Goal: Task Accomplishment & Management: Use online tool/utility

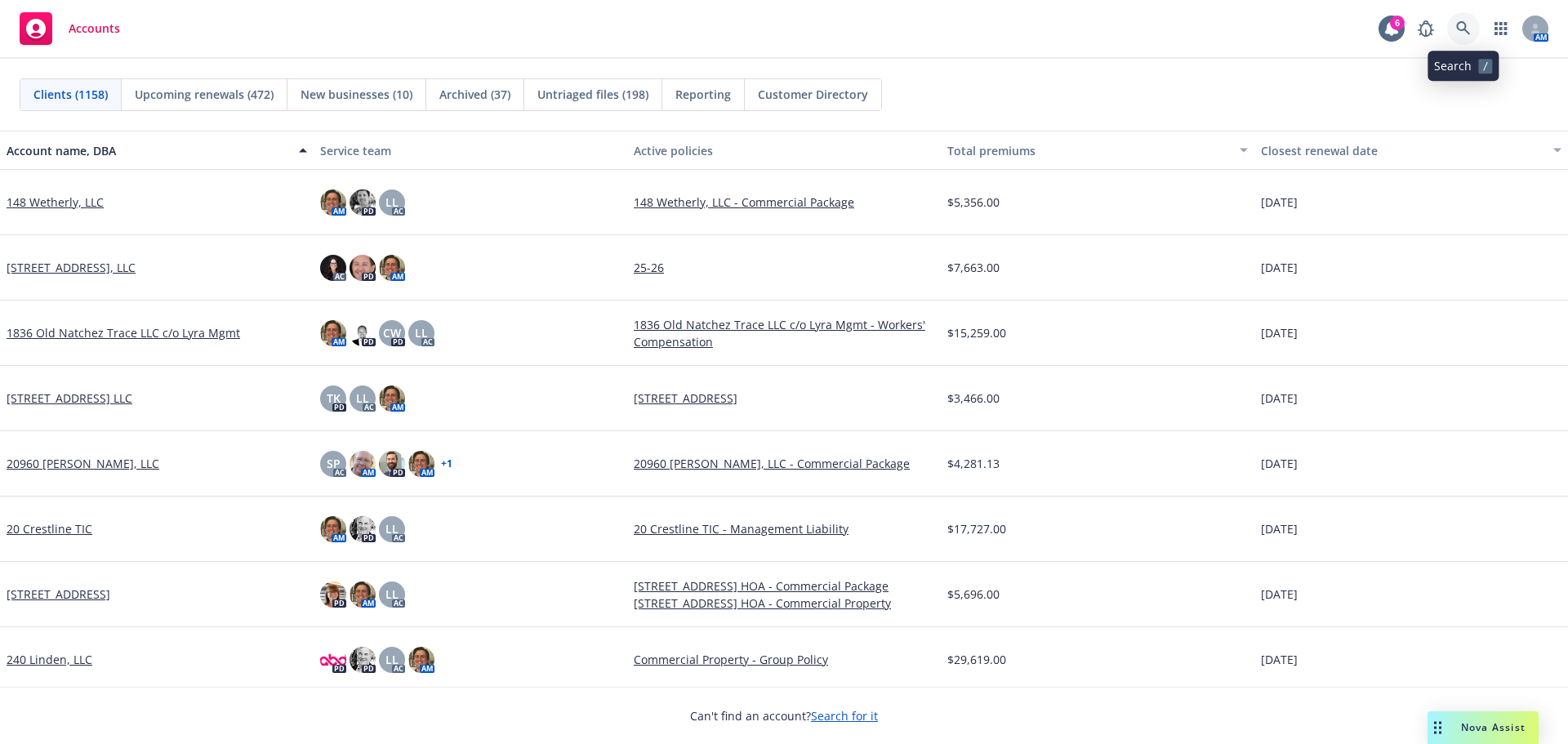
click at [1467, 30] on icon at bounding box center [1462, 28] width 15 height 15
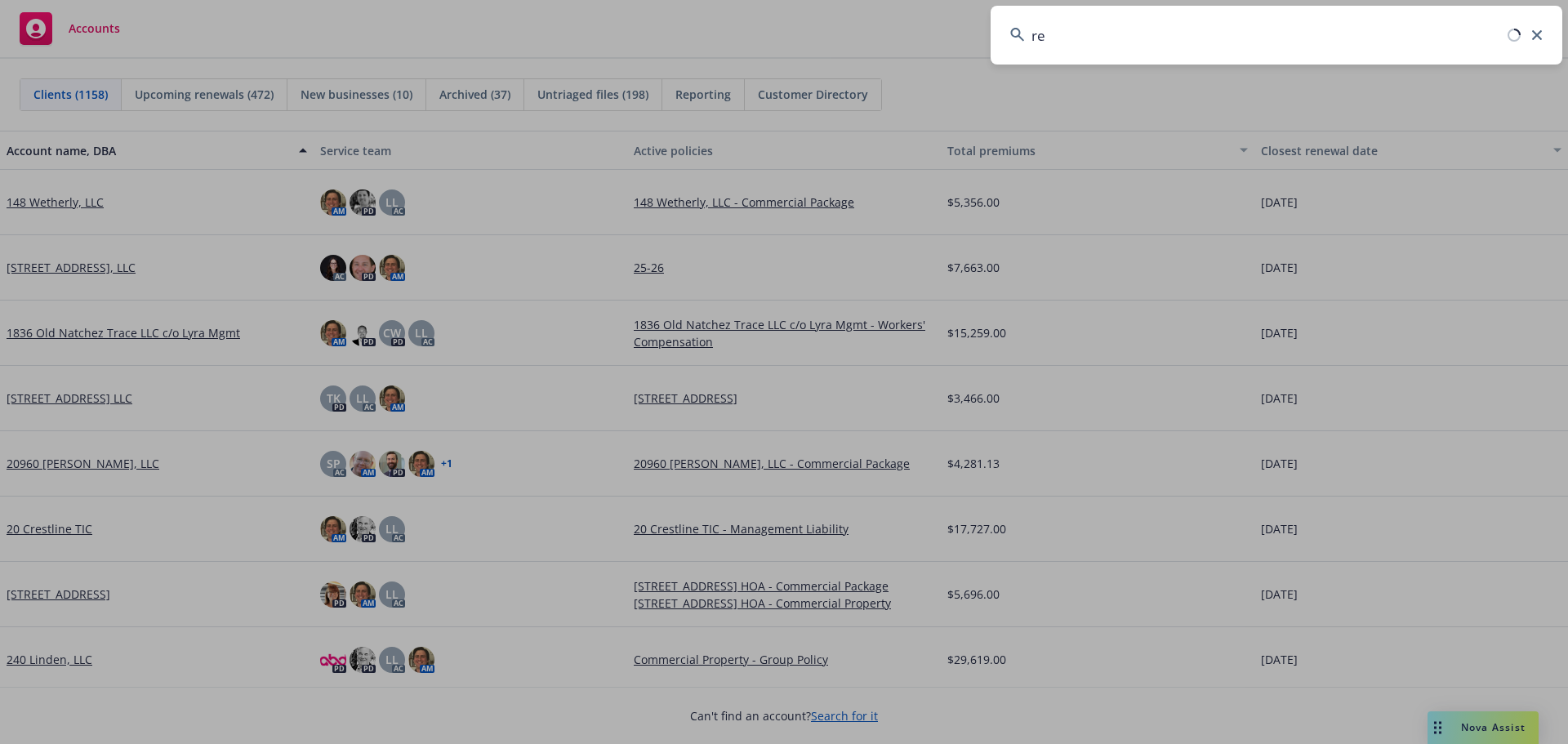
type input "r"
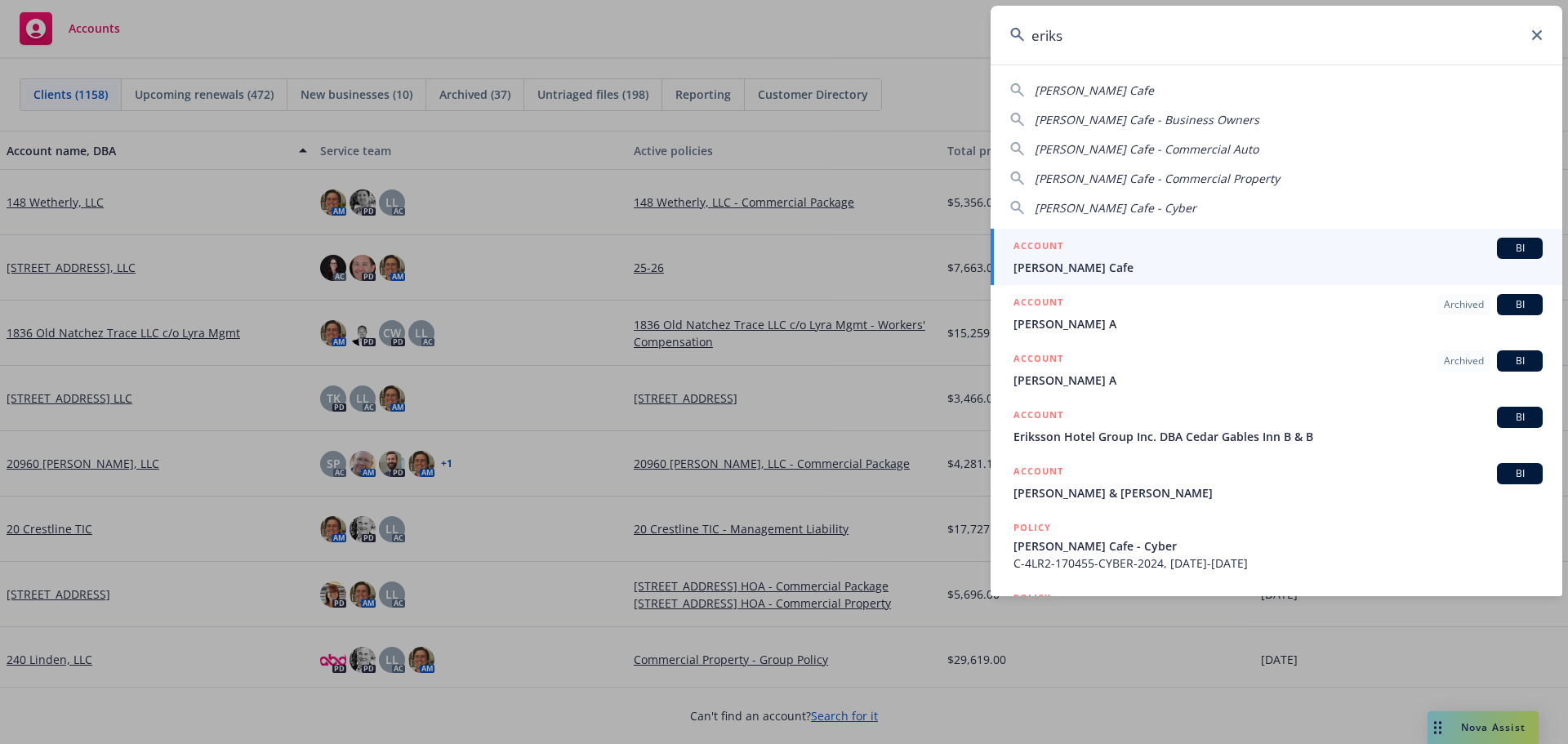
type input "eriks"
click at [1054, 253] on h5 "ACCOUNT" at bounding box center [1038, 247] width 49 height 19
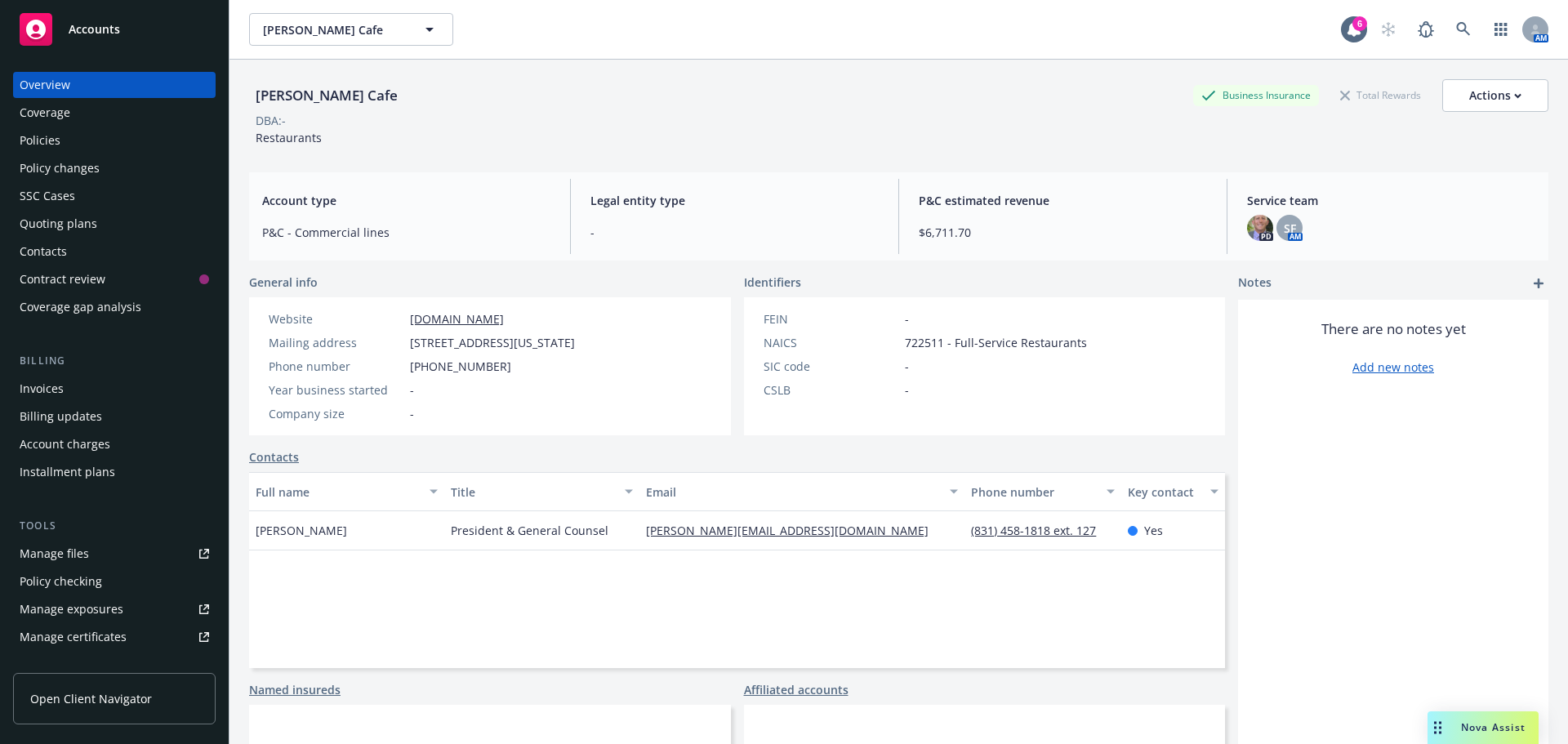
click at [37, 149] on div "Policies" at bounding box center [40, 140] width 41 height 26
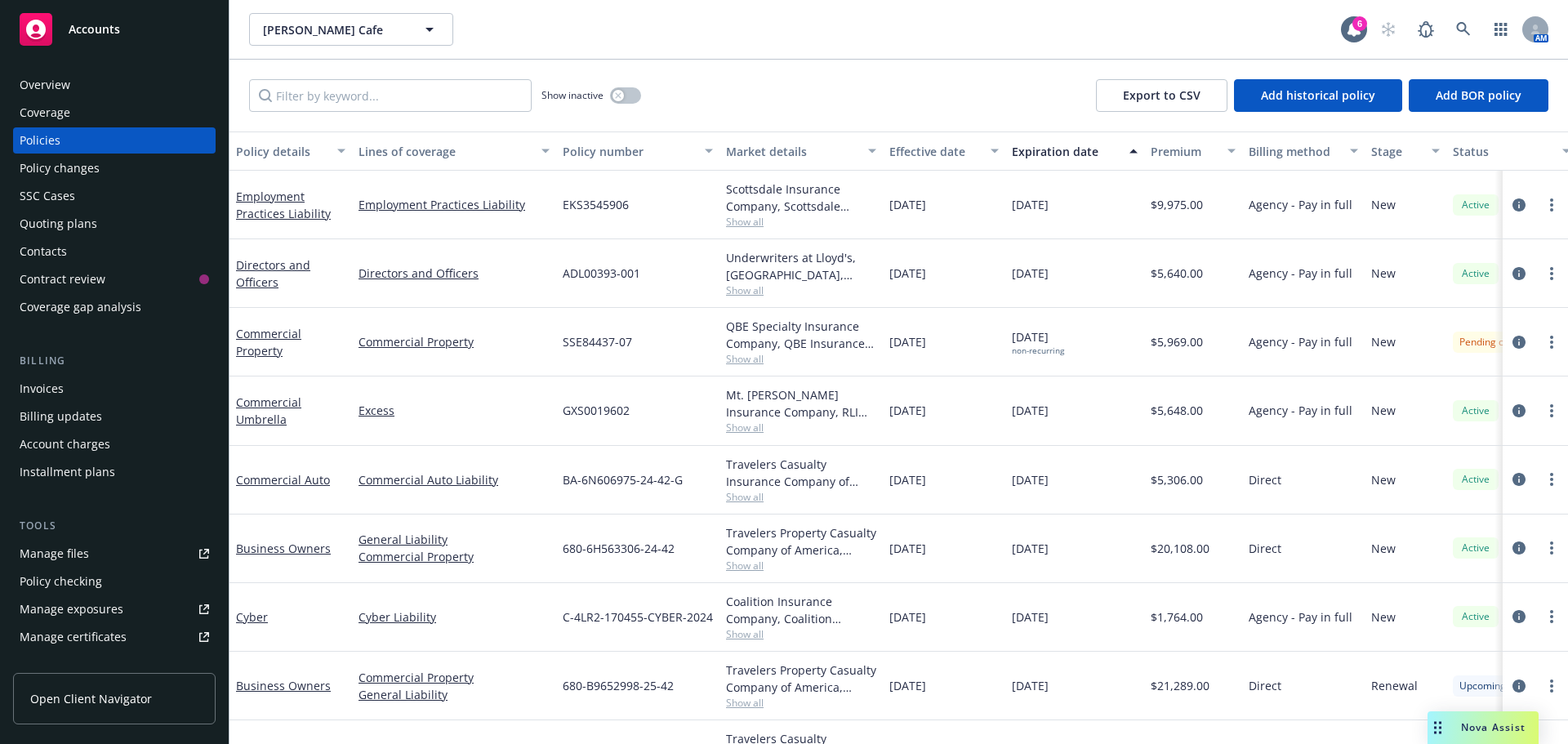
scroll to position [57, 0]
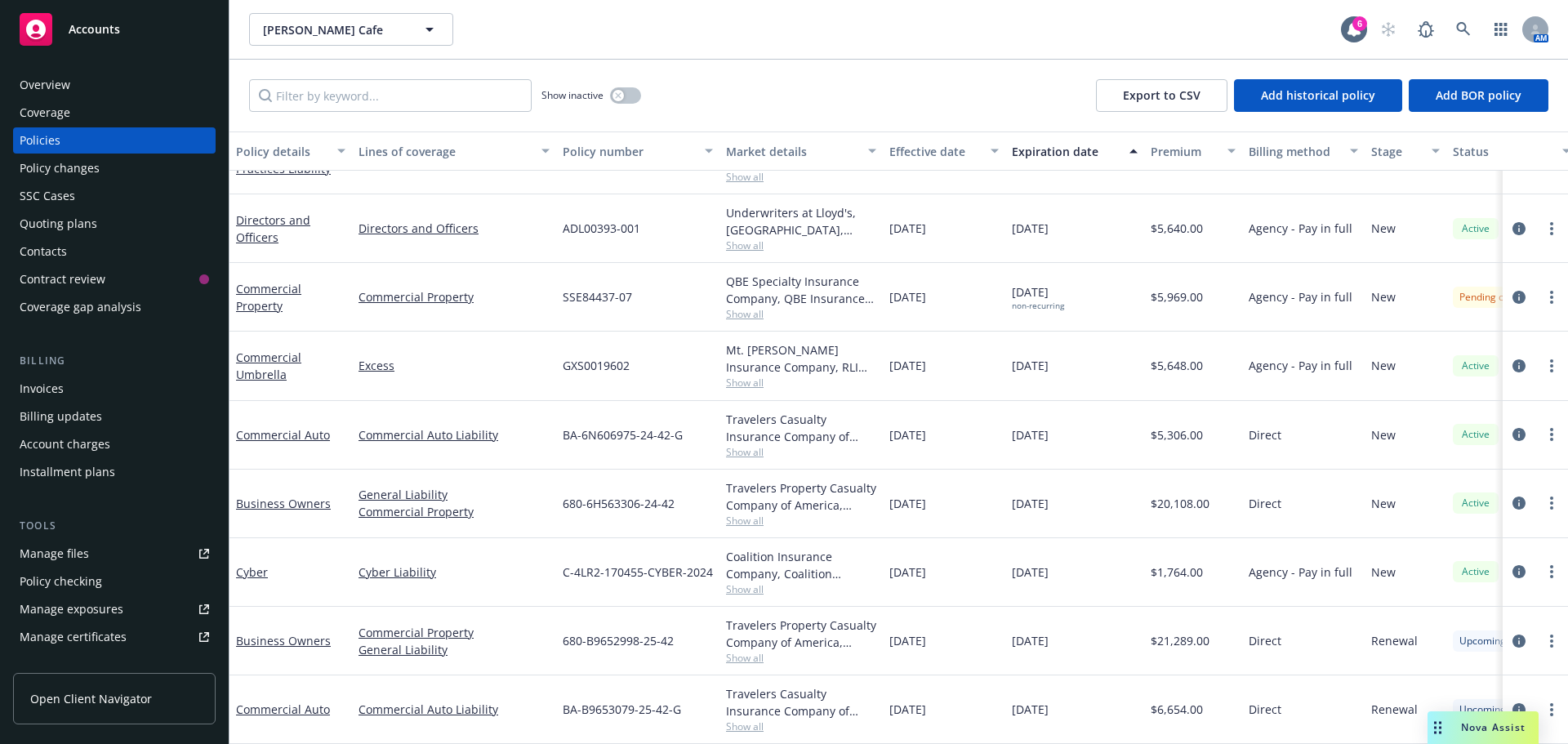
drag, startPoint x: 1093, startPoint y: 357, endPoint x: 1010, endPoint y: 372, distance: 84.3
click at [1010, 372] on div "10/15/2025" at bounding box center [1073, 366] width 138 height 69
drag, startPoint x: 1110, startPoint y: 700, endPoint x: 411, endPoint y: 420, distance: 753.0
click at [411, 420] on div "Employment Practices Liability Employment Practices Liability EKS3545906 Scotts…" at bounding box center [1017, 419] width 1576 height 587
click at [686, 342] on div "GXS0019602" at bounding box center [637, 366] width 164 height 69
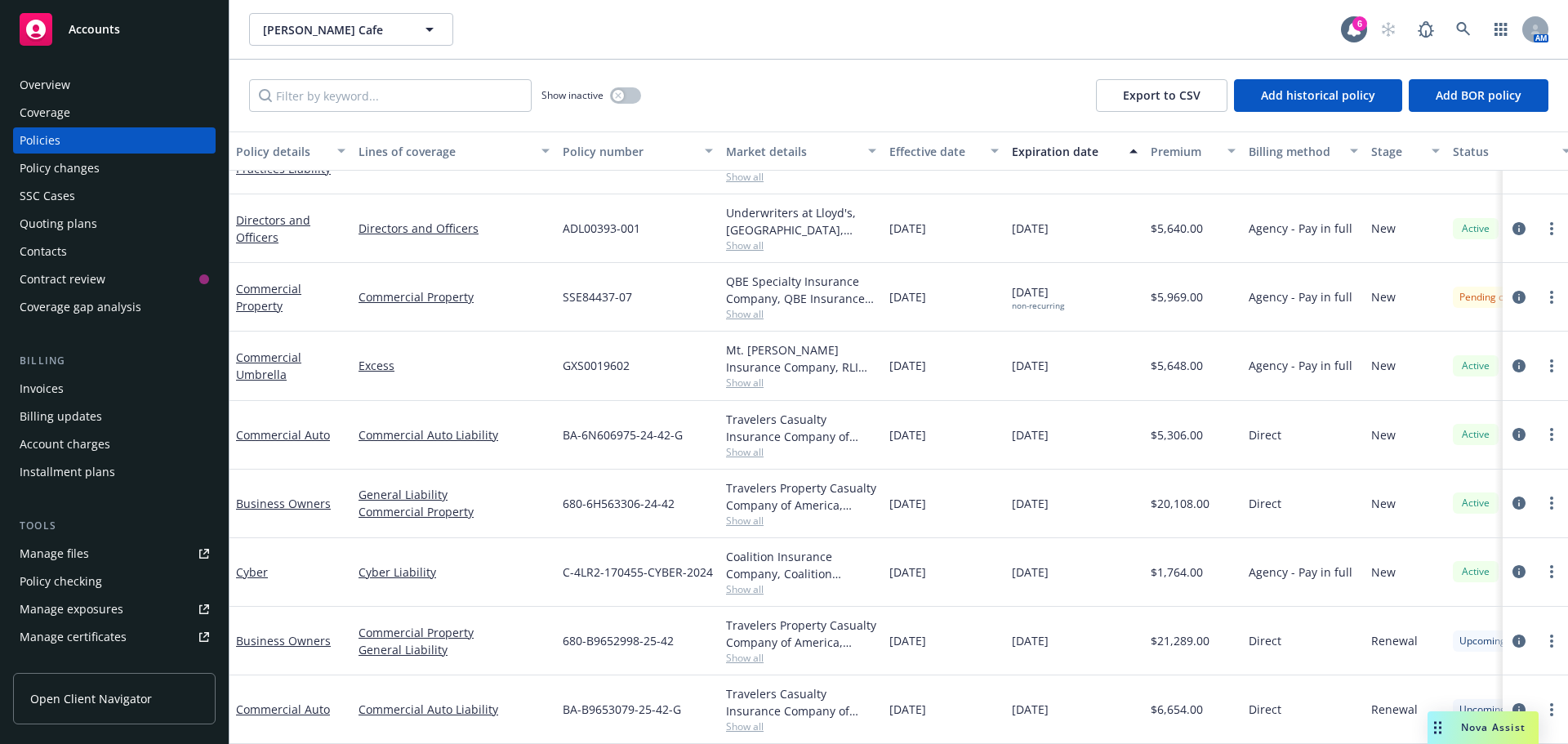
drag, startPoint x: 1135, startPoint y: 364, endPoint x: 557, endPoint y: 342, distance: 578.4
click at [550, 342] on div "Commercial Umbrella Excess GXS0019602 Mt. Hawley Insurance Company, RLI Corp, A…" at bounding box center [1017, 366] width 1576 height 69
click at [697, 348] on div "GXS0019602" at bounding box center [637, 366] width 164 height 69
click at [1476, 725] on span "Nova Assist" at bounding box center [1493, 727] width 65 height 14
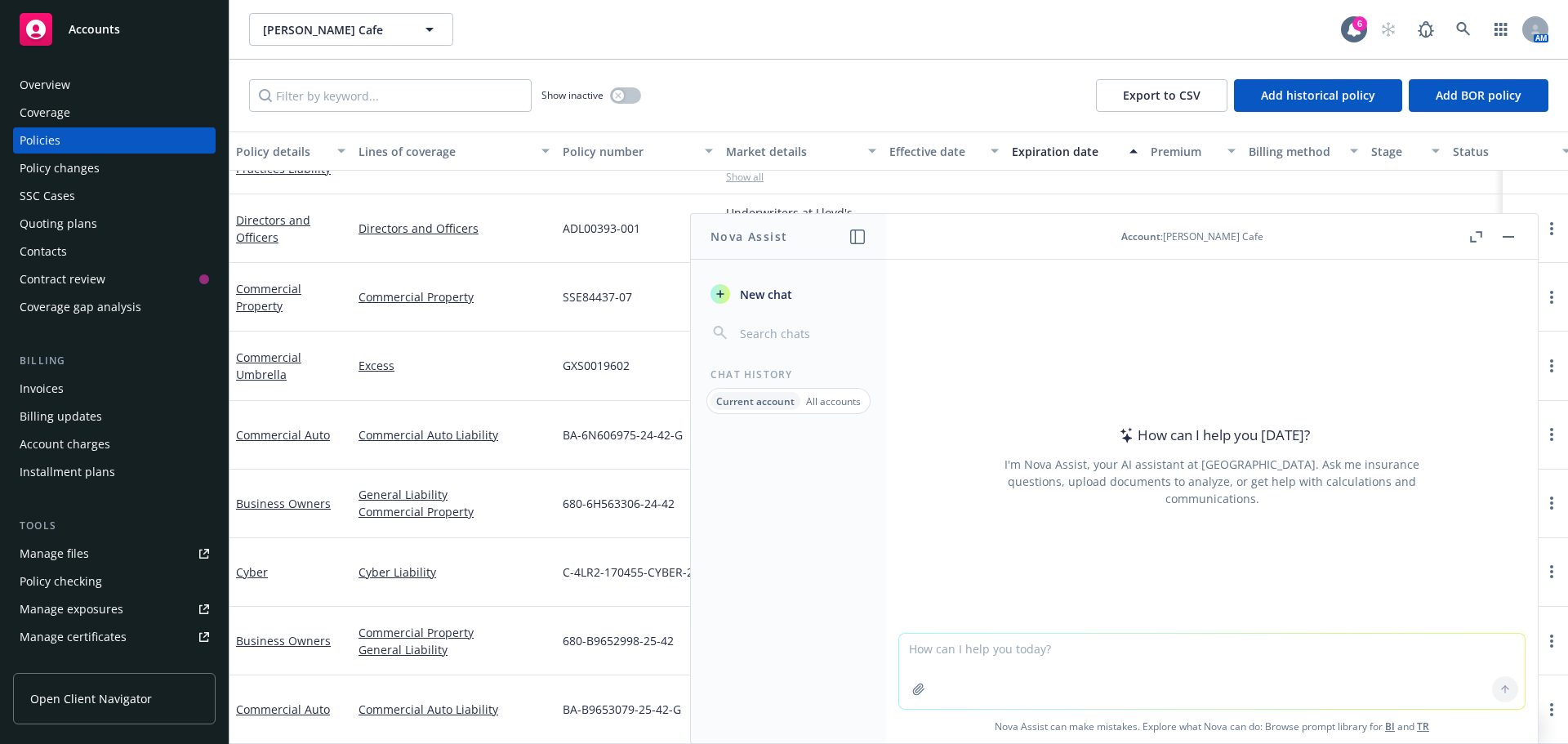
click at [1500, 242] on button "button" at bounding box center [1508, 237] width 19 height 19
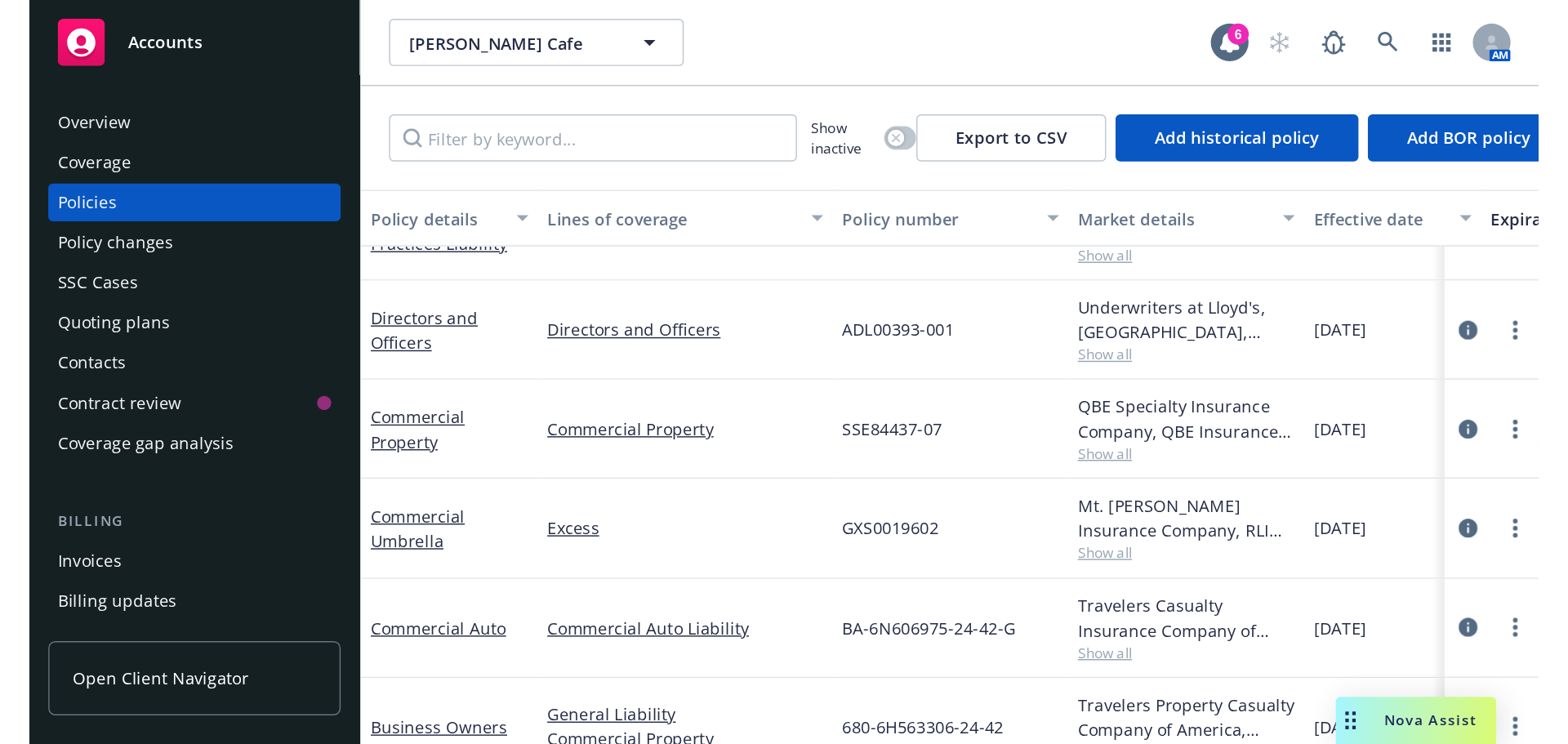
scroll to position [55, 0]
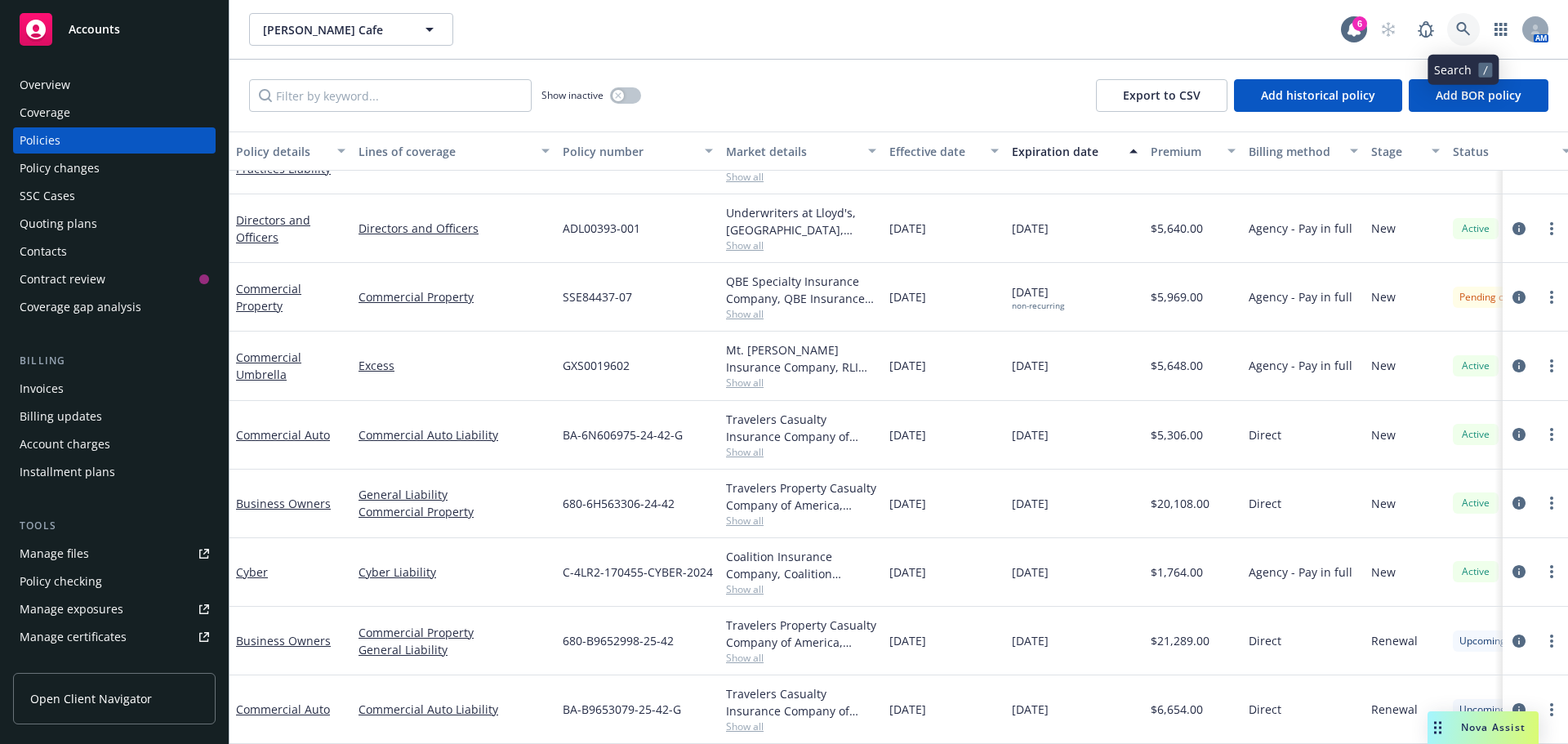
click at [1469, 30] on icon at bounding box center [1462, 29] width 15 height 15
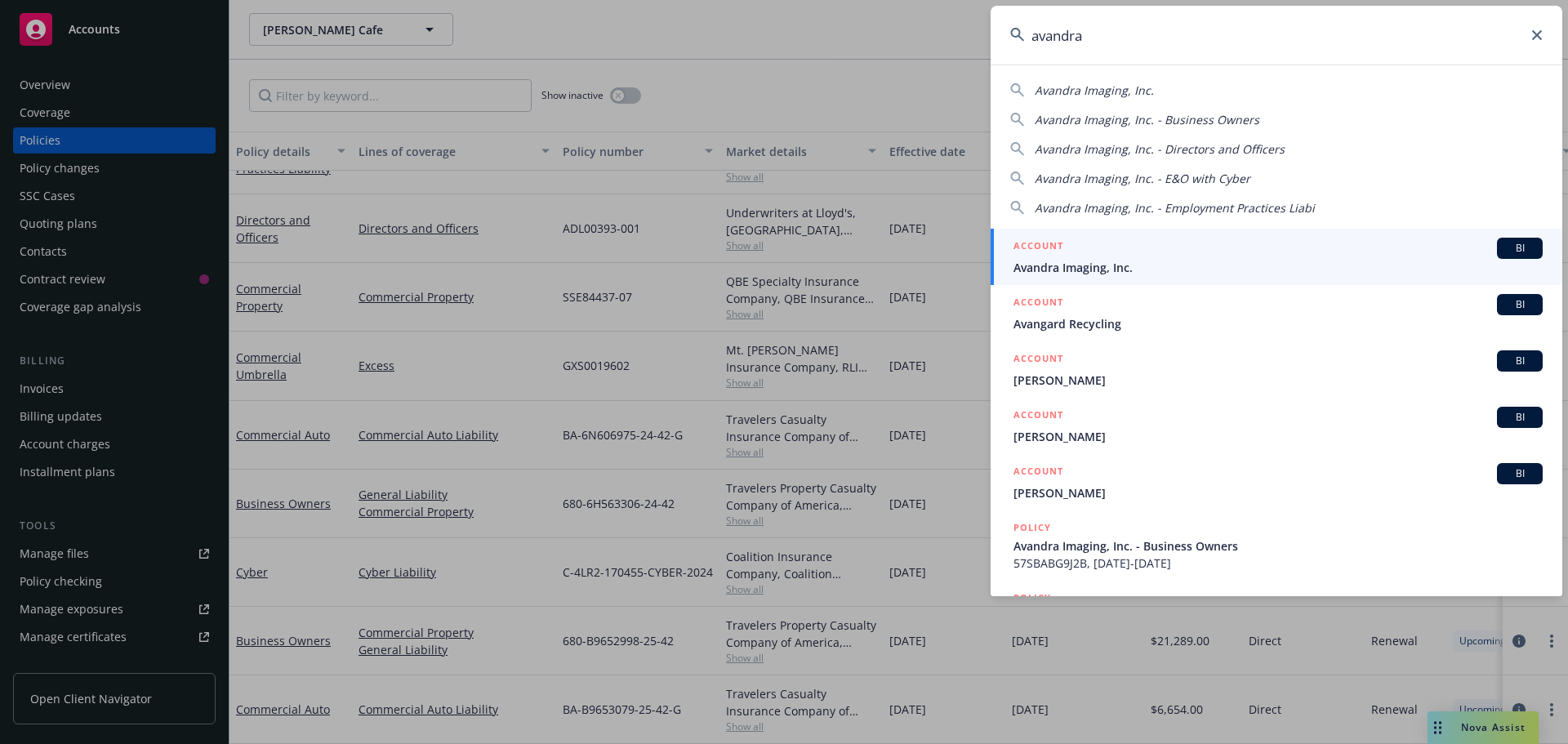
type input "avandra"
click at [1085, 258] on div "ACCOUNT BI" at bounding box center [1278, 248] width 529 height 21
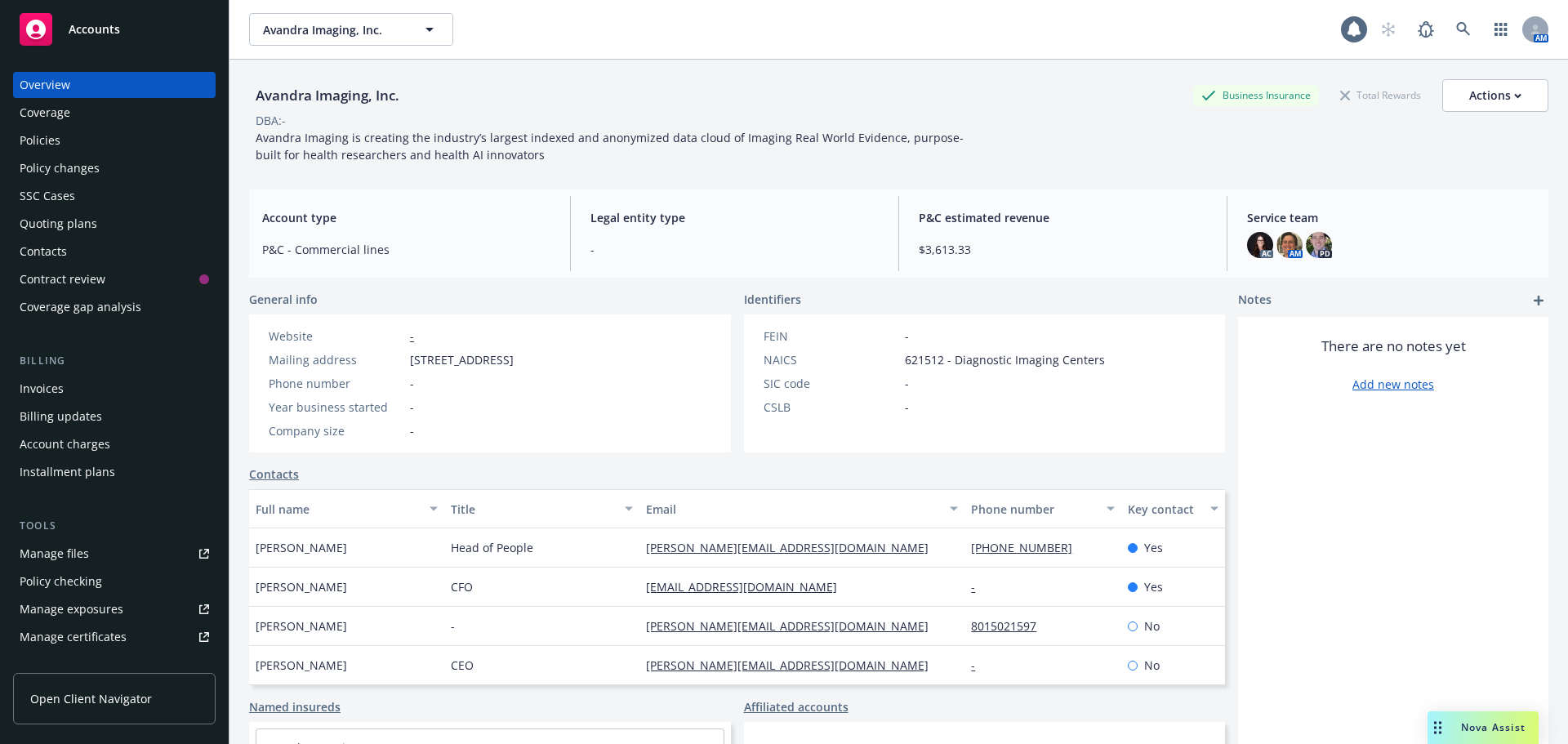
click at [52, 139] on div "Policies" at bounding box center [40, 140] width 41 height 26
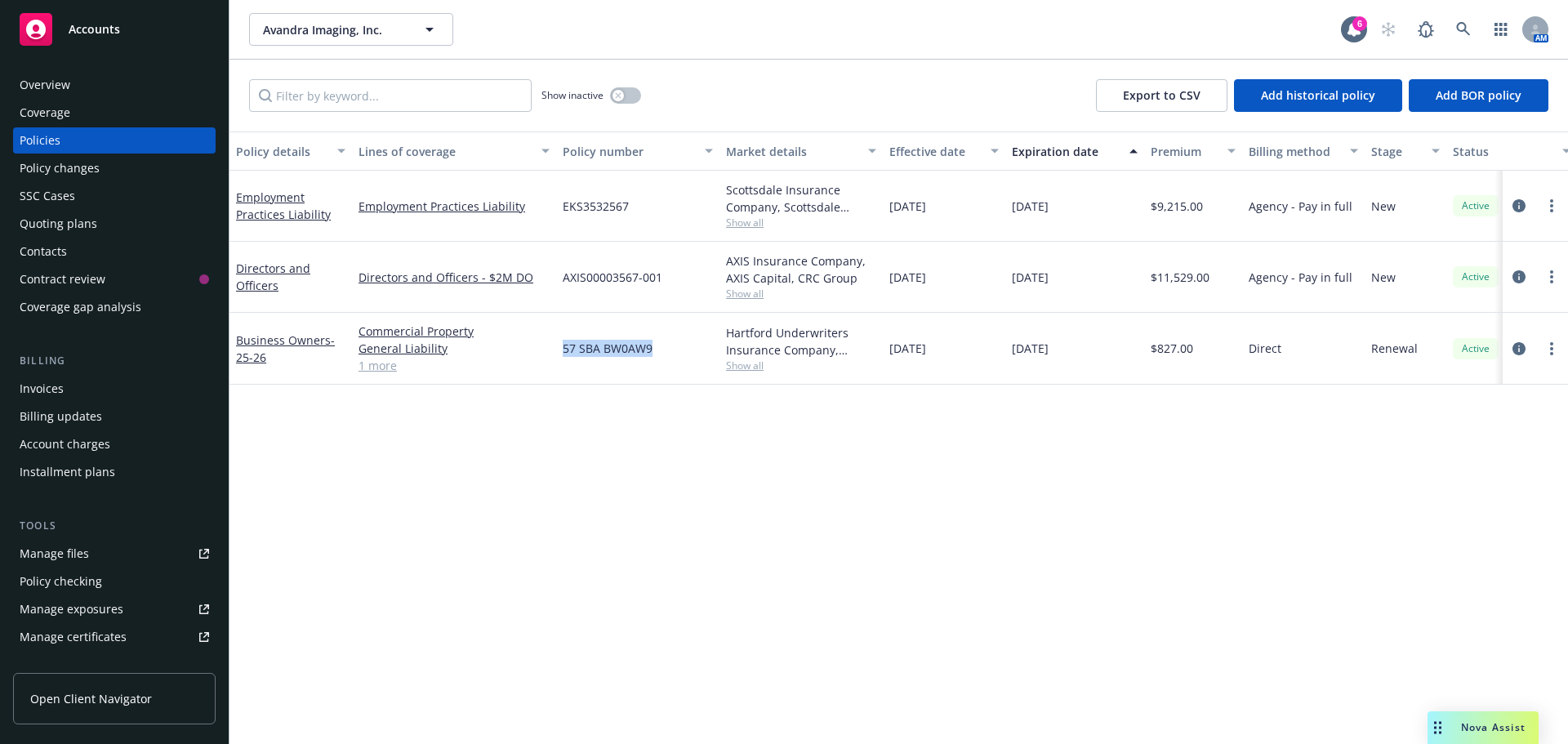
drag, startPoint x: 677, startPoint y: 352, endPoint x: 556, endPoint y: 357, distance: 121.1
click at [556, 357] on div "57 SBA BW0AW9" at bounding box center [637, 348] width 164 height 72
click at [1454, 39] on link at bounding box center [1463, 29] width 33 height 33
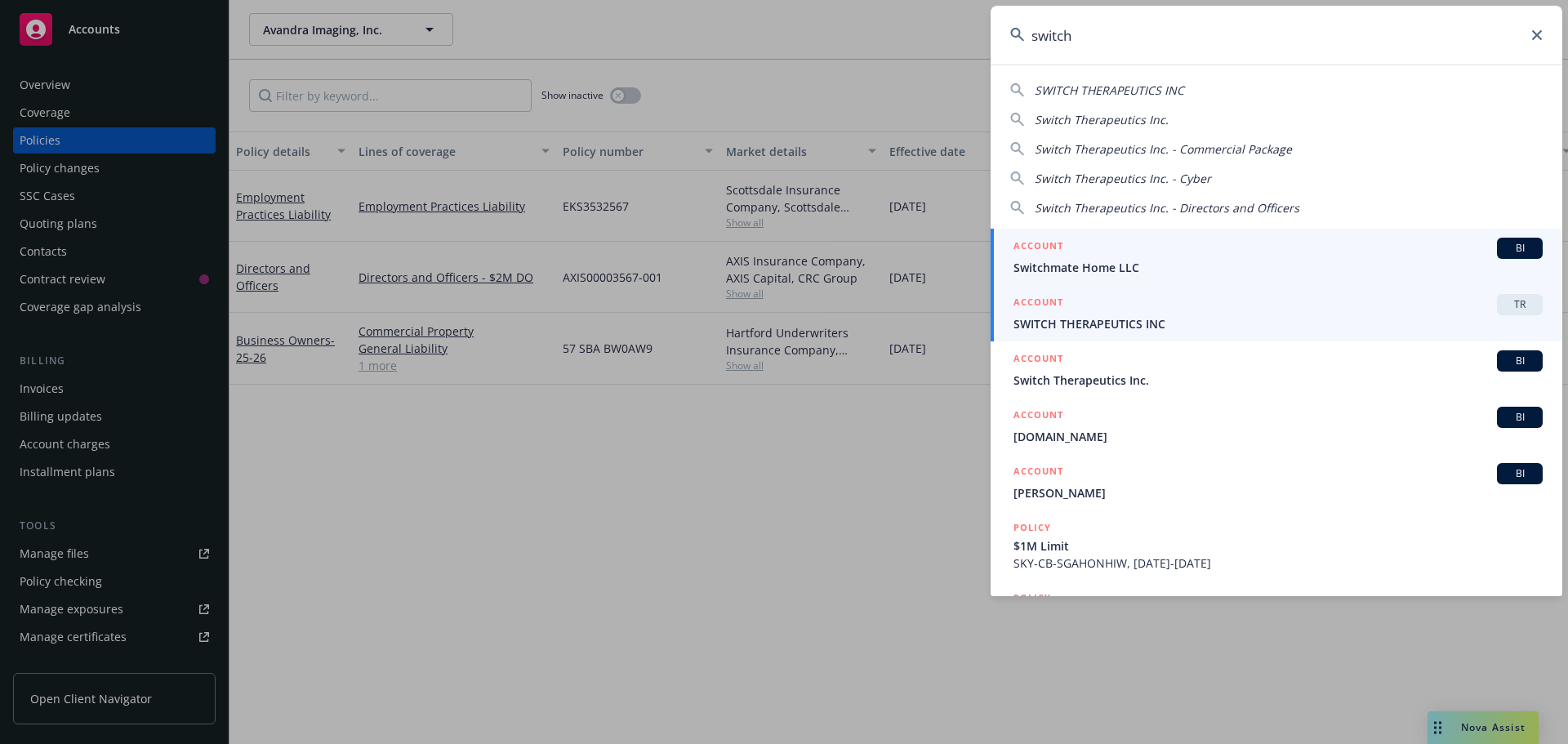
type input "switch"
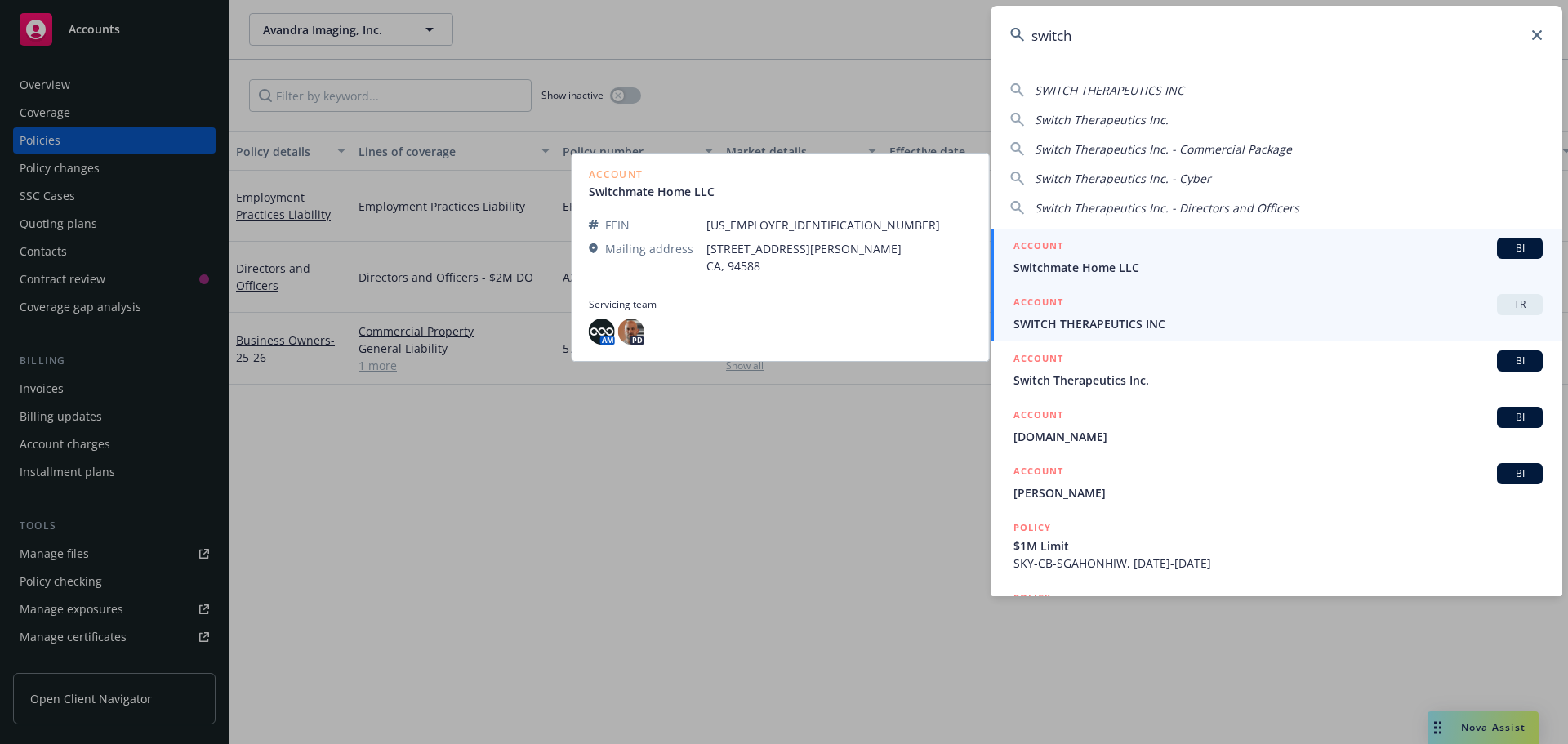
click at [1084, 328] on span "SWITCH THERAPEUTICS INC" at bounding box center [1278, 324] width 529 height 17
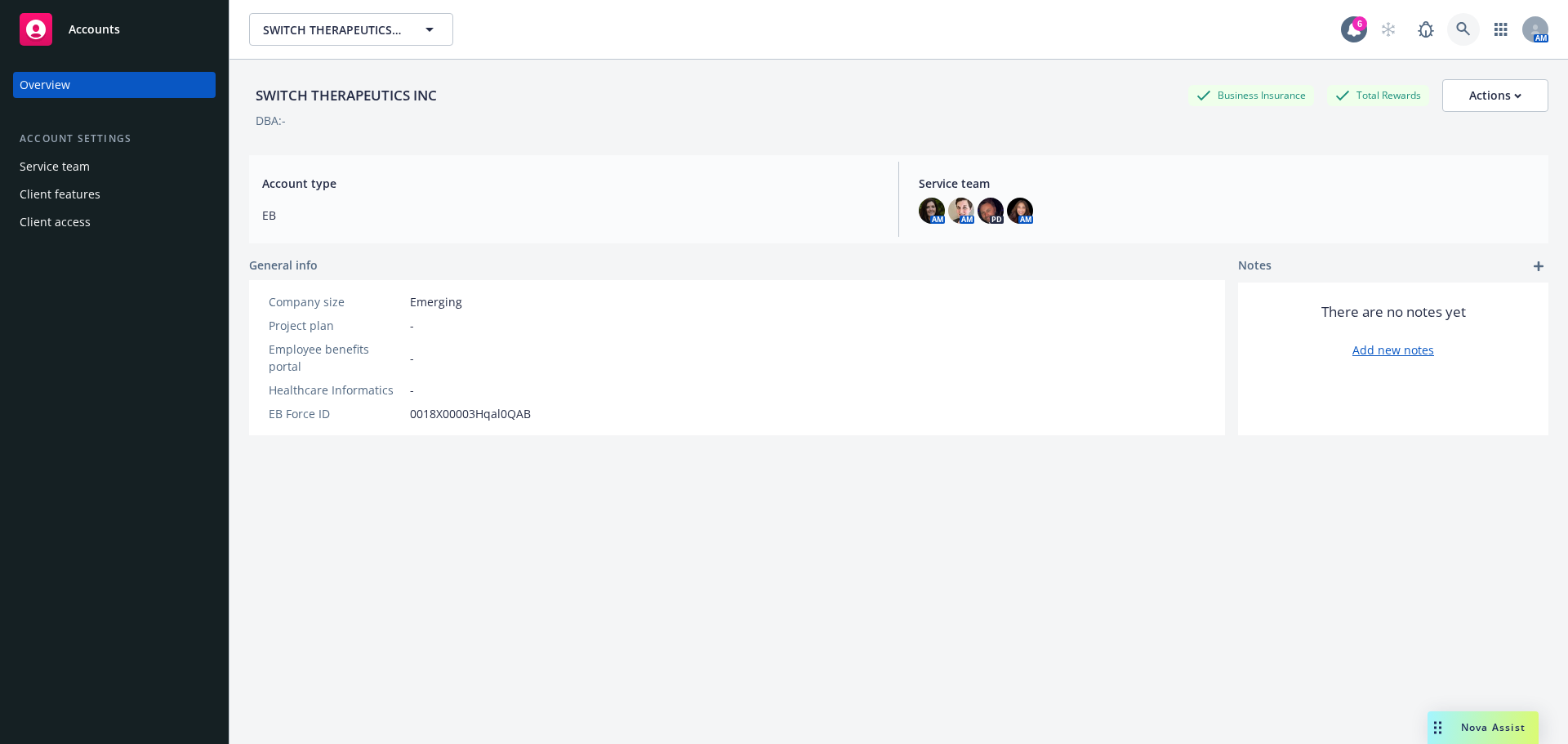
click at [1447, 42] on link at bounding box center [1463, 29] width 33 height 33
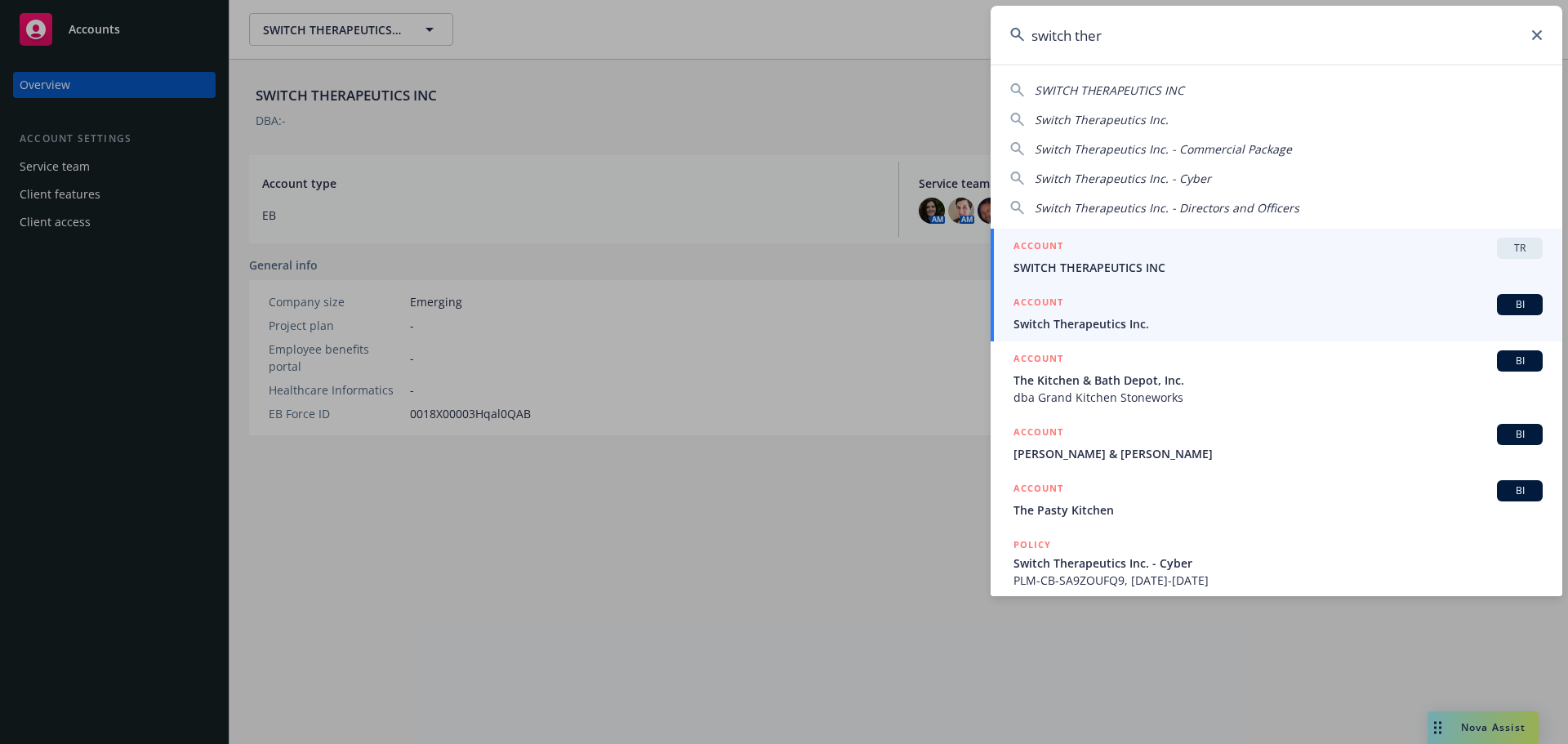
type input "switch ther"
click at [1127, 318] on span "Switch Therapeutics Inc." at bounding box center [1278, 324] width 529 height 17
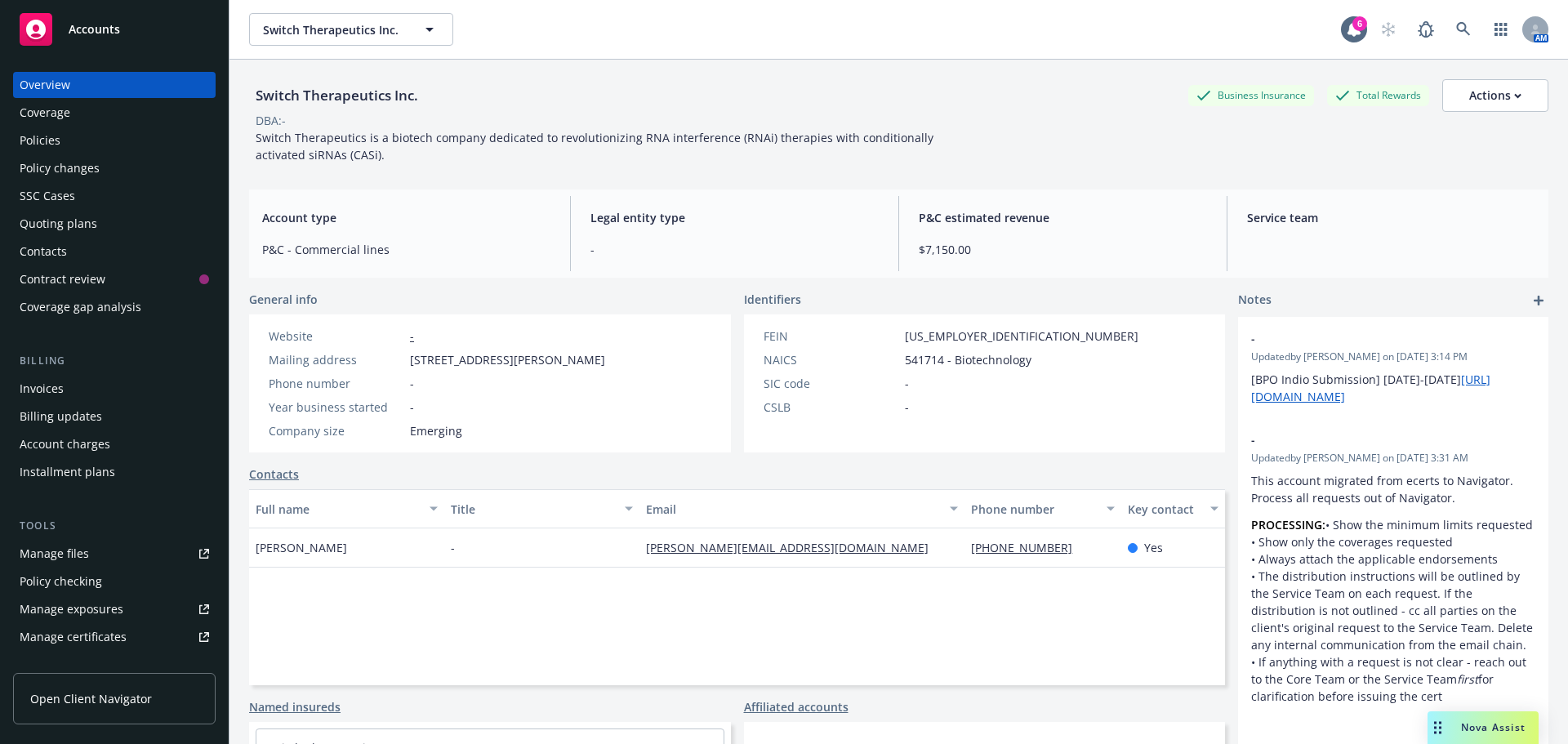
click at [52, 155] on div "Policy changes" at bounding box center [59, 167] width 80 height 26
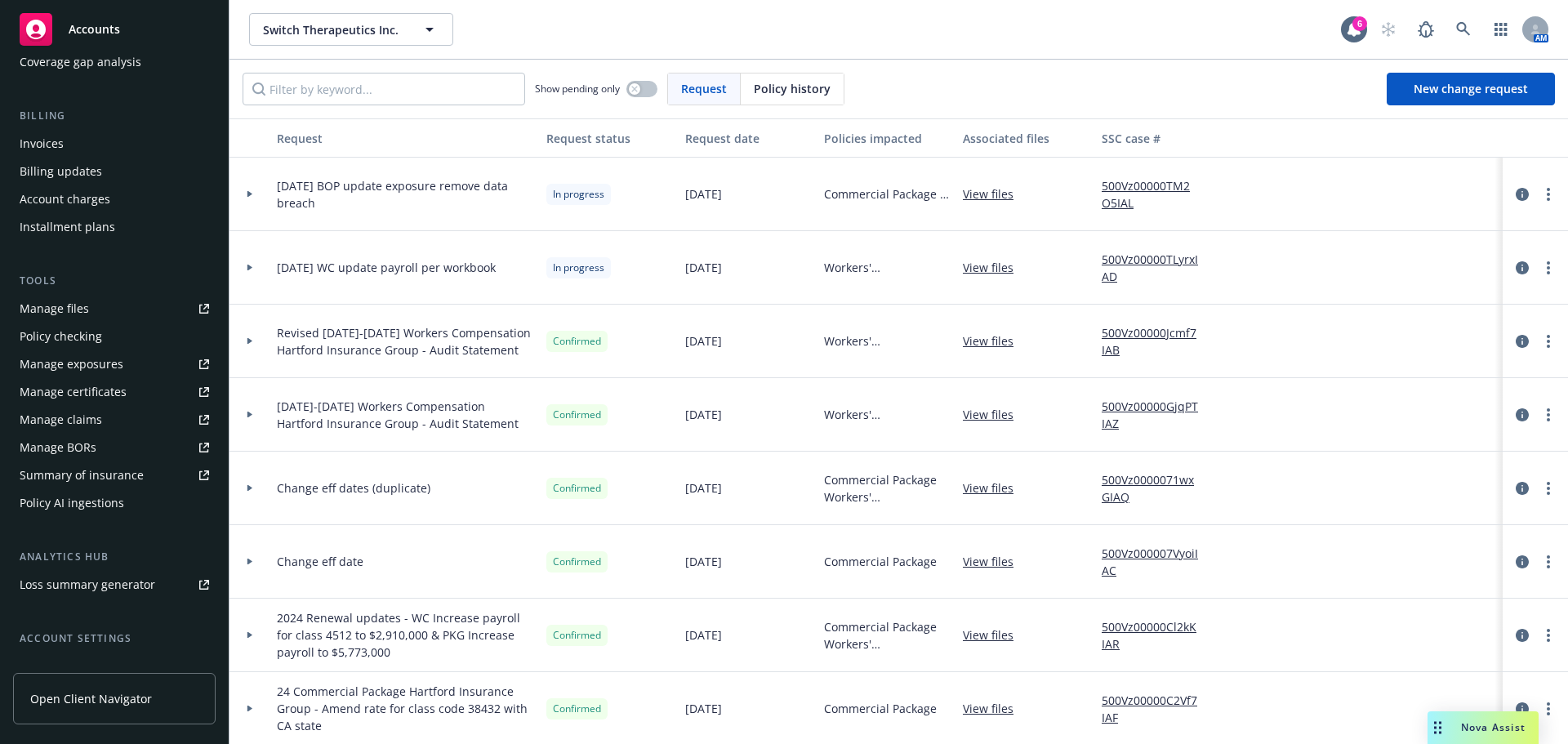
scroll to position [326, 0]
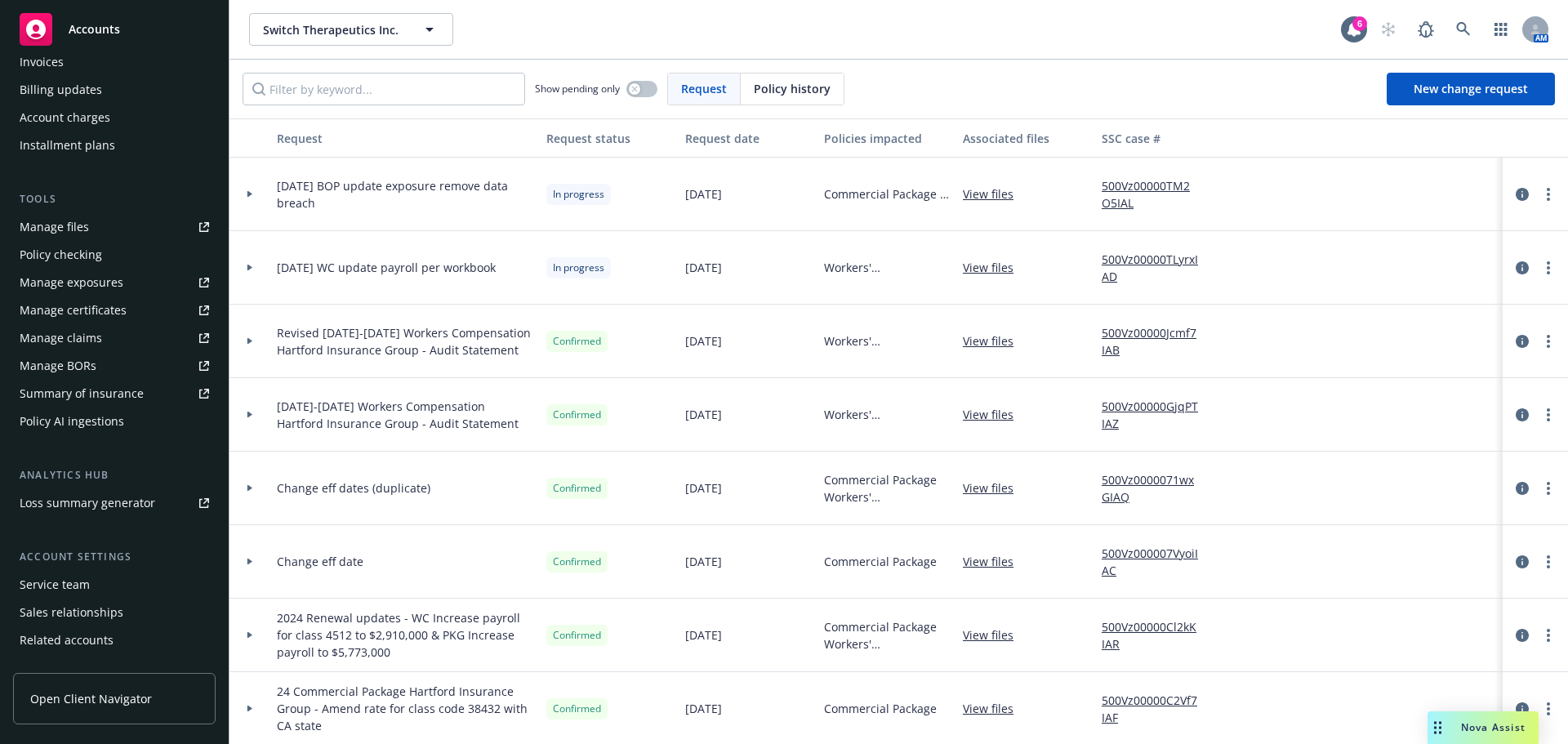
click at [66, 584] on div "Service team" at bounding box center [54, 584] width 71 height 26
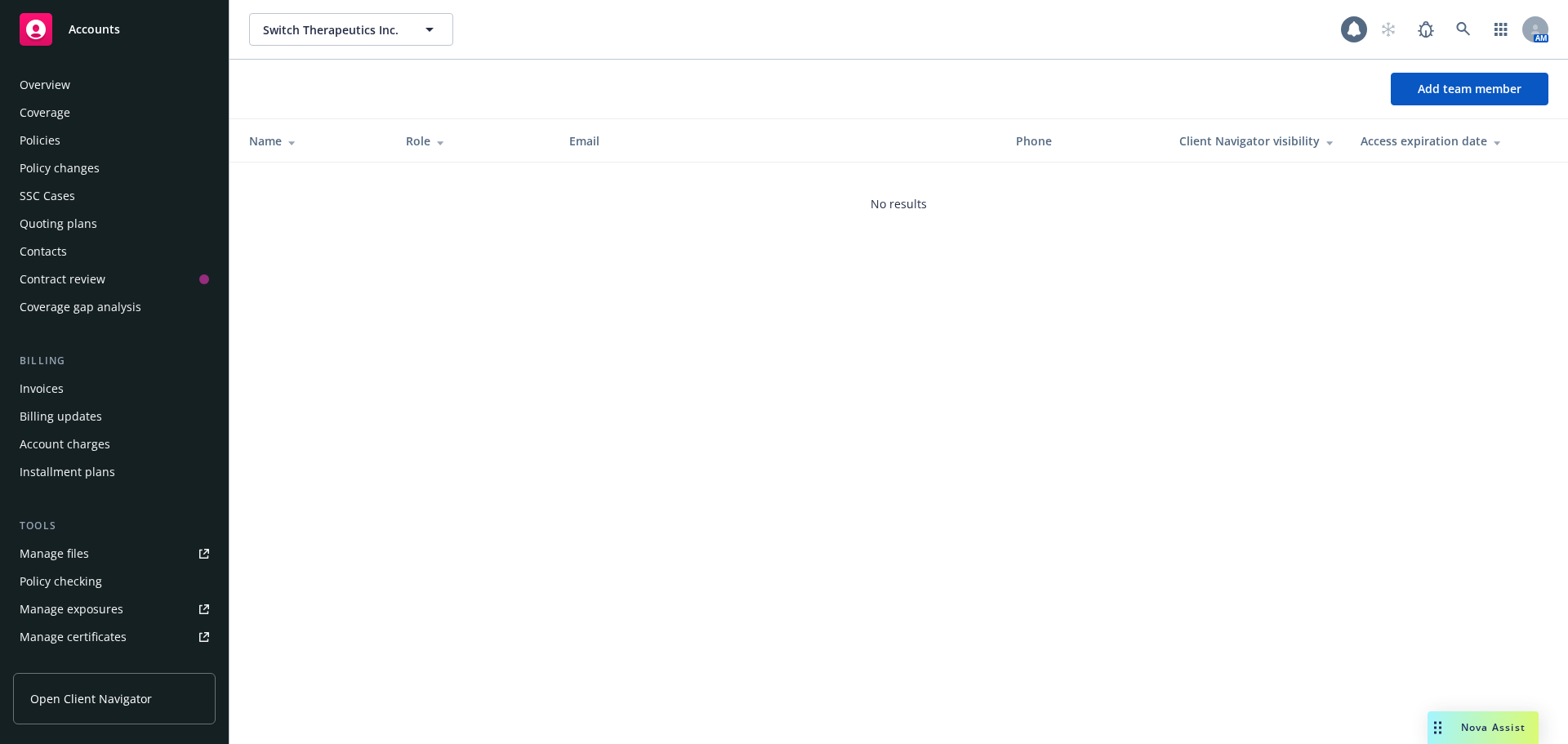
scroll to position [375, 0]
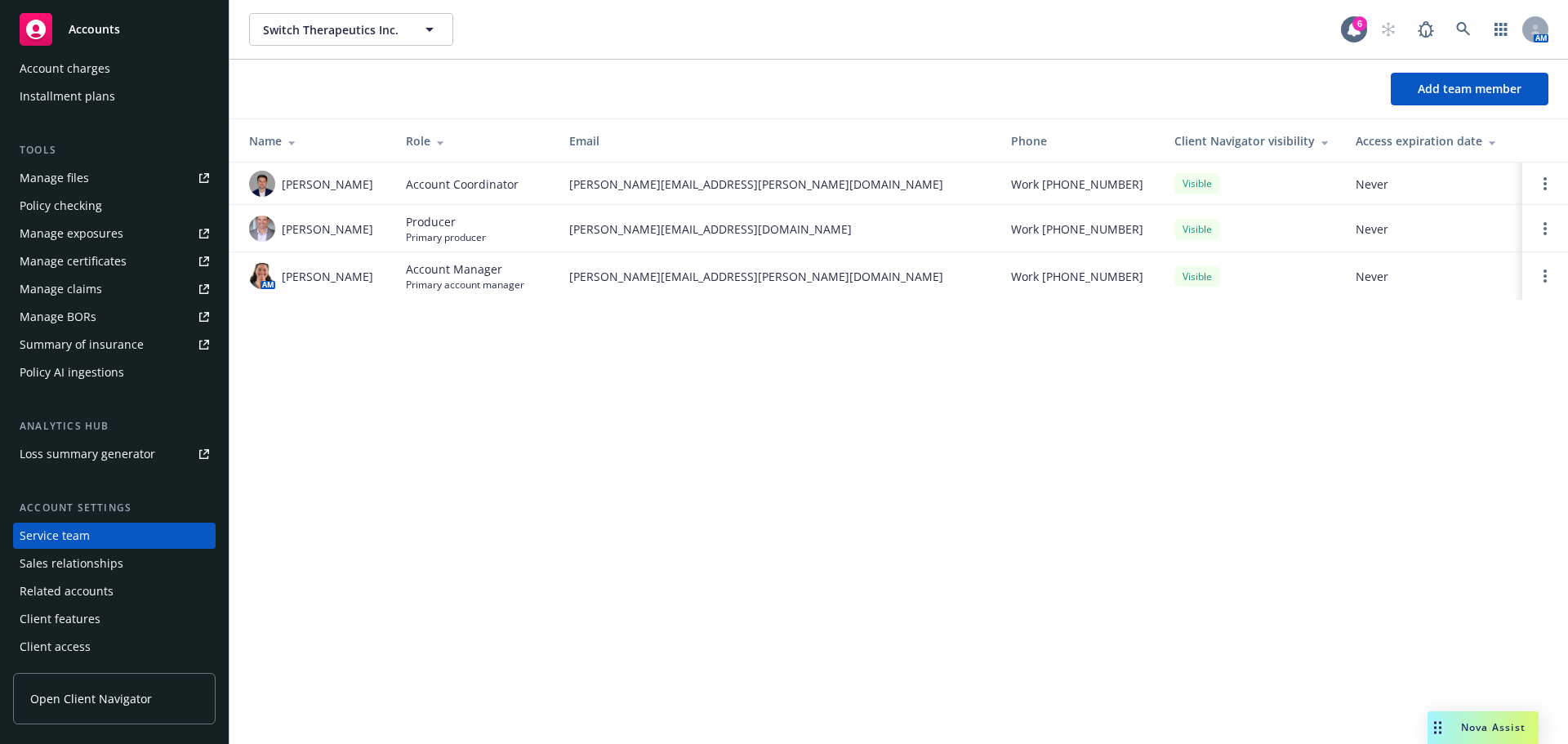
click at [1469, 716] on div "Nova Assist" at bounding box center [1483, 728] width 111 height 33
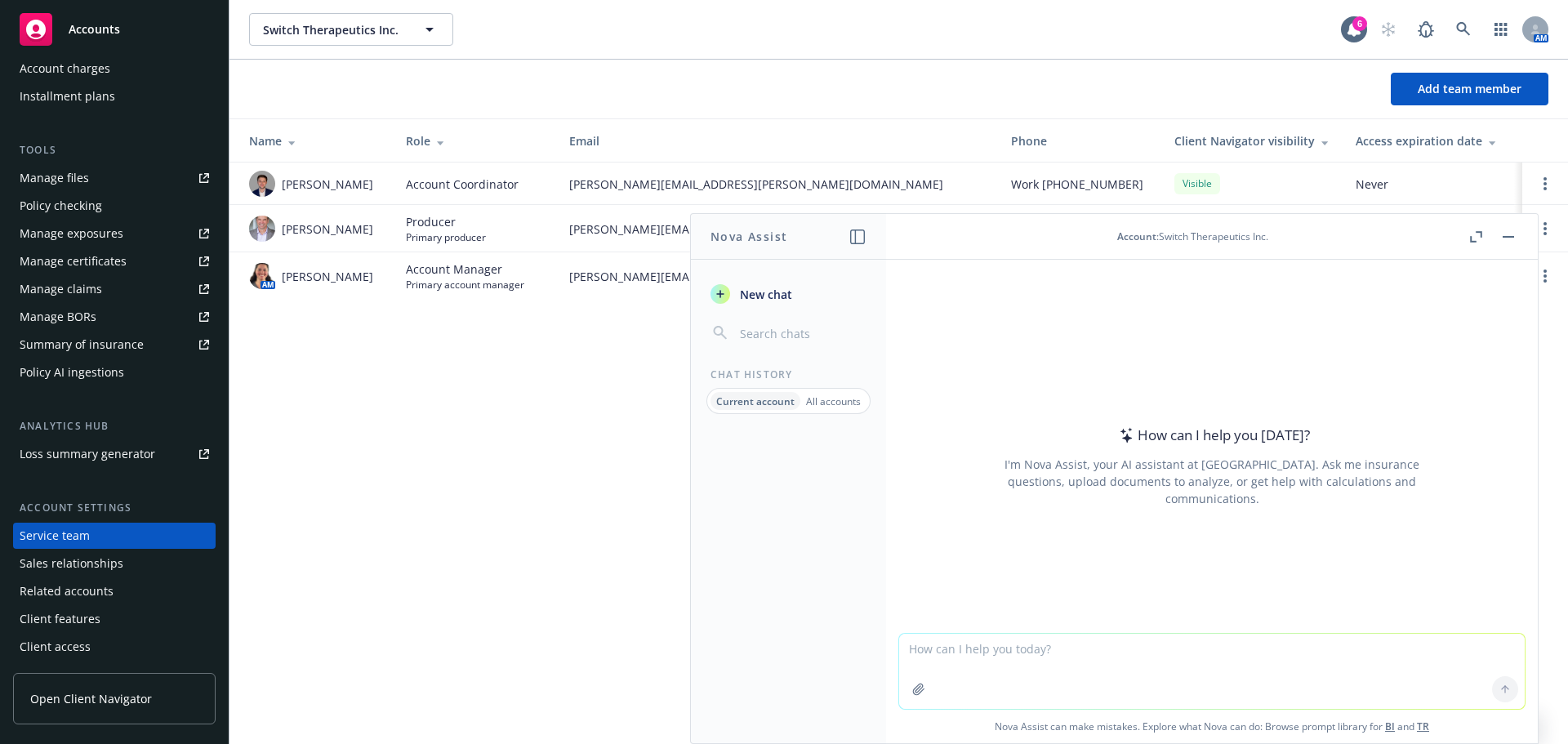
click at [1341, 656] on textarea at bounding box center [1212, 671] width 625 height 75
paste textarea "E&O to 3/3? How much would that cost? The Tech E&O can be thought of as respond…"
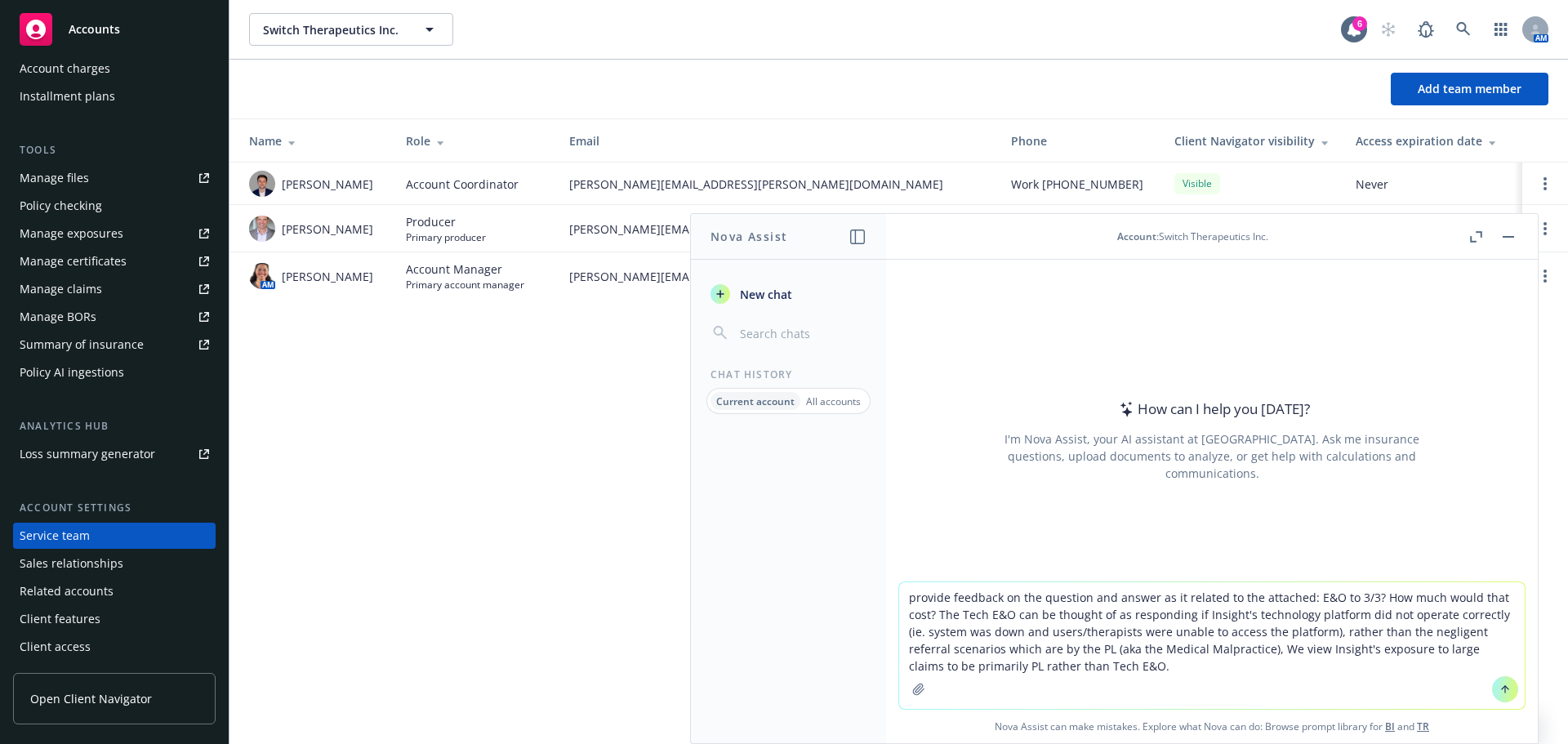
type textarea "provide feedback on the question and answer as it related to the attached: E&O …"
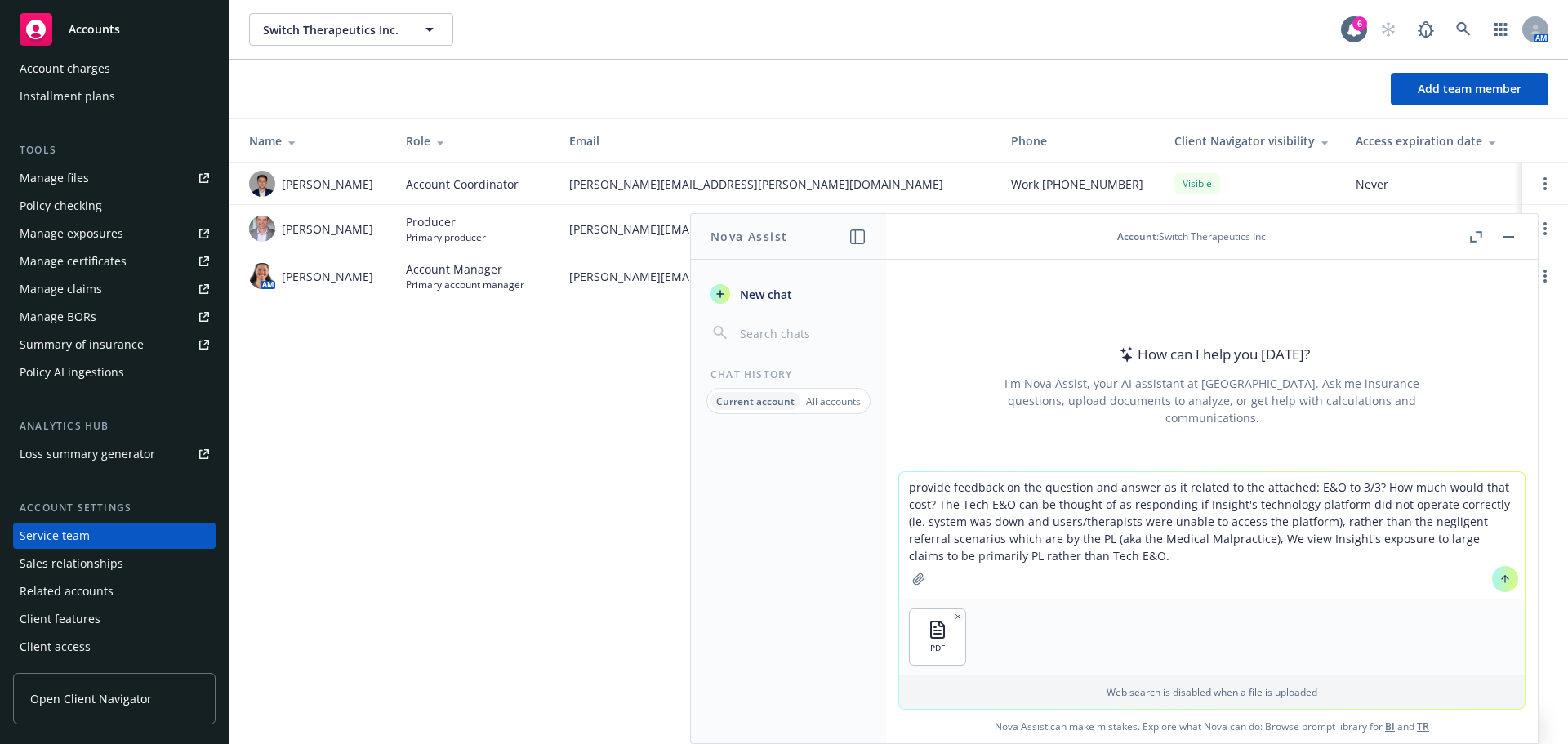
click at [1234, 575] on textarea "provide feedback on the question and answer as it related to the attached: E&O …" at bounding box center [1212, 535] width 625 height 127
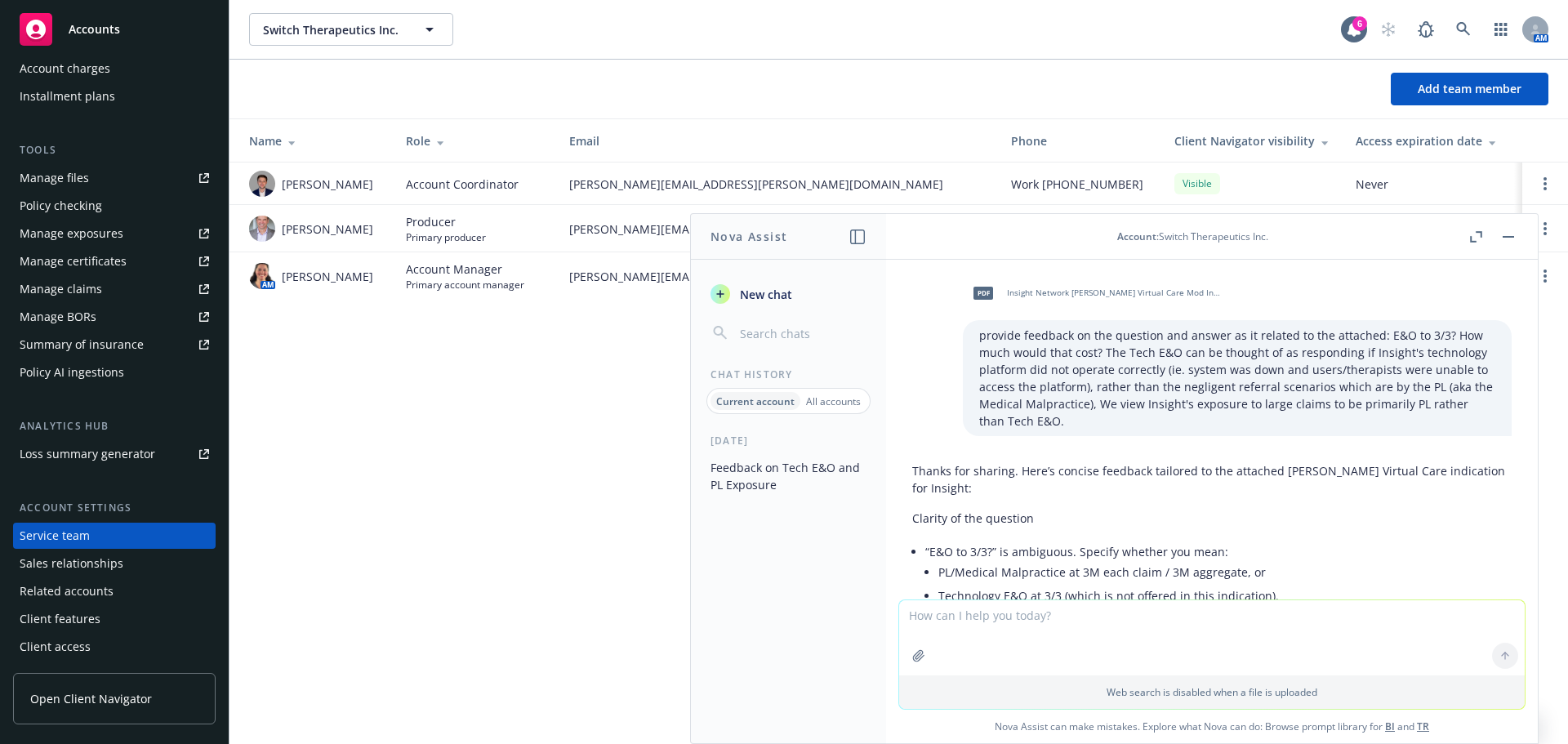
scroll to position [686, 0]
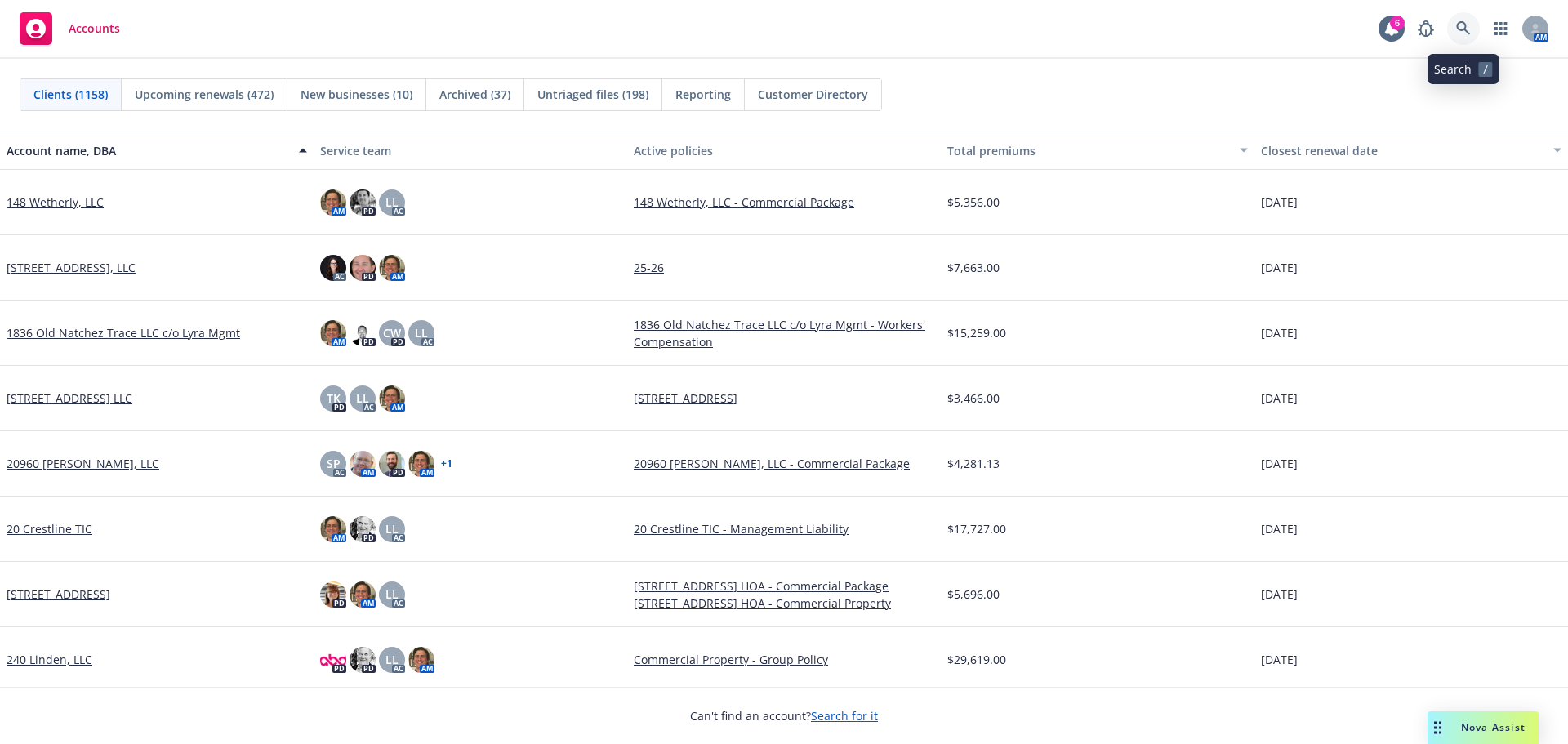
click at [1470, 21] on link at bounding box center [1463, 29] width 33 height 33
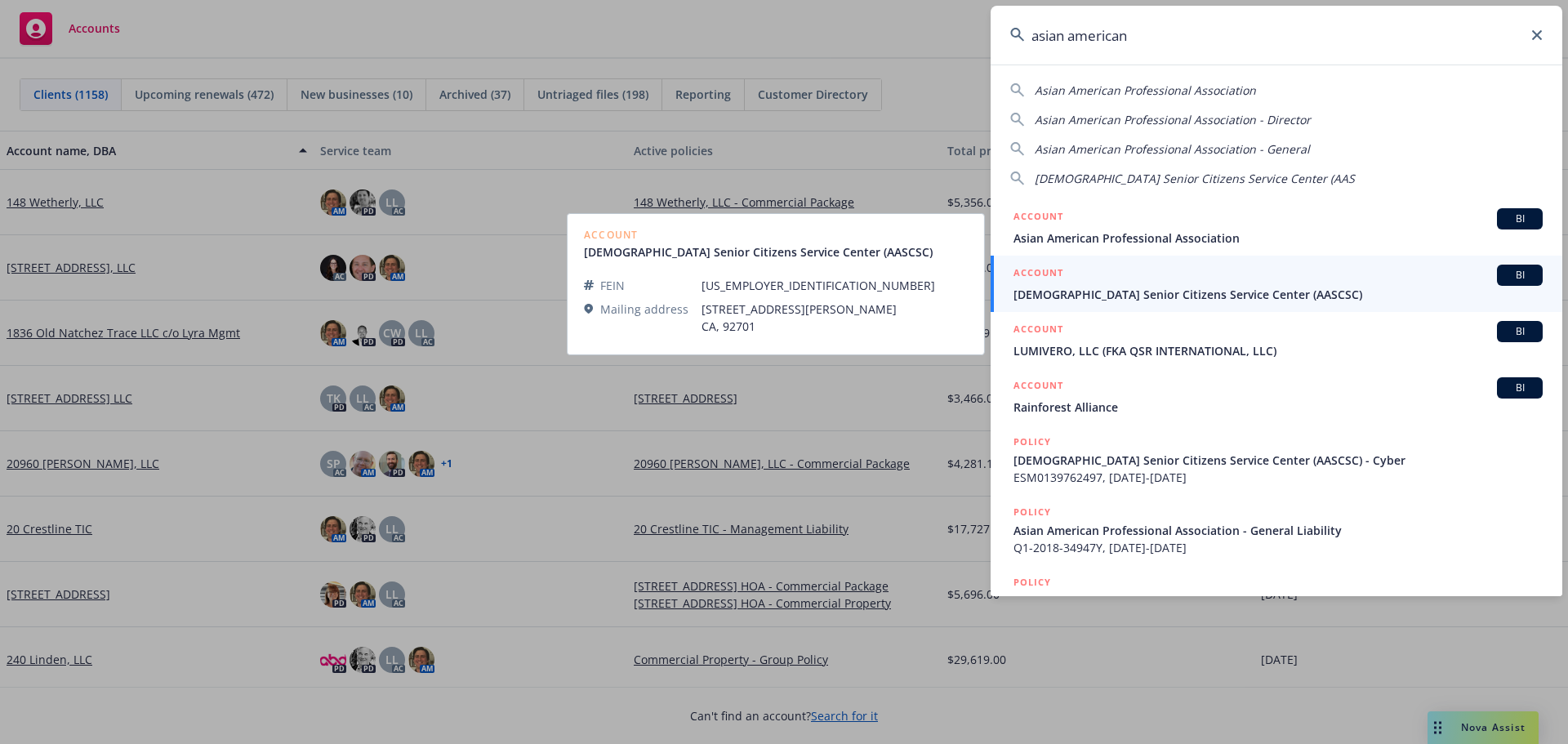
type input "asian american"
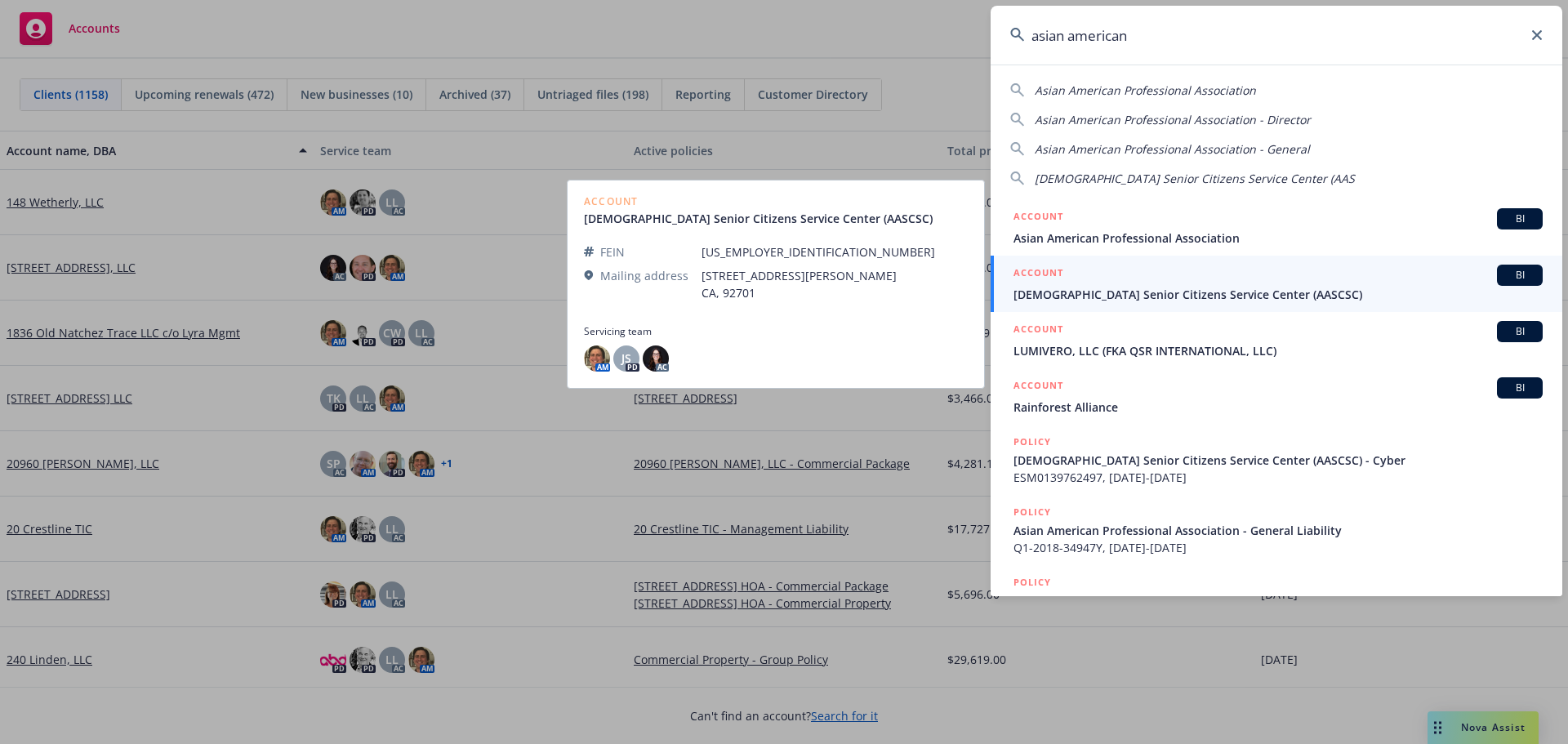
click at [1163, 285] on span "[DEMOGRAPHIC_DATA] Senior Citizens Service Center (AASCSC)" at bounding box center [1278, 294] width 529 height 17
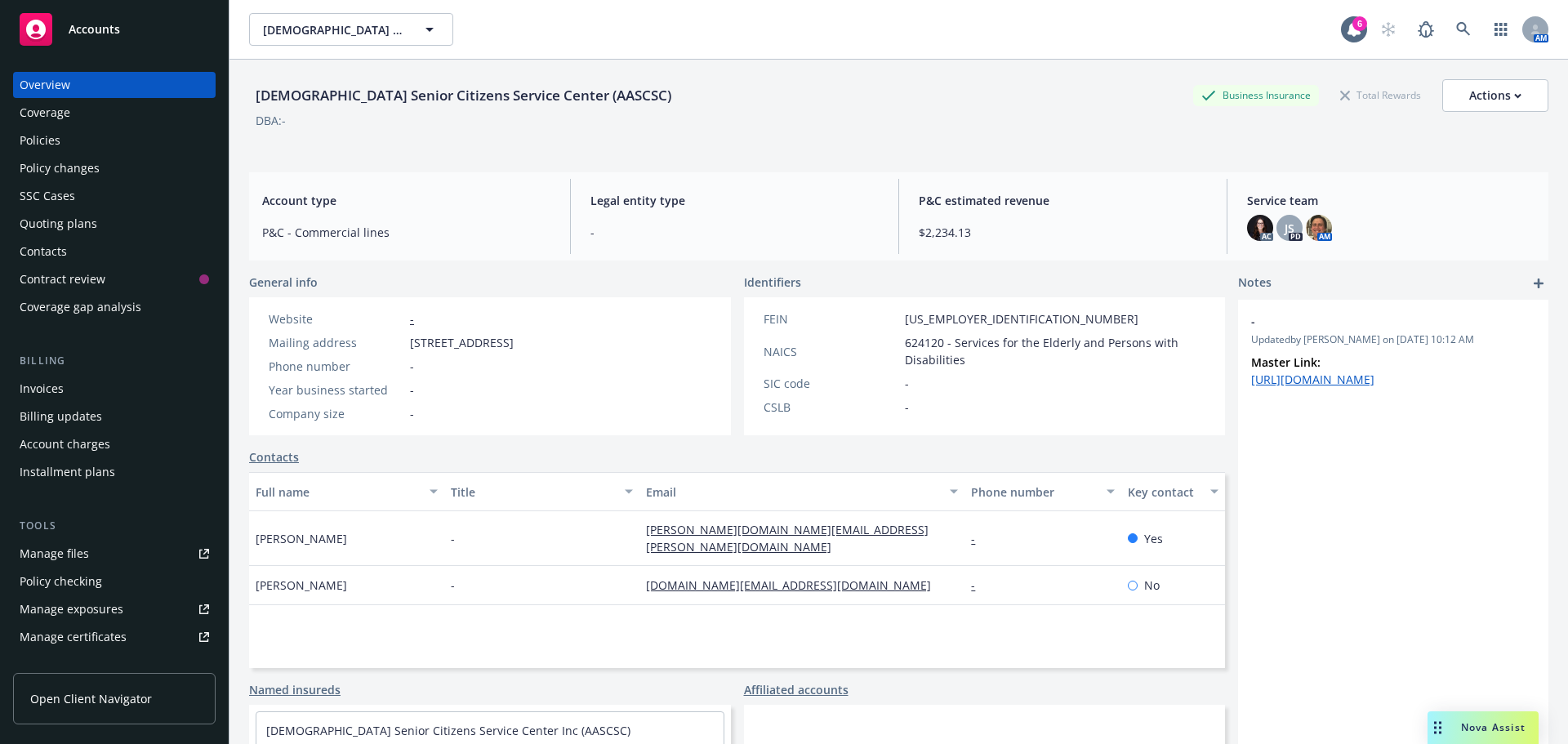
click at [65, 139] on div "Policies" at bounding box center [114, 140] width 190 height 26
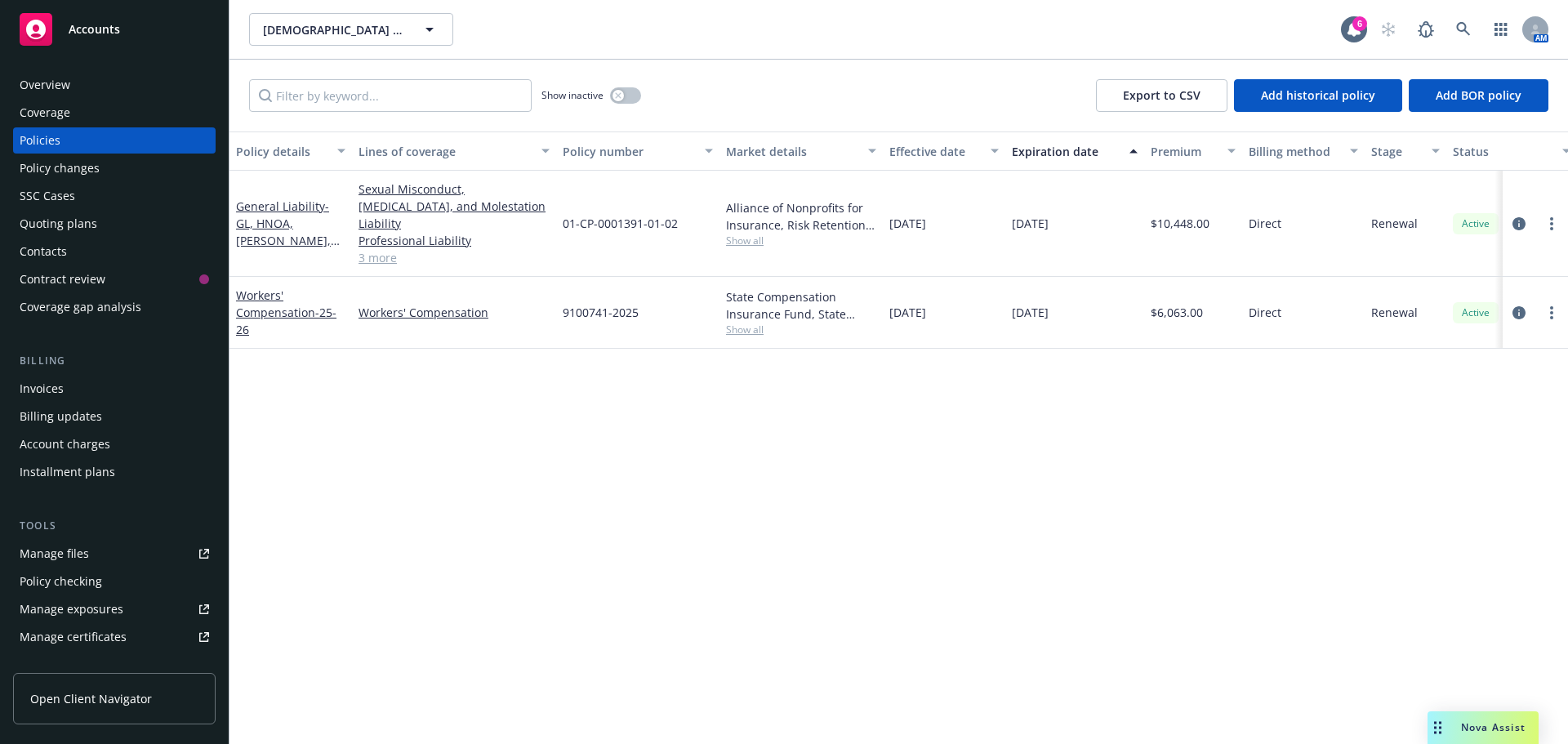
click at [84, 216] on div "Quoting plans" at bounding box center [58, 223] width 77 height 26
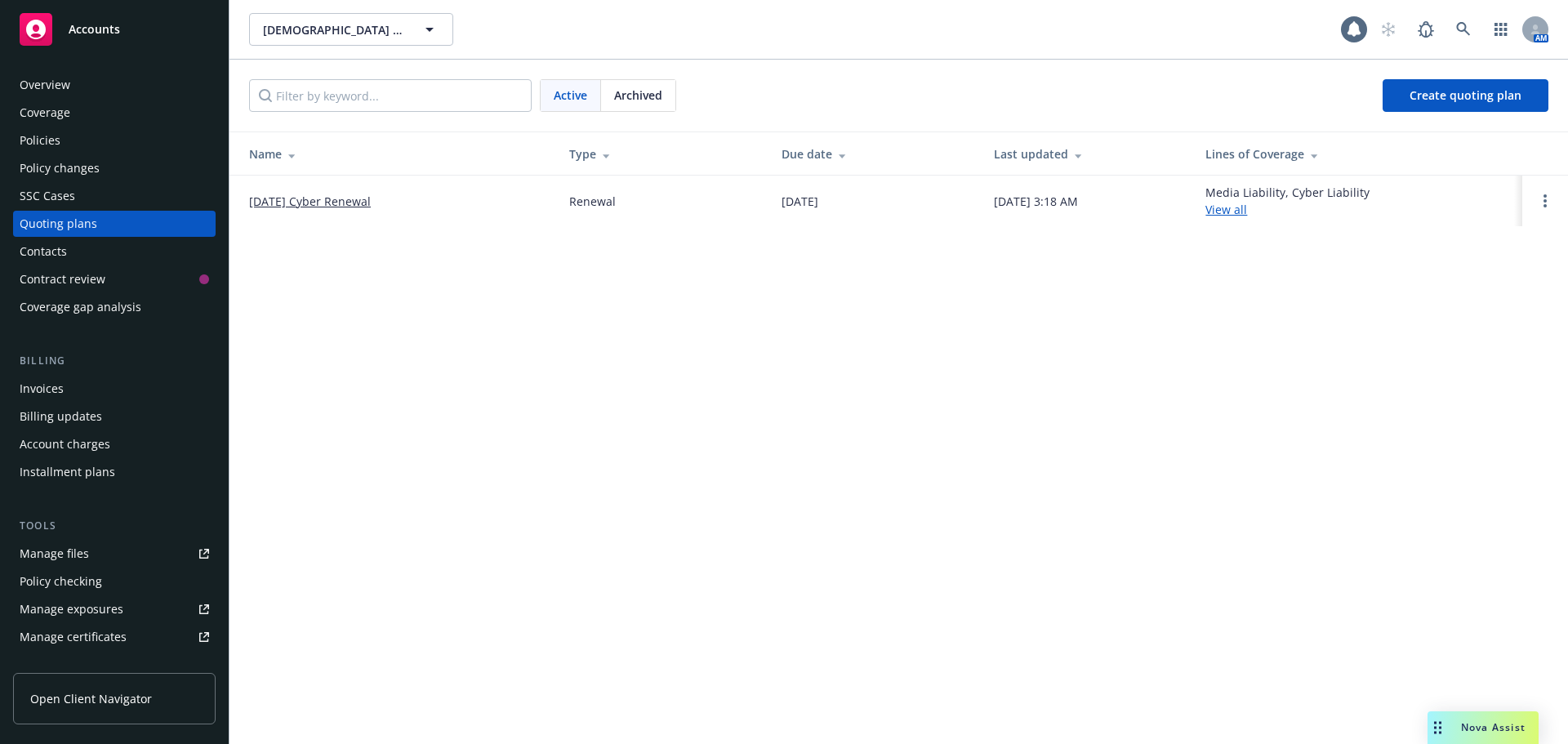
click at [317, 205] on link "[DATE] Cyber Renewal" at bounding box center [310, 201] width 122 height 17
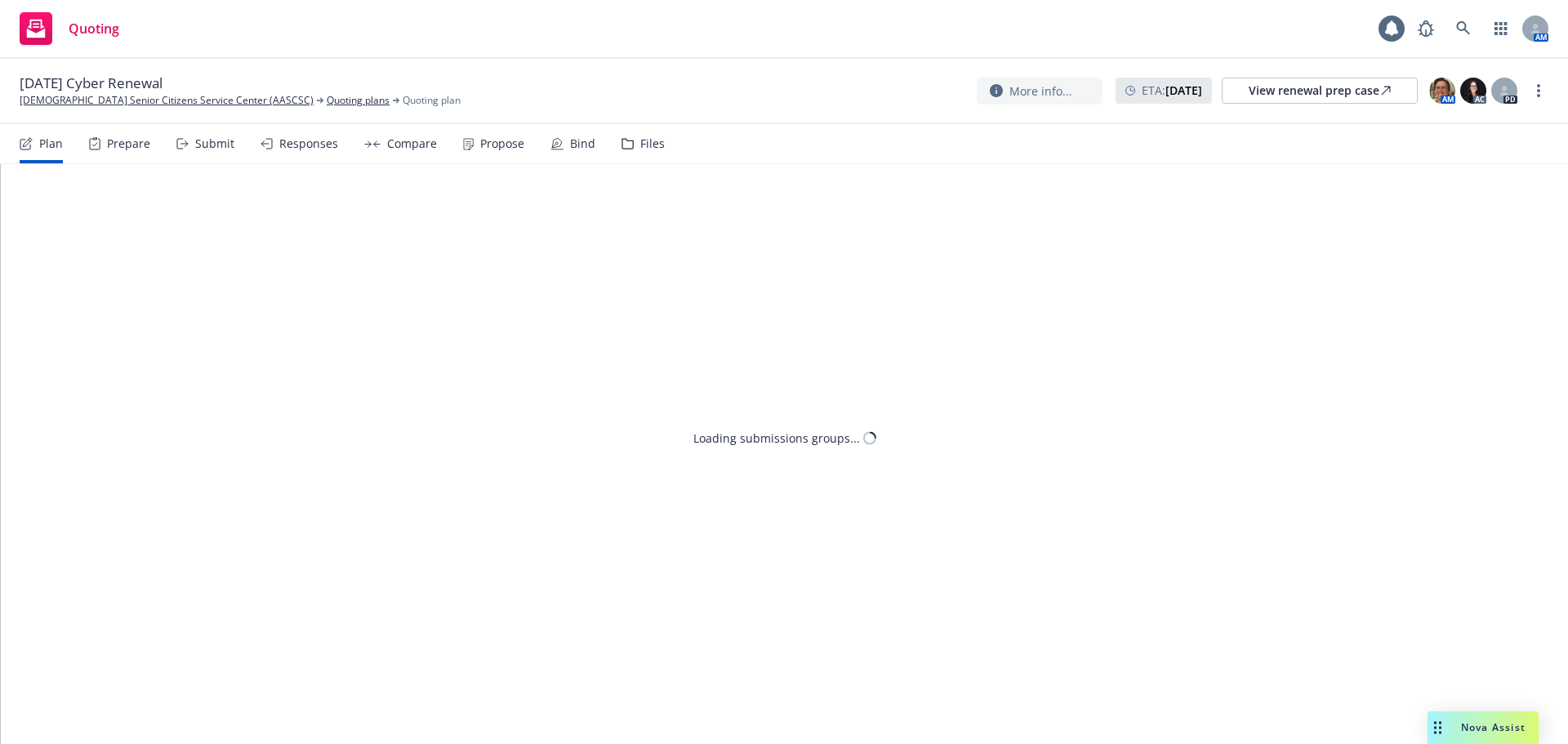
click at [493, 141] on div "Propose" at bounding box center [502, 143] width 45 height 13
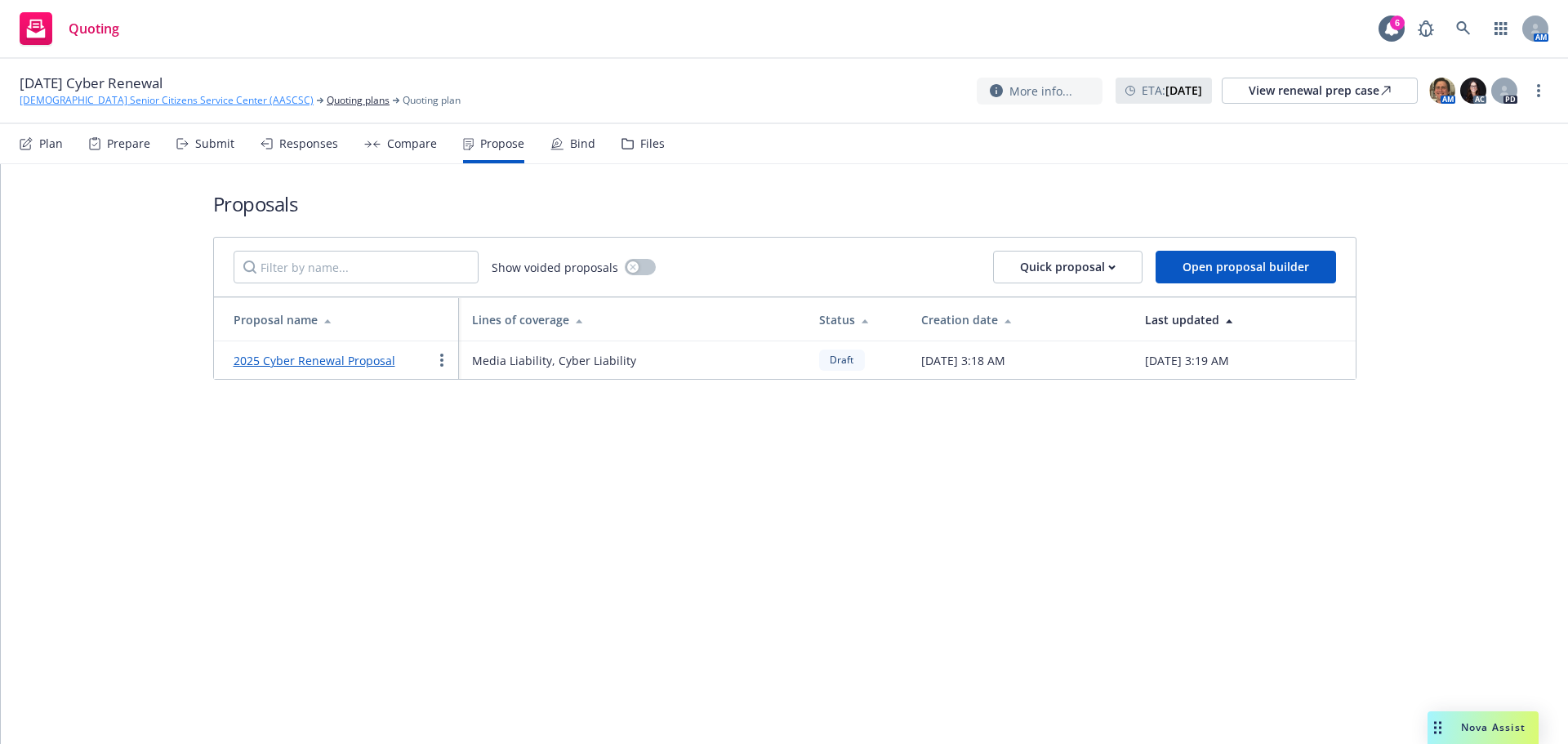
click at [217, 97] on link "[DEMOGRAPHIC_DATA] Senior Citizens Service Center (AASCSC)" at bounding box center [166, 100] width 294 height 15
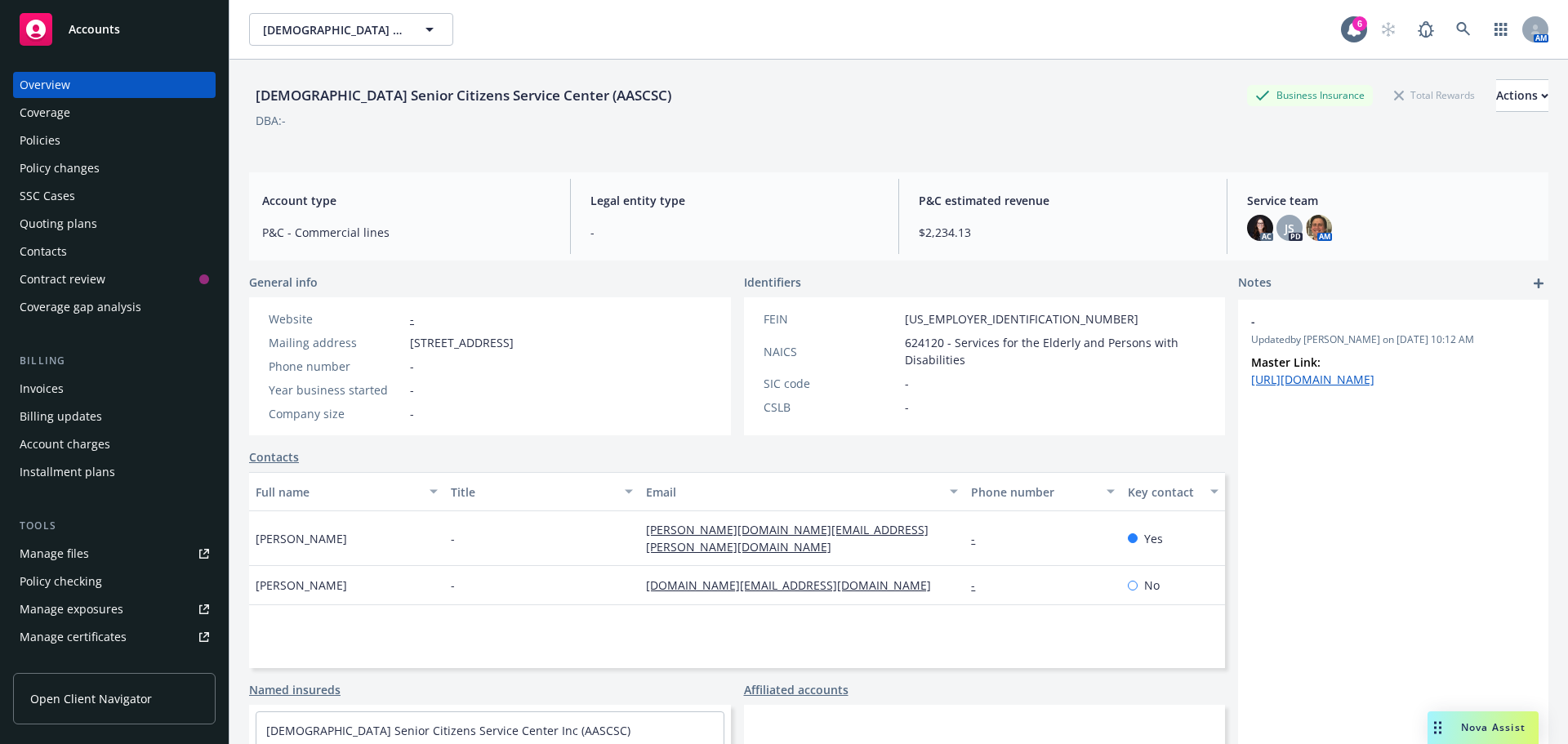
click at [70, 140] on div "Policies" at bounding box center [114, 140] width 190 height 26
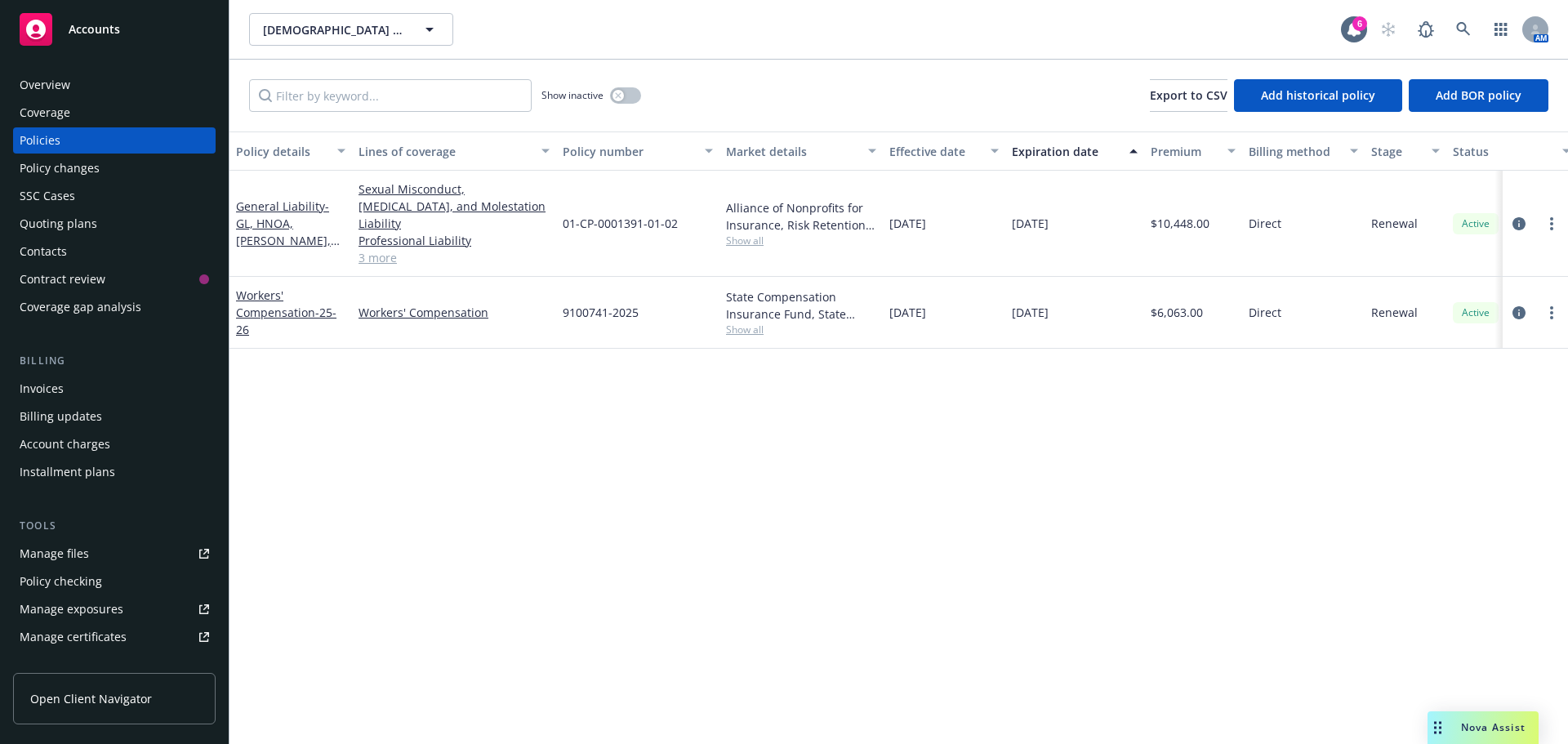
click at [88, 252] on div "Contacts" at bounding box center [114, 251] width 190 height 26
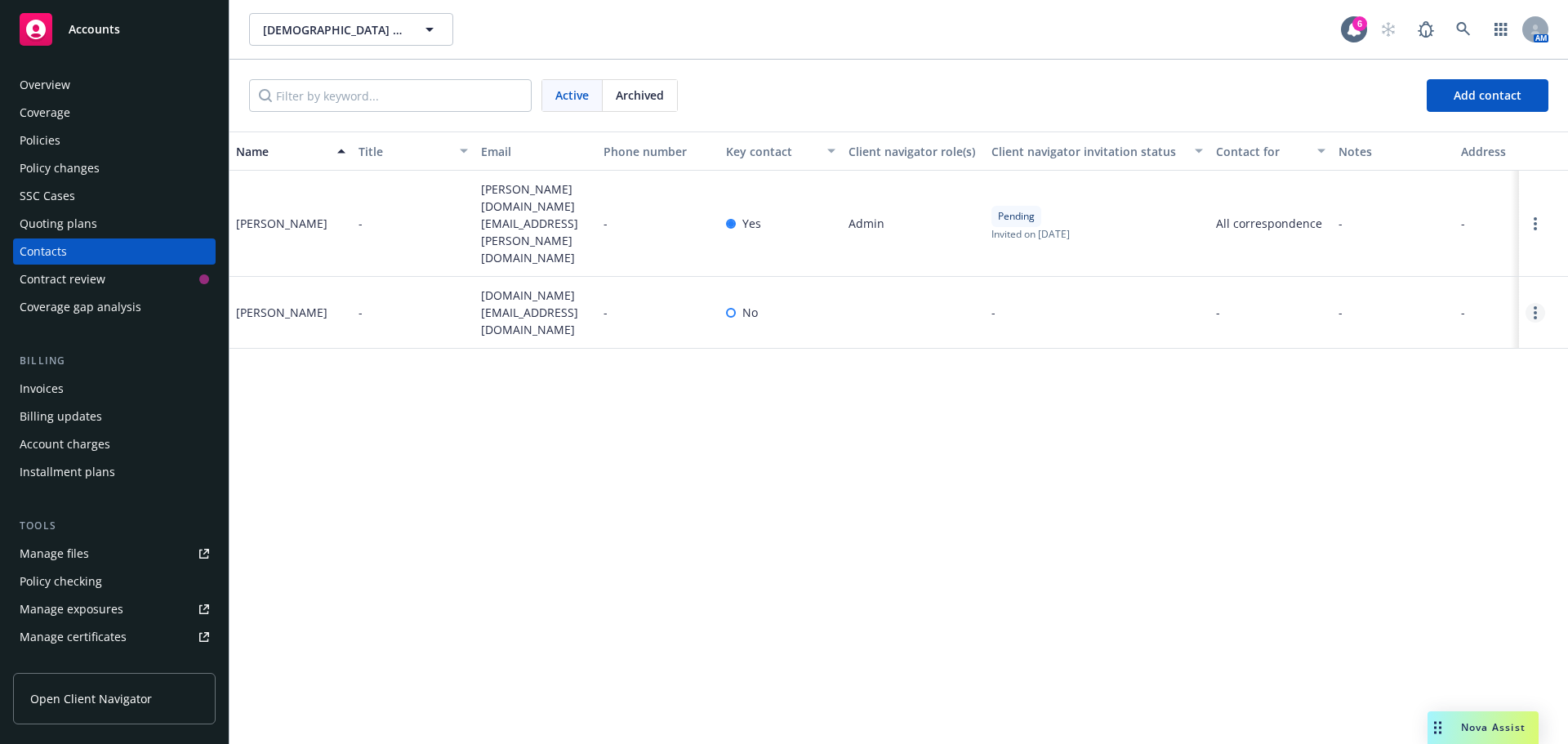
click at [1529, 303] on link "Open options" at bounding box center [1535, 312] width 19 height 19
click at [1397, 179] on link "Edit contact" at bounding box center [1431, 177] width 185 height 33
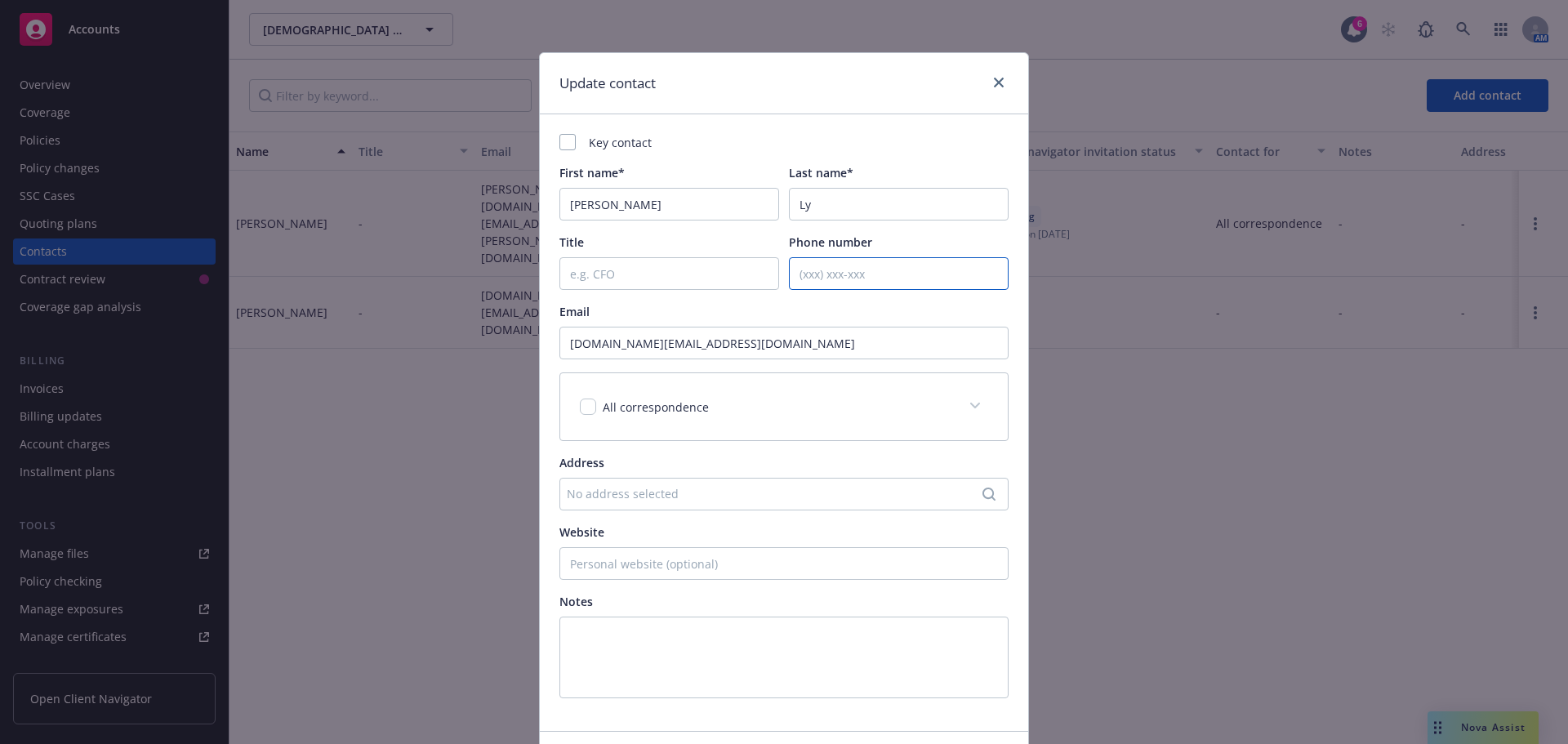
click at [855, 280] on input "Phone number" at bounding box center [898, 274] width 220 height 33
paste input "213-308-4574"
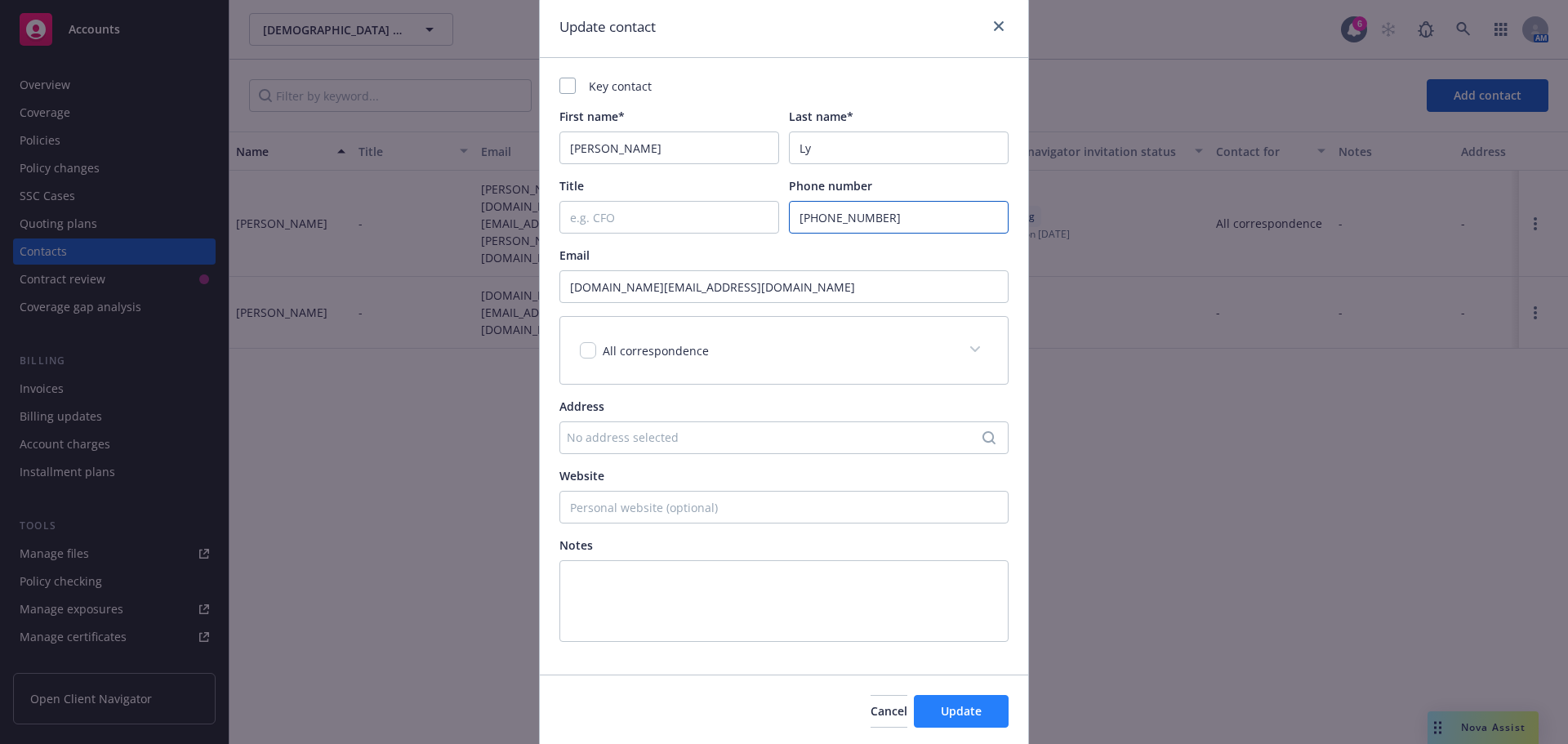
scroll to position [112, 0]
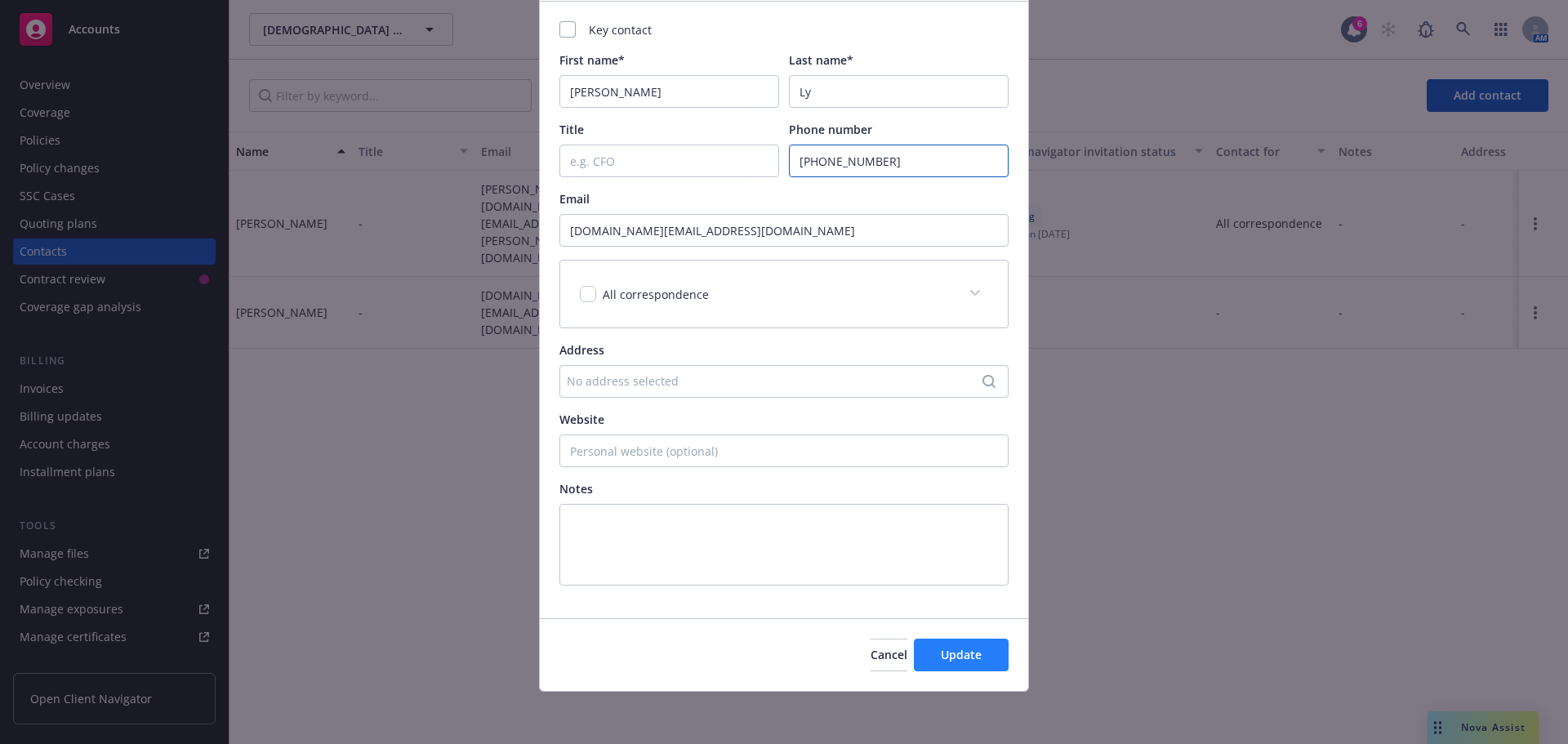
type input "213-308-4574"
click at [996, 656] on button "Update" at bounding box center [961, 655] width 95 height 33
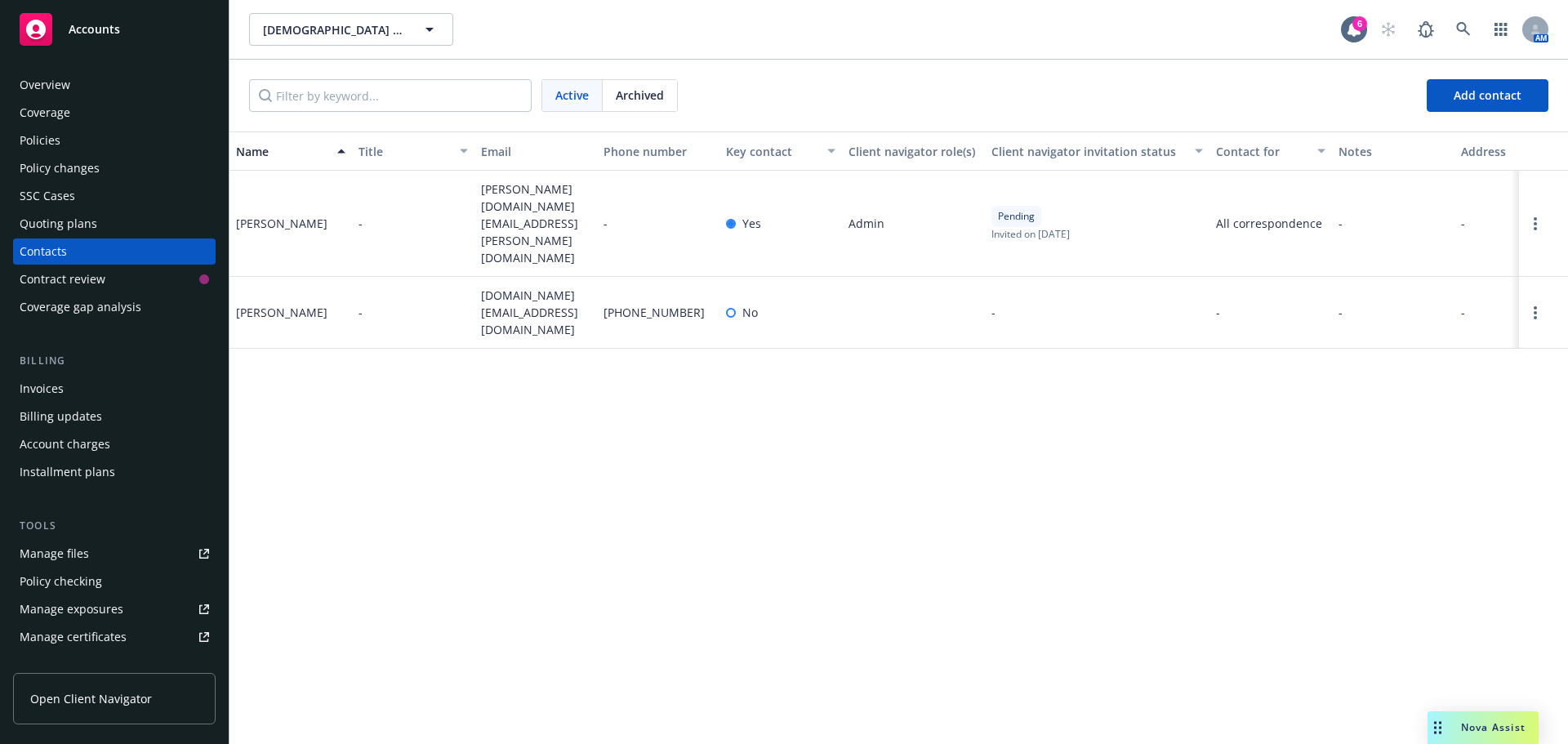
click at [1507, 732] on span "Nova Assist" at bounding box center [1493, 727] width 65 height 14
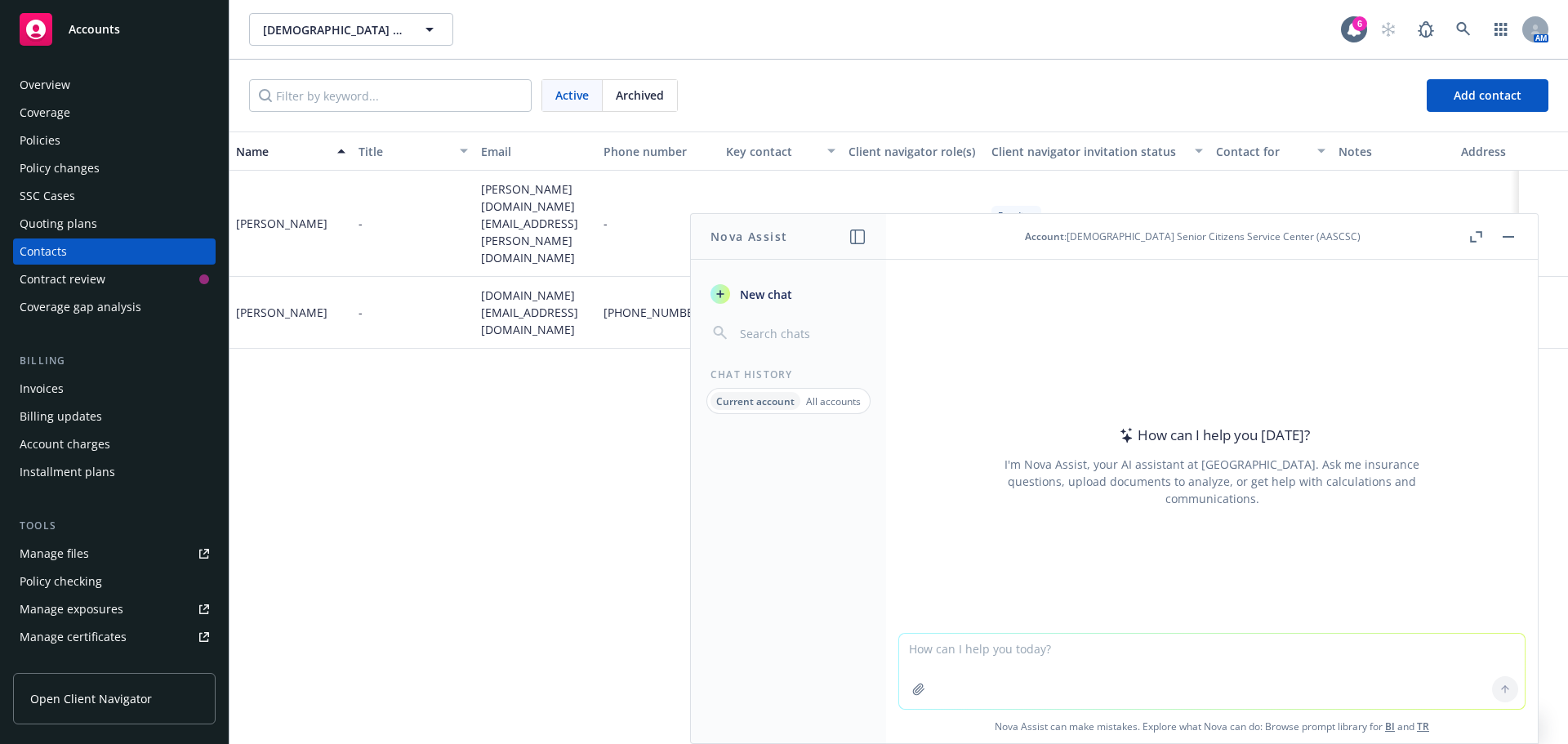
click at [1158, 645] on textarea at bounding box center [1212, 671] width 625 height 75
paste textarea "We currently contract for a non armed security person in our clinic and we're t…"
type textarea "We currently contract for a non armed security person in our clinic and we're t…"
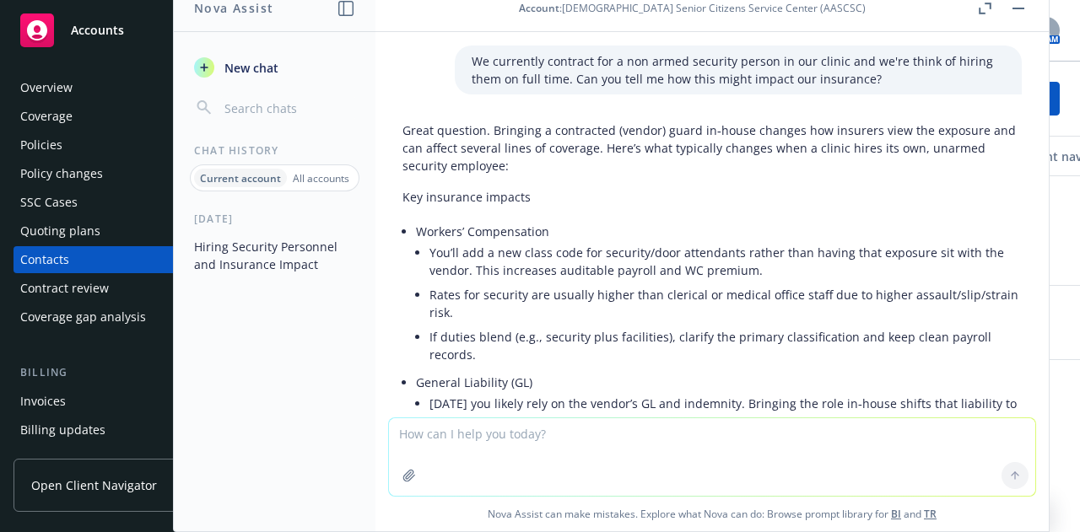
scroll to position [0, 0]
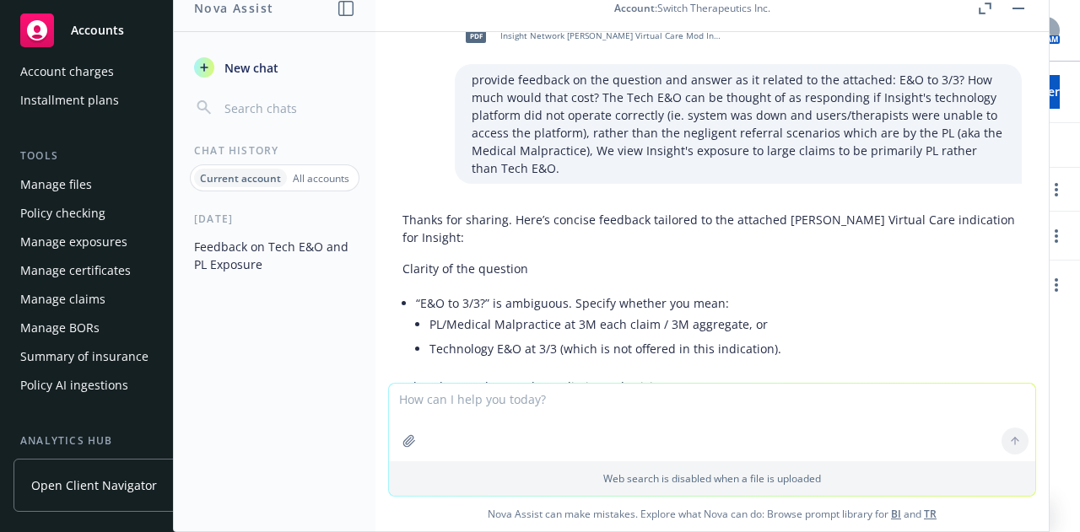
scroll to position [30, 0]
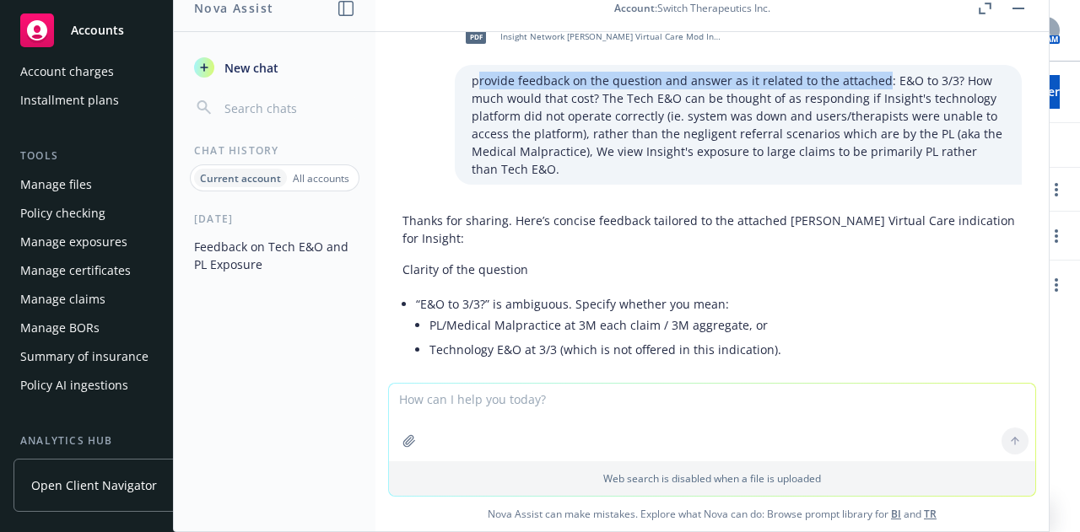
drag, startPoint x: 452, startPoint y: 75, endPoint x: 850, endPoint y: 132, distance: 402.3
click at [850, 82] on p "provide feedback on the question and answer as it related to the attached: E&O …" at bounding box center [738, 125] width 533 height 106
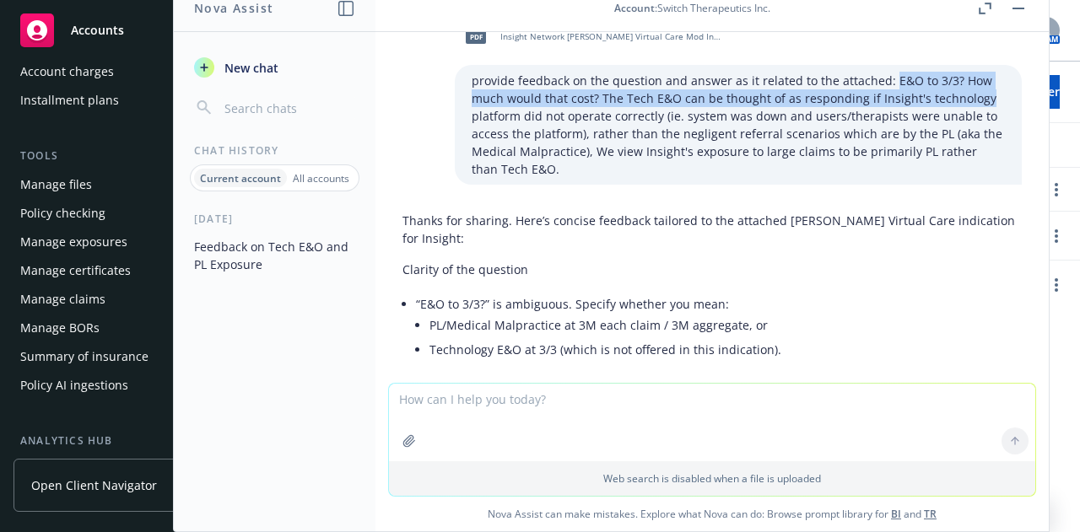
drag, startPoint x: 860, startPoint y: 77, endPoint x: 896, endPoint y: 116, distance: 52.5
click at [953, 97] on p "provide feedback on the question and answer as it related to the attached: E&O …" at bounding box center [738, 125] width 533 height 106
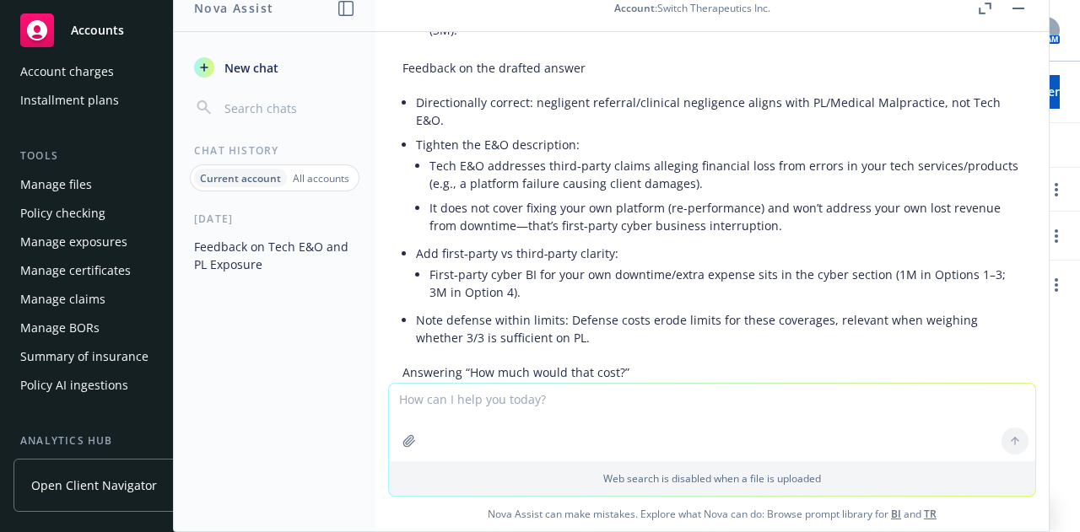
scroll to position [536, 0]
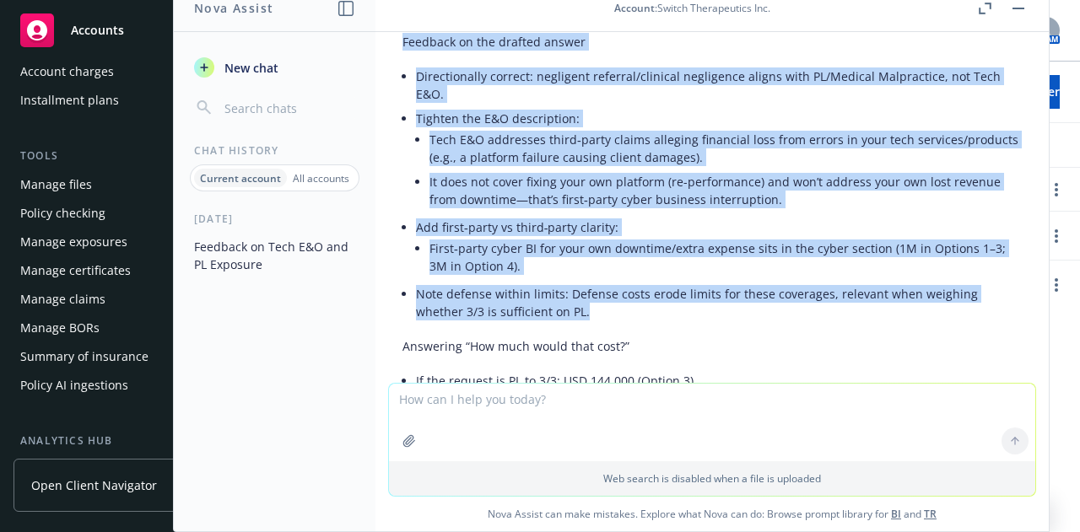
drag, startPoint x: 402, startPoint y: 41, endPoint x: 631, endPoint y: 316, distance: 357.6
click at [631, 316] on div "Thanks for sharing. Here’s concise feedback tailored to the attached [PERSON_NA…" at bounding box center [711, 215] width 619 height 1033
copy div "Feedback on the drafted answer Directionally correct: negligent referral/clinic…"
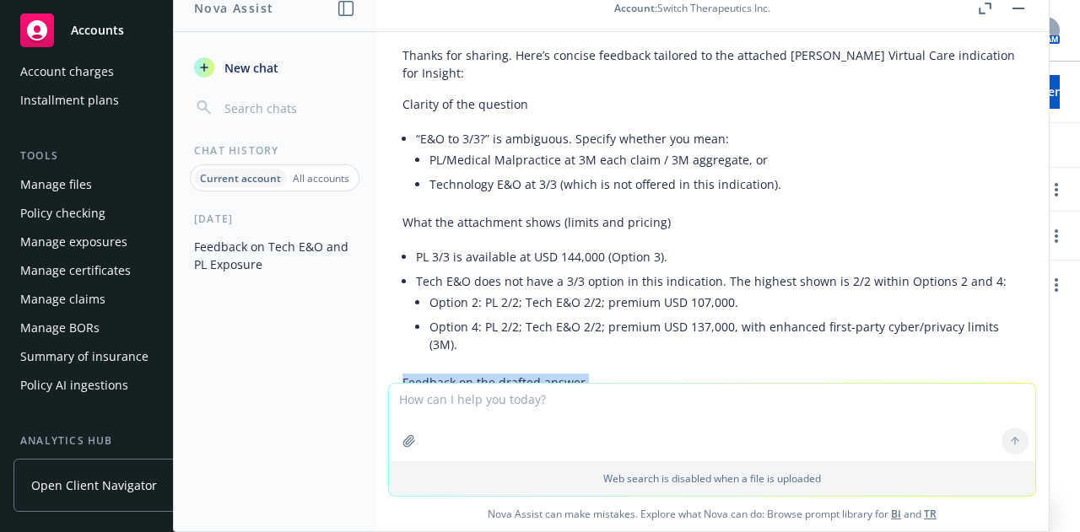
scroll to position [0, 0]
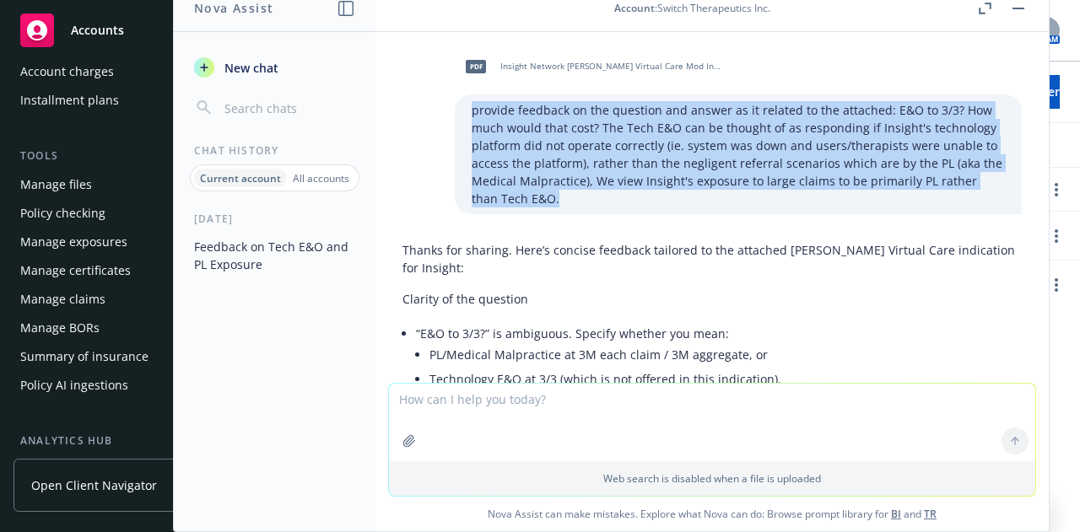
drag, startPoint x: 510, startPoint y: 205, endPoint x: 434, endPoint y: 107, distance: 123.3
click at [455, 105] on div "provide feedback on the question and answer as it related to the attached: E&O …" at bounding box center [738, 154] width 567 height 120
copy p "provide feedback on the question and answer as it related to the attached: E&O …"
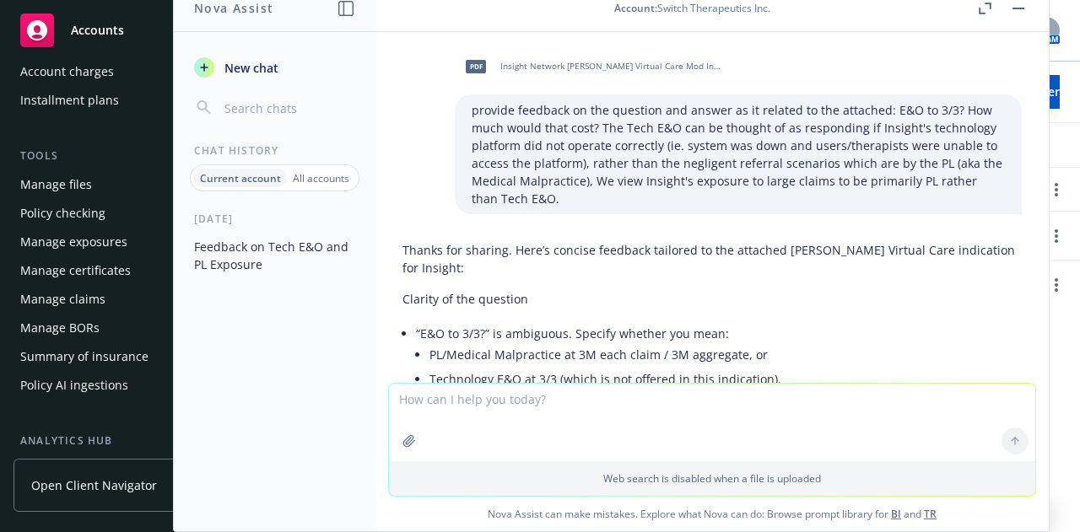
click at [528, 413] on textarea at bounding box center [712, 423] width 646 height 78
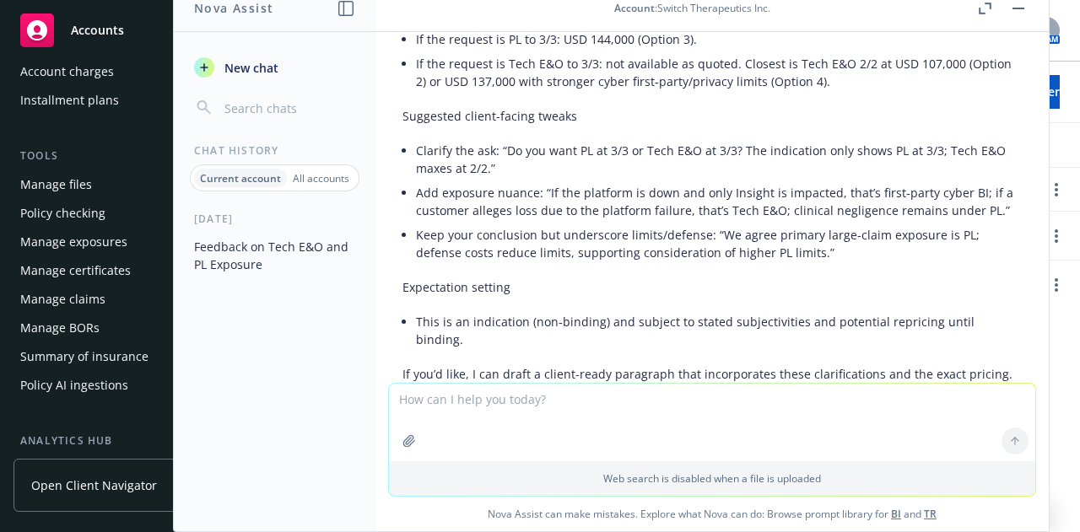
scroll to position [954, 0]
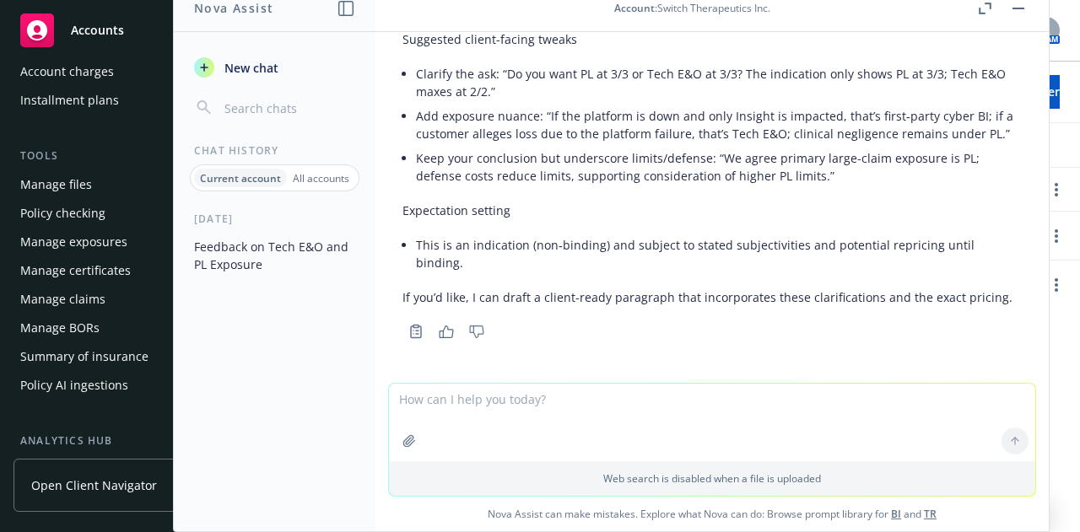
click at [511, 393] on textarea at bounding box center [712, 423] width 646 height 78
type textarea "w"
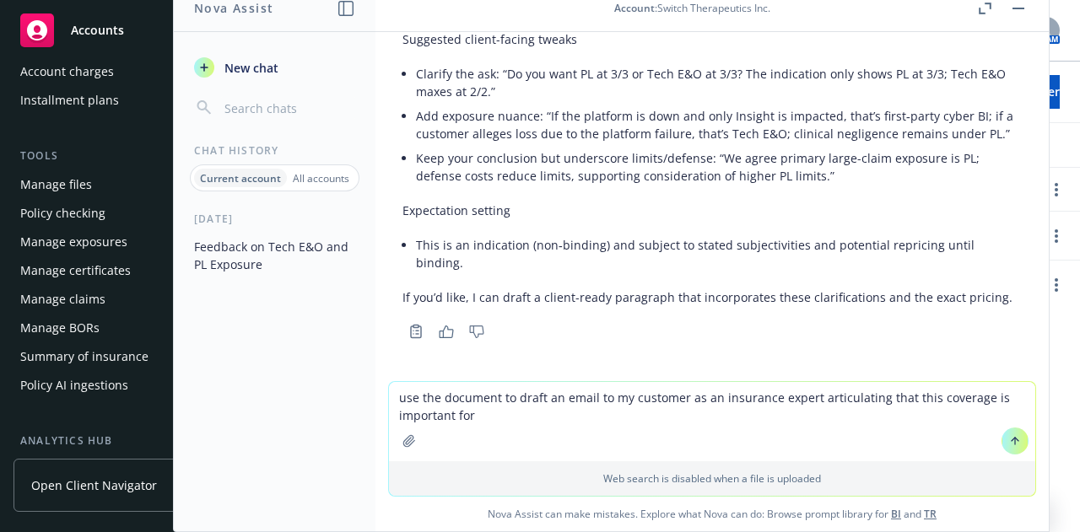
paste textarea "[URL][DOMAIN_NAME]"
click at [739, 416] on textarea "use the document to draft an email to my customer as an insurance expert articu…" at bounding box center [712, 421] width 646 height 79
click at [712, 414] on textarea "use the document to draft an email to my customer as an insurance expert articu…" at bounding box center [712, 421] width 646 height 79
click at [839, 411] on textarea "use the document to draft an email to my customer as an insurance expert articu…" at bounding box center [712, 421] width 646 height 79
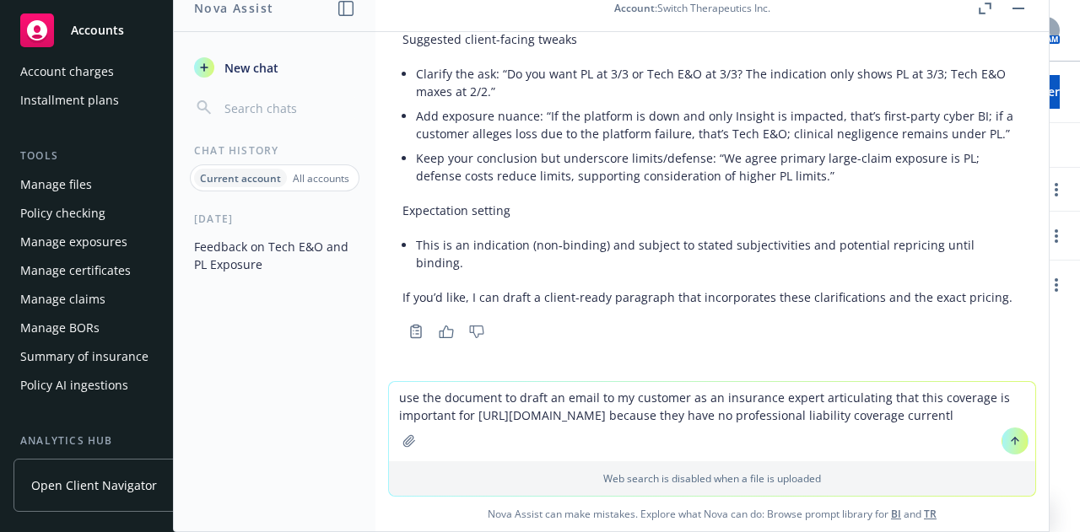
type textarea "use the document to draft an email to my customer as an insurance expert articu…"
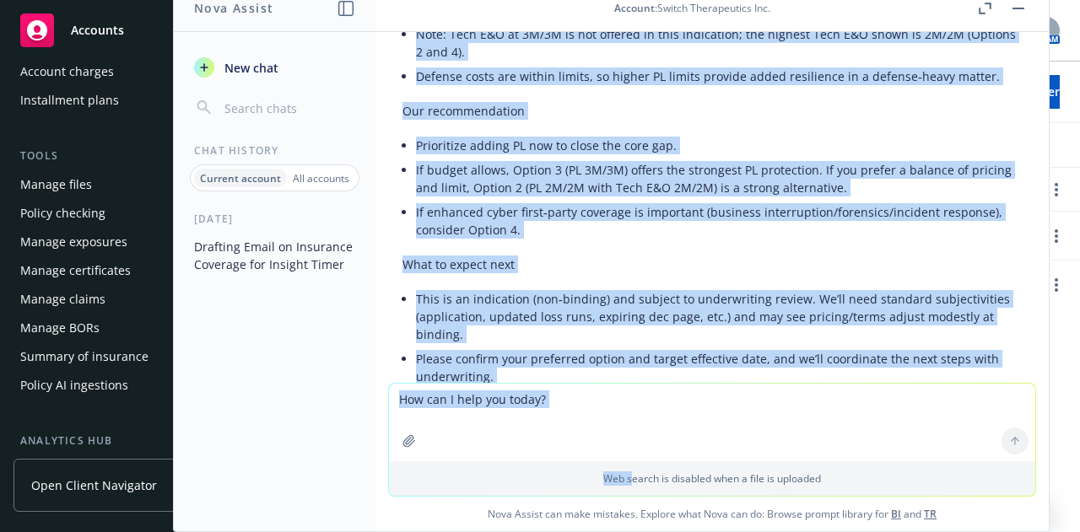
scroll to position [2206, 0]
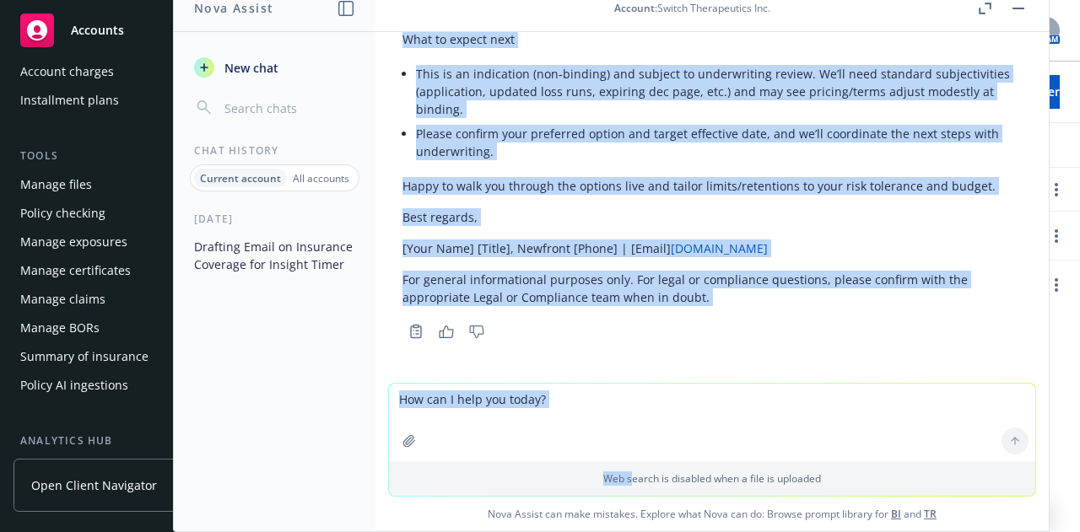
drag, startPoint x: 402, startPoint y: 247, endPoint x: 813, endPoint y: 236, distance: 411.8
copy div "Hi [Client Name], I’m reaching out with a clear recommendation to add Professio…"
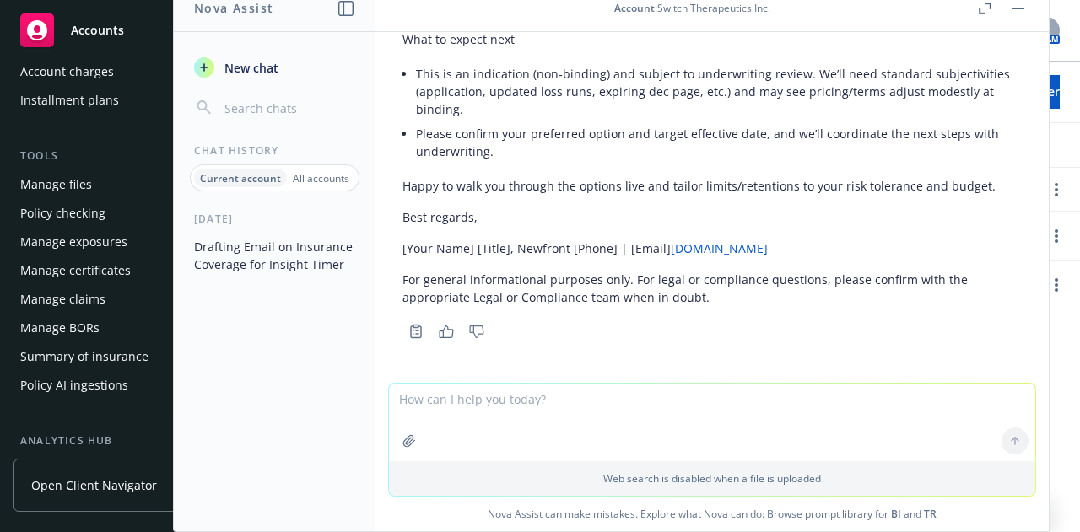
click at [533, 409] on textarea at bounding box center [712, 423] width 646 height 78
type textarea "f"
paste textarea "please confirm that the sexual or physical misconduct and criminal-acts exclusi…"
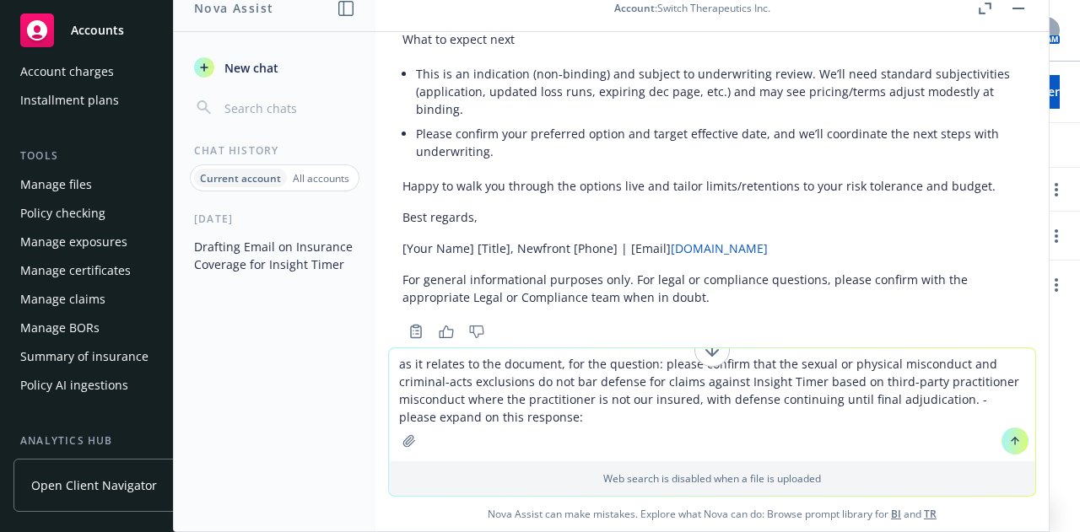
paste textarea "A negligent referral that leads to something bad happening (ie, user hurts them…"
type textarea "as it relates to the document, for the question: please confirm that the sexual…"
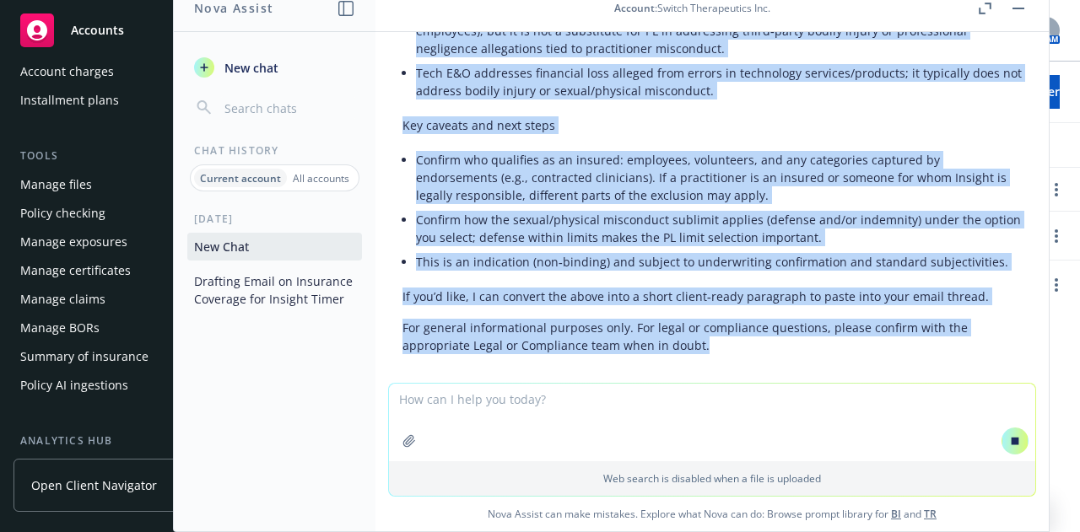
scroll to position [3699, 0]
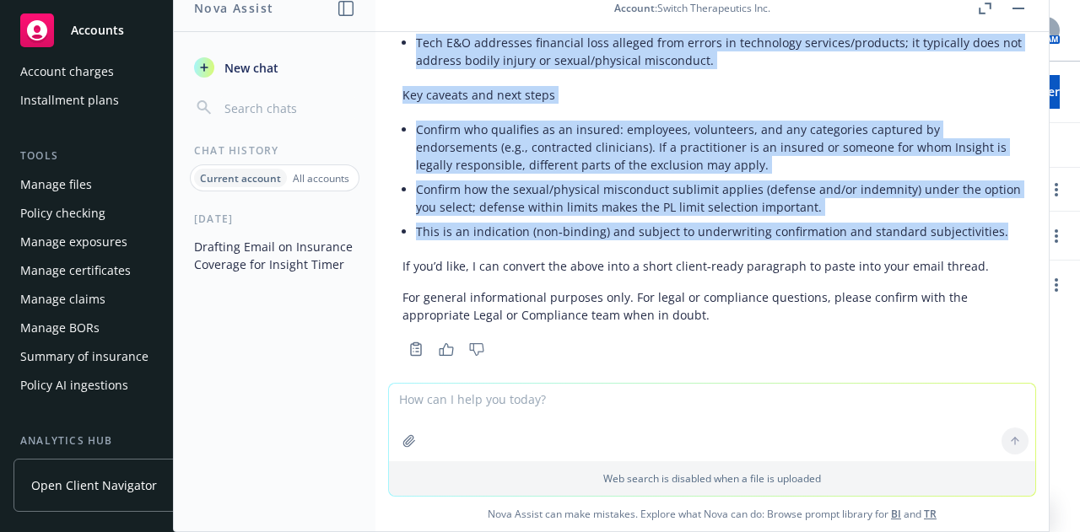
drag, startPoint x: 402, startPoint y: 224, endPoint x: 1016, endPoint y: 225, distance: 613.3
click at [1016, 225] on div "pdf Insight Network Beazley Virtual Care Mod Indication 03-Oct-2025 (3).pdf pro…" at bounding box center [711, 207] width 673 height 351
copy div "Direct answer to the client’s question Based on the Beazley PL wording in the i…"
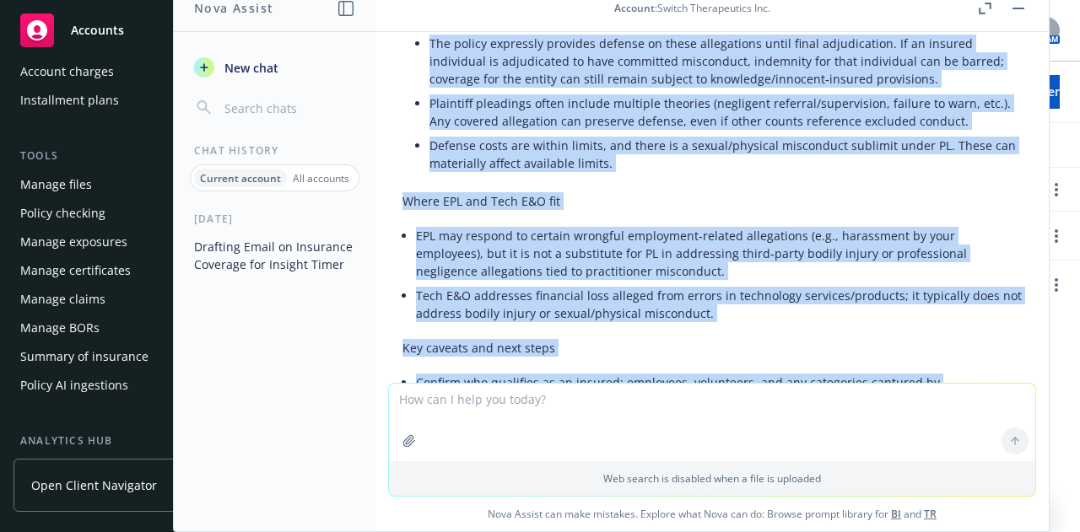
click at [538, 246] on li "EPL may respond to certain wrongful employment‑related allegations (e.g., haras…" at bounding box center [719, 254] width 606 height 60
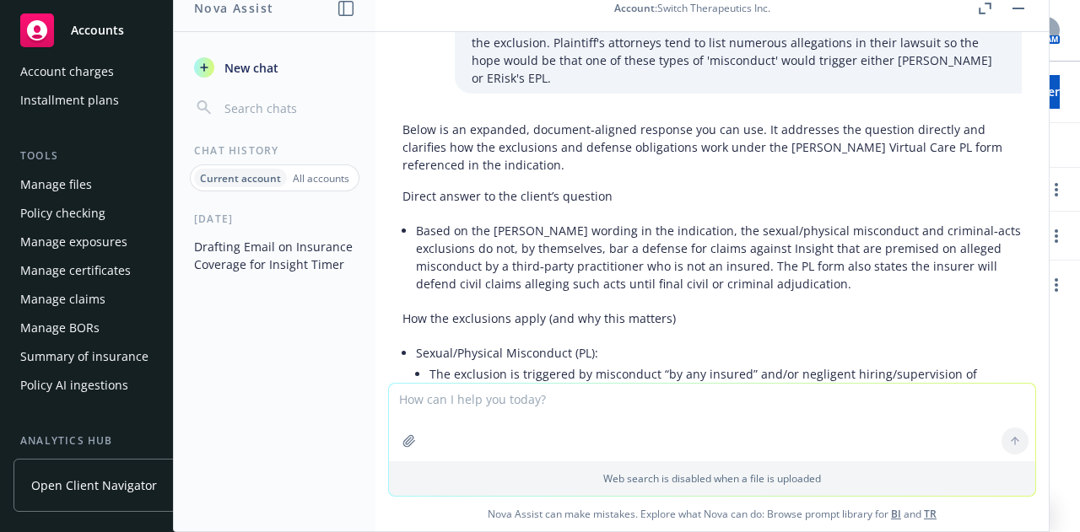
scroll to position [2856, 0]
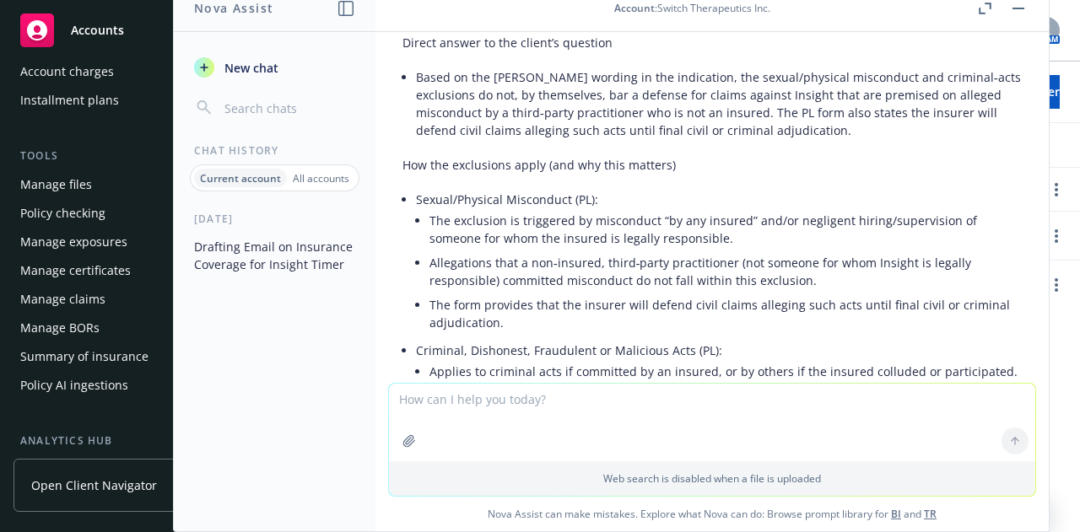
click at [520, 412] on textarea at bounding box center [712, 423] width 646 height 78
paste textarea "from a lawyers prospective is insighttimer.com legally responsible for therapis…"
type textarea "from a lawyers prospective is insighttimer.com legally responsible for therapis…"
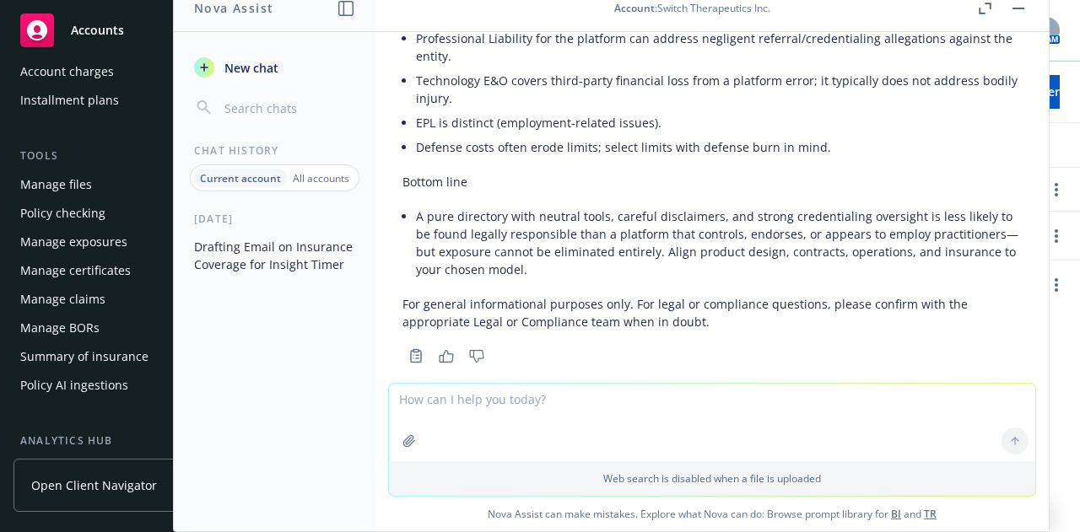
scroll to position [5384, 0]
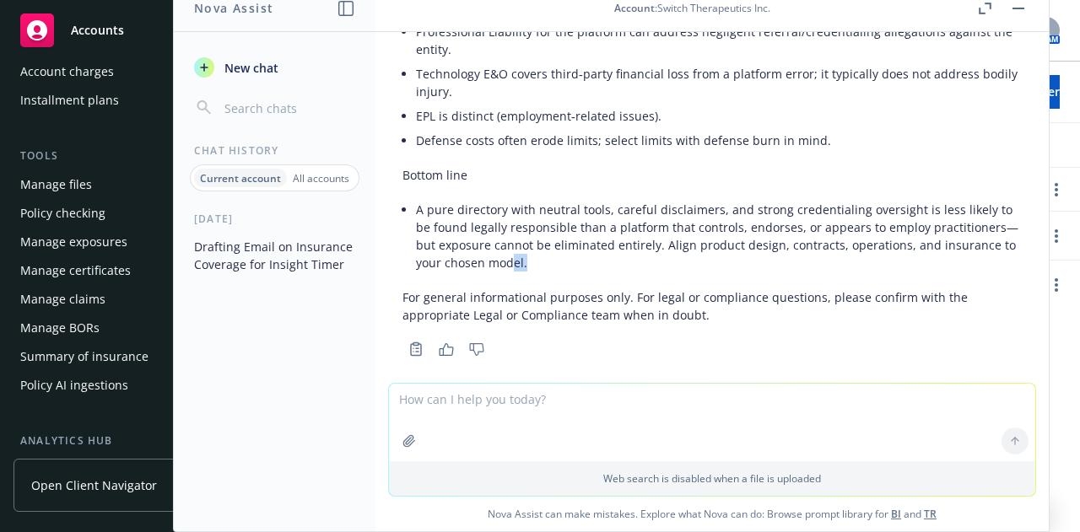
drag, startPoint x: 555, startPoint y: 237, endPoint x: 556, endPoint y: 251, distance: 13.5
click at [529, 235] on li "A pure directory with neutral tools, careful disclaimers, and strong credential…" at bounding box center [719, 236] width 606 height 78
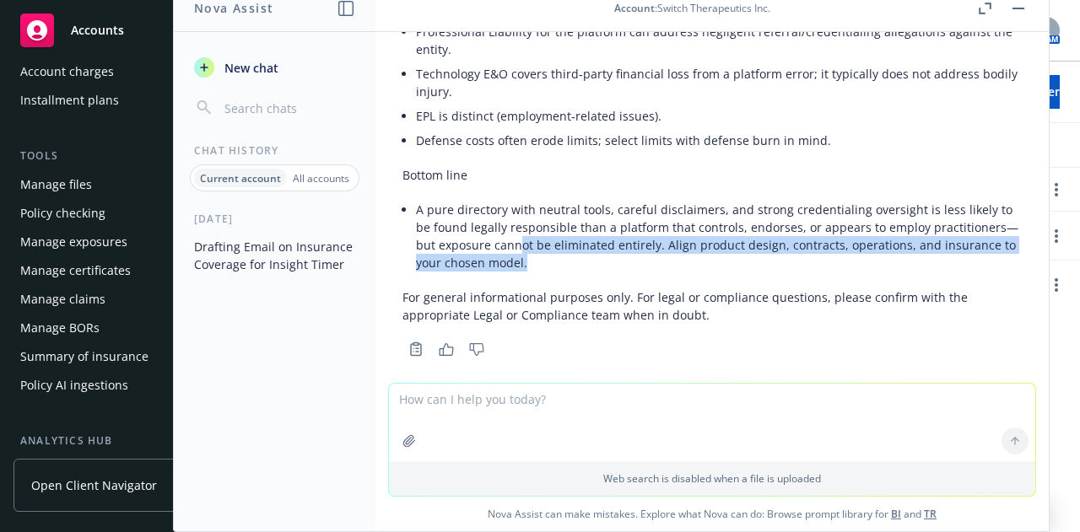
click at [573, 236] on li "A pure directory with neutral tools, careful disclaimers, and strong credential…" at bounding box center [719, 236] width 606 height 78
drag, startPoint x: 553, startPoint y: 247, endPoint x: 542, endPoint y: 245, distance: 11.1
click at [553, 247] on li "A pure directory with neutral tools, careful disclaimers, and strong credential…" at bounding box center [719, 236] width 606 height 78
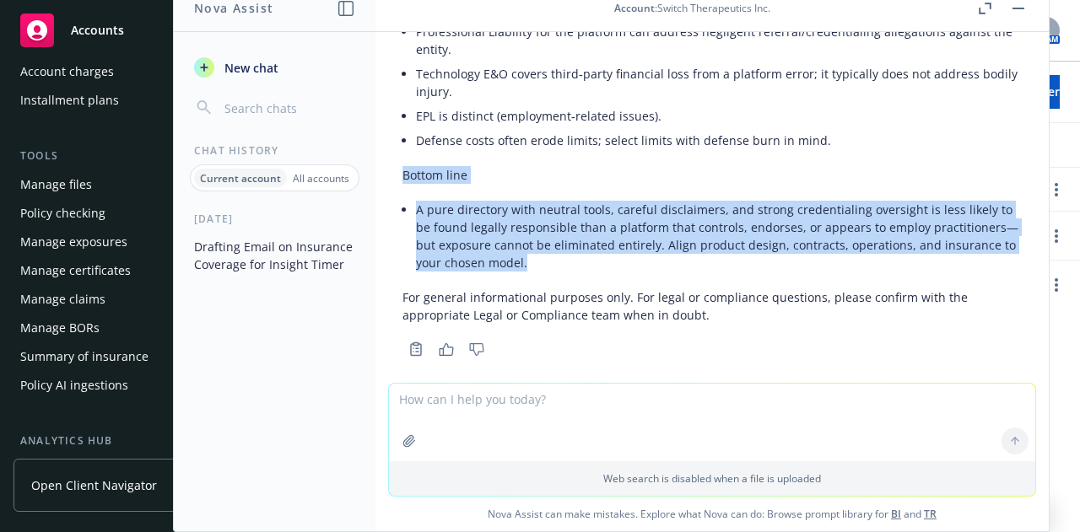
drag, startPoint x: 400, startPoint y: 153, endPoint x: 553, endPoint y: 251, distance: 181.8
copy div "Bottom line A pure directory with neutral tools, careful disclaimers, and stron…"
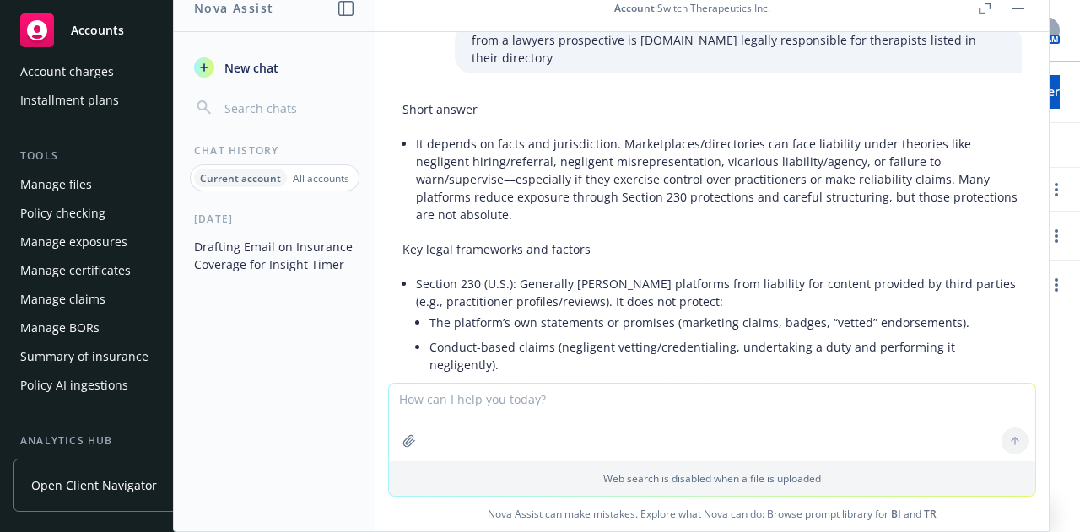
scroll to position [4034, 0]
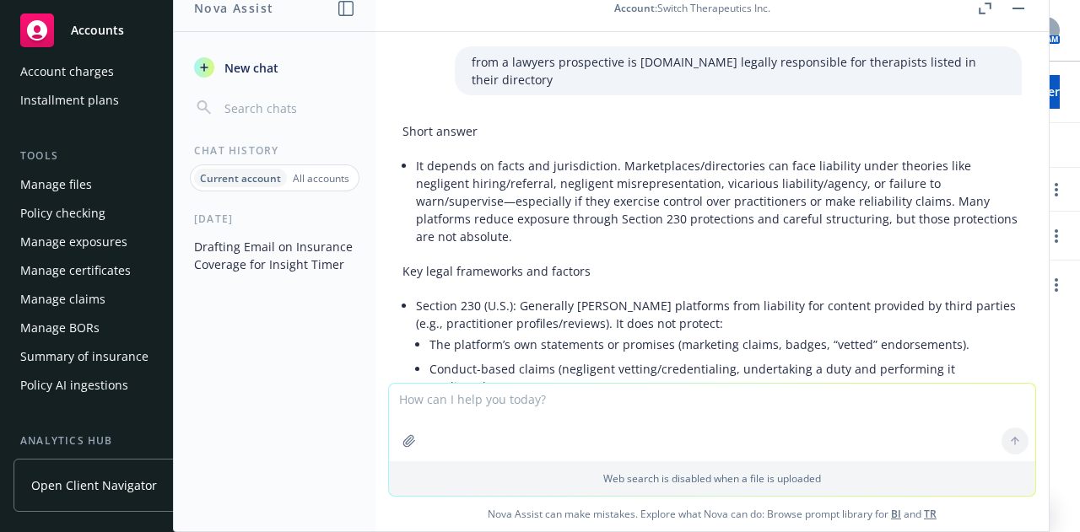
click at [418, 294] on li "Section 230 (U.S.): Generally shields platforms from liability for content prov…" at bounding box center [719, 360] width 606 height 133
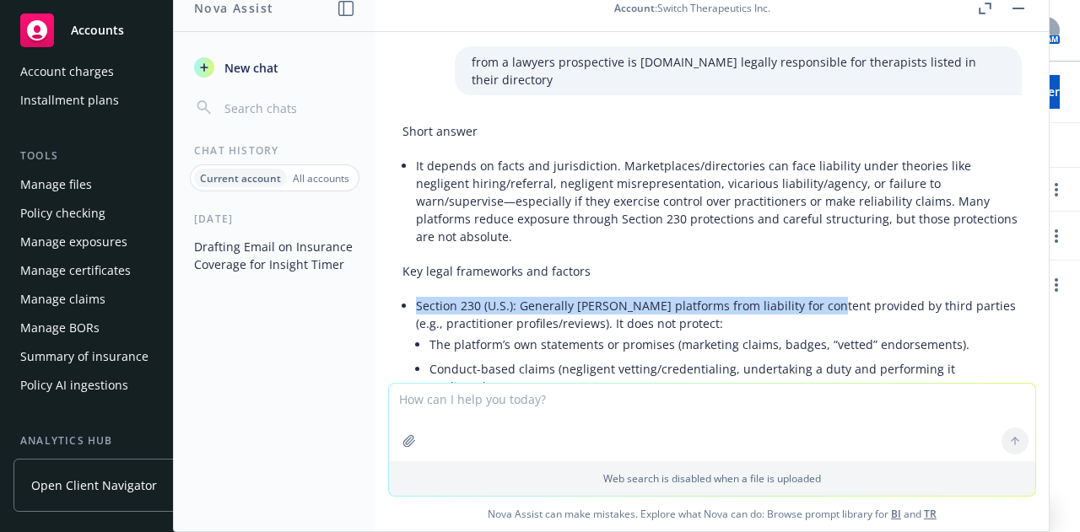
drag, startPoint x: 418, startPoint y: 286, endPoint x: 813, endPoint y: 282, distance: 394.8
click at [813, 294] on li "Section 230 (U.S.): Generally shields platforms from liability for content prov…" at bounding box center [719, 360] width 606 height 133
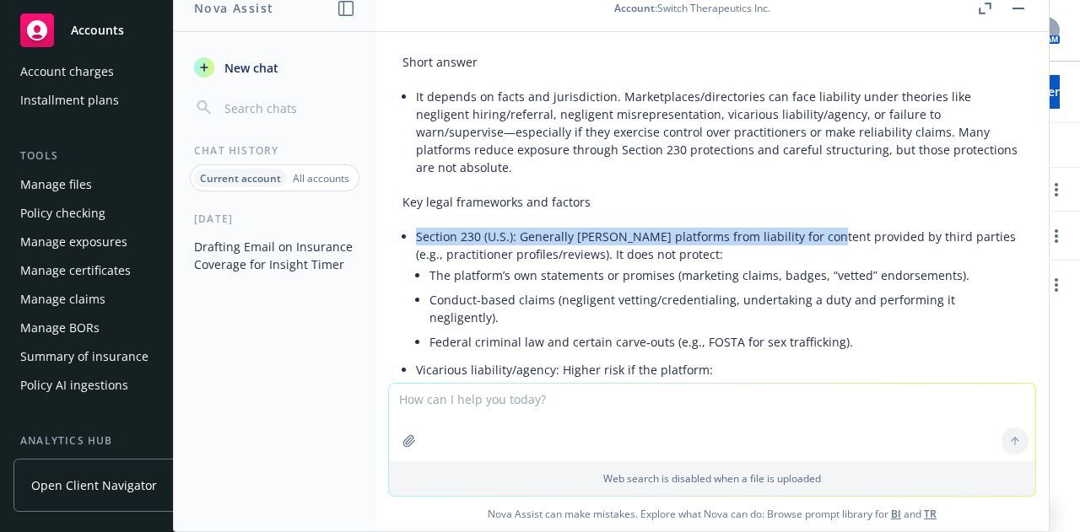
scroll to position [4118, 0]
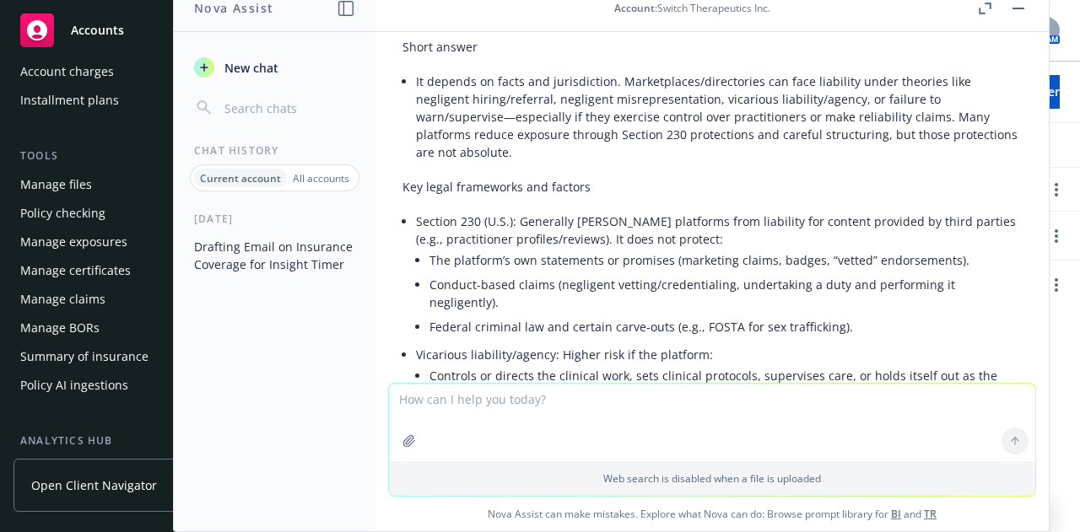
click at [476, 272] on li "Conduct-based claims (negligent vetting/credentialing, undertaking a duty and p…" at bounding box center [725, 293] width 592 height 42
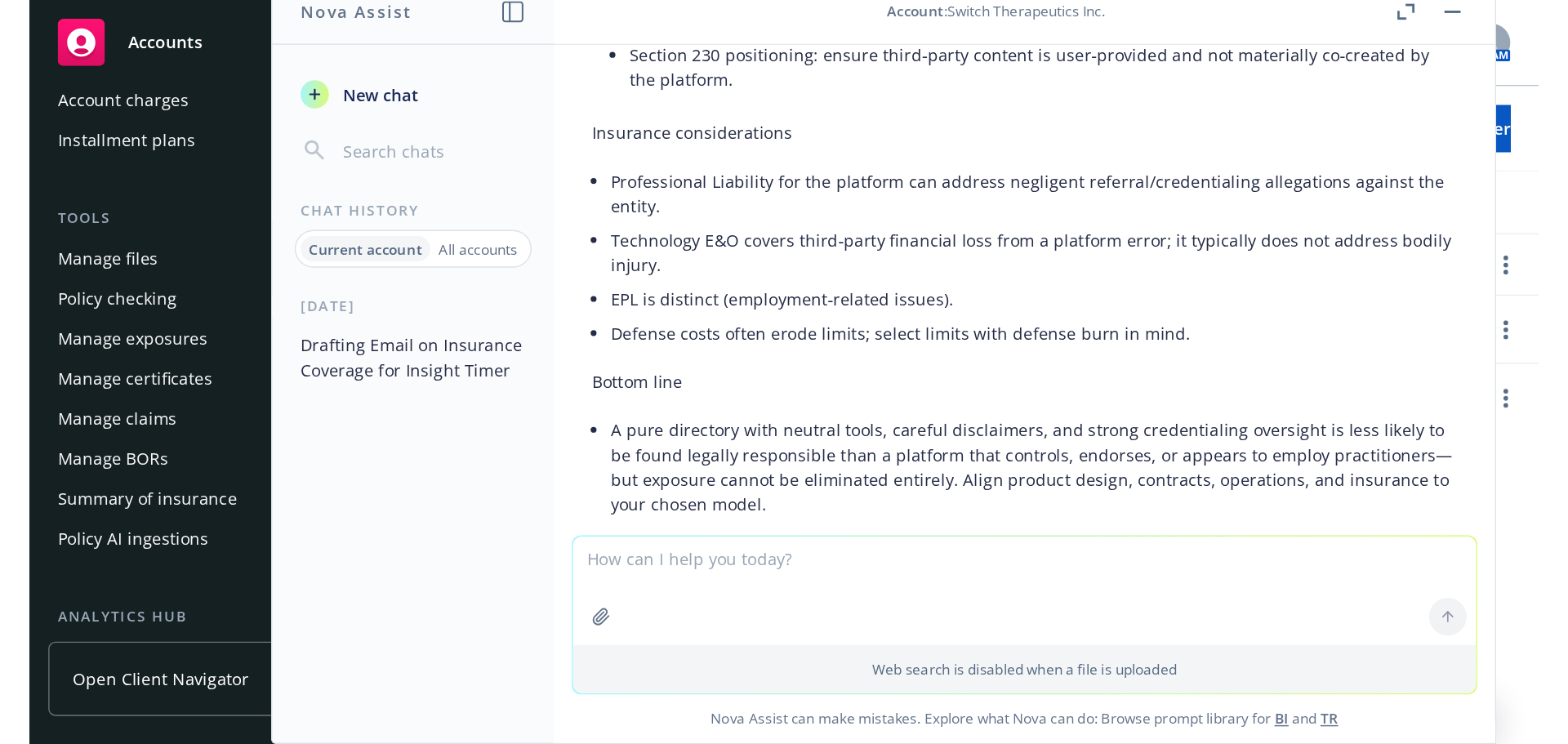
scroll to position [5209, 0]
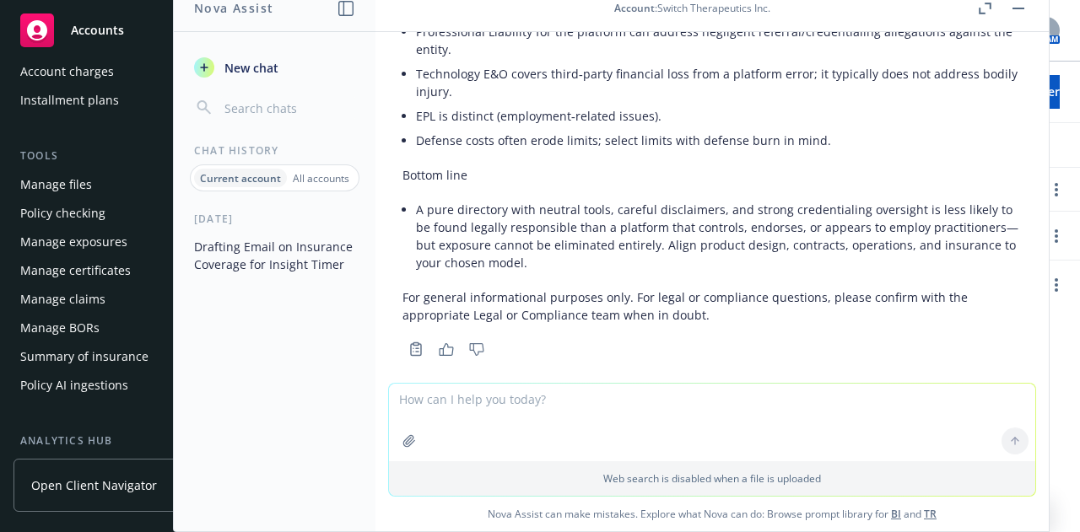
click at [434, 248] on li "A pure directory with neutral tools, careful disclaimers, and strong credential…" at bounding box center [719, 236] width 606 height 78
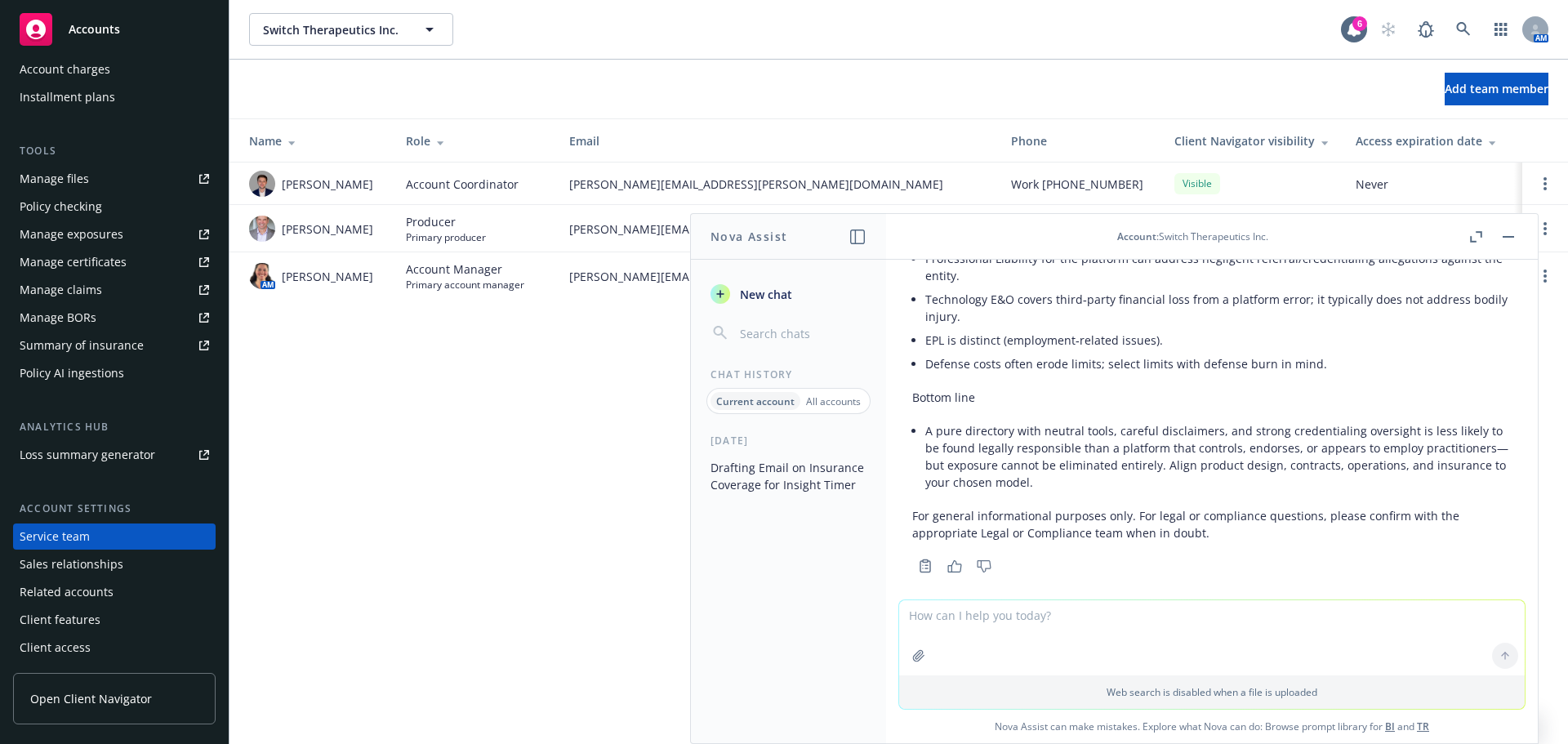
scroll to position [5210, 0]
click at [1044, 35] on icon at bounding box center [1462, 29] width 15 height 15
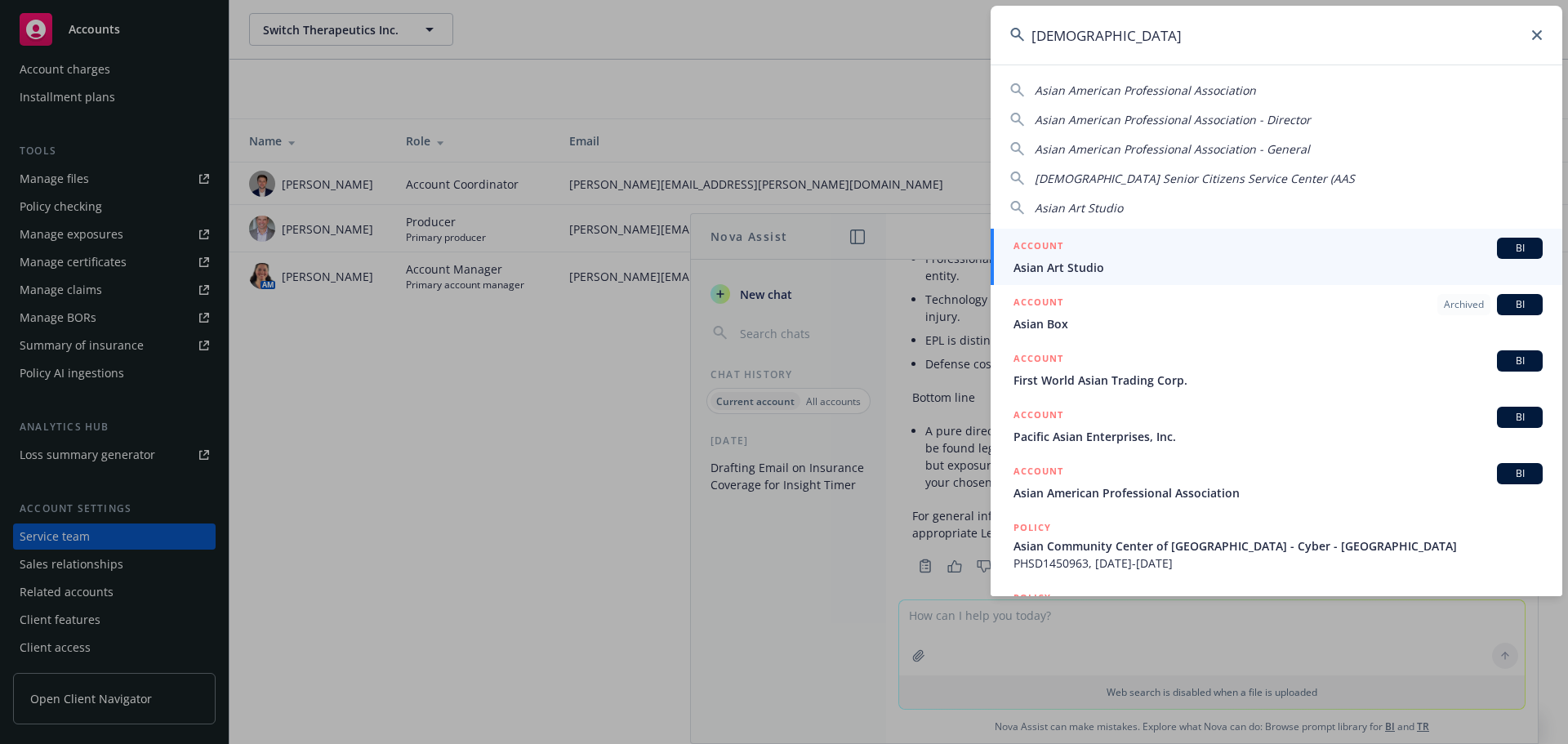
click at [1044, 178] on span "Asian American Senior Citizens Service Center (AAS" at bounding box center [1194, 178] width 320 height 15
type input "Asian American Senior Citizens Service Center (AAS"
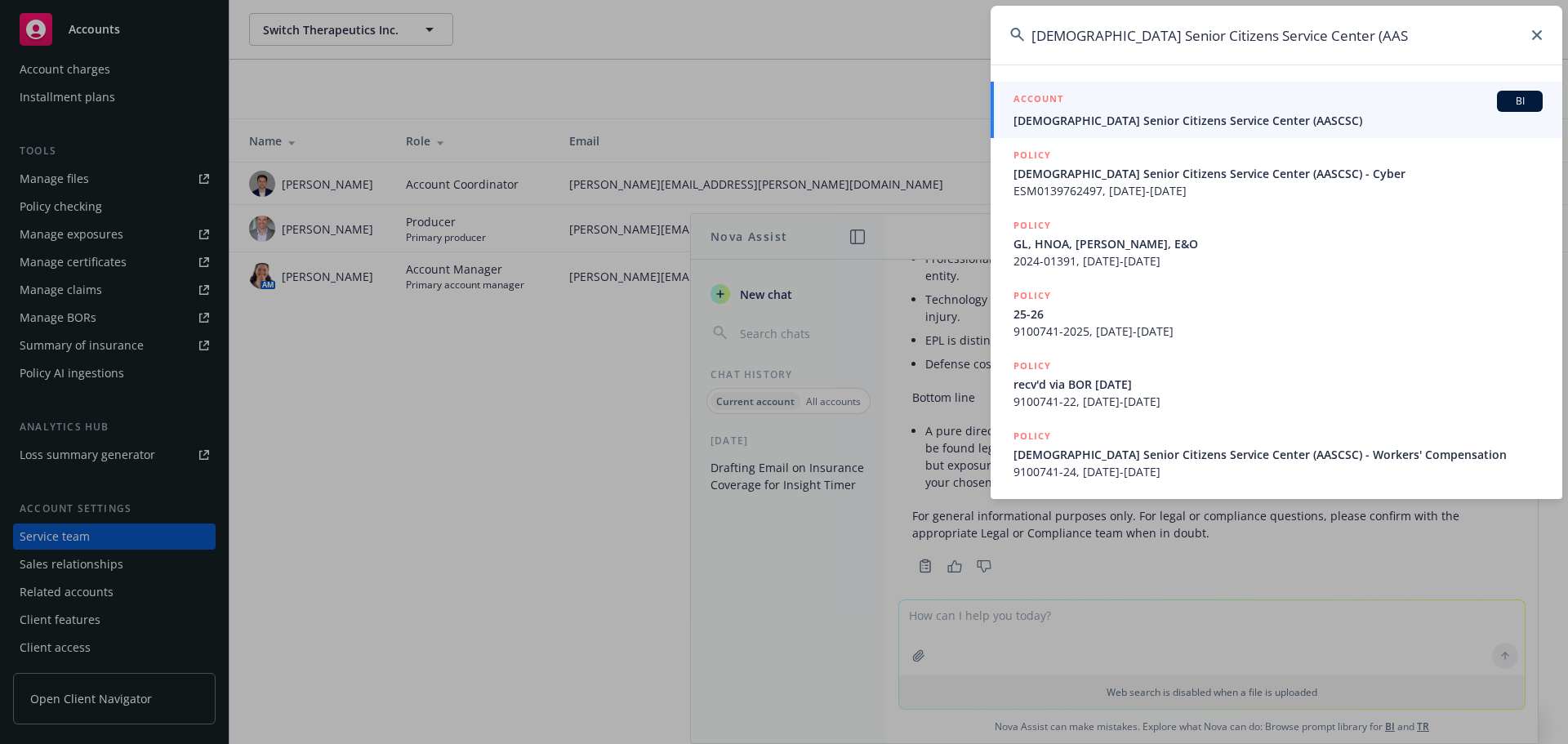
click at [1044, 127] on span "[DEMOGRAPHIC_DATA] Senior Citizens Service Center (AASCSC)" at bounding box center [1278, 121] width 529 height 17
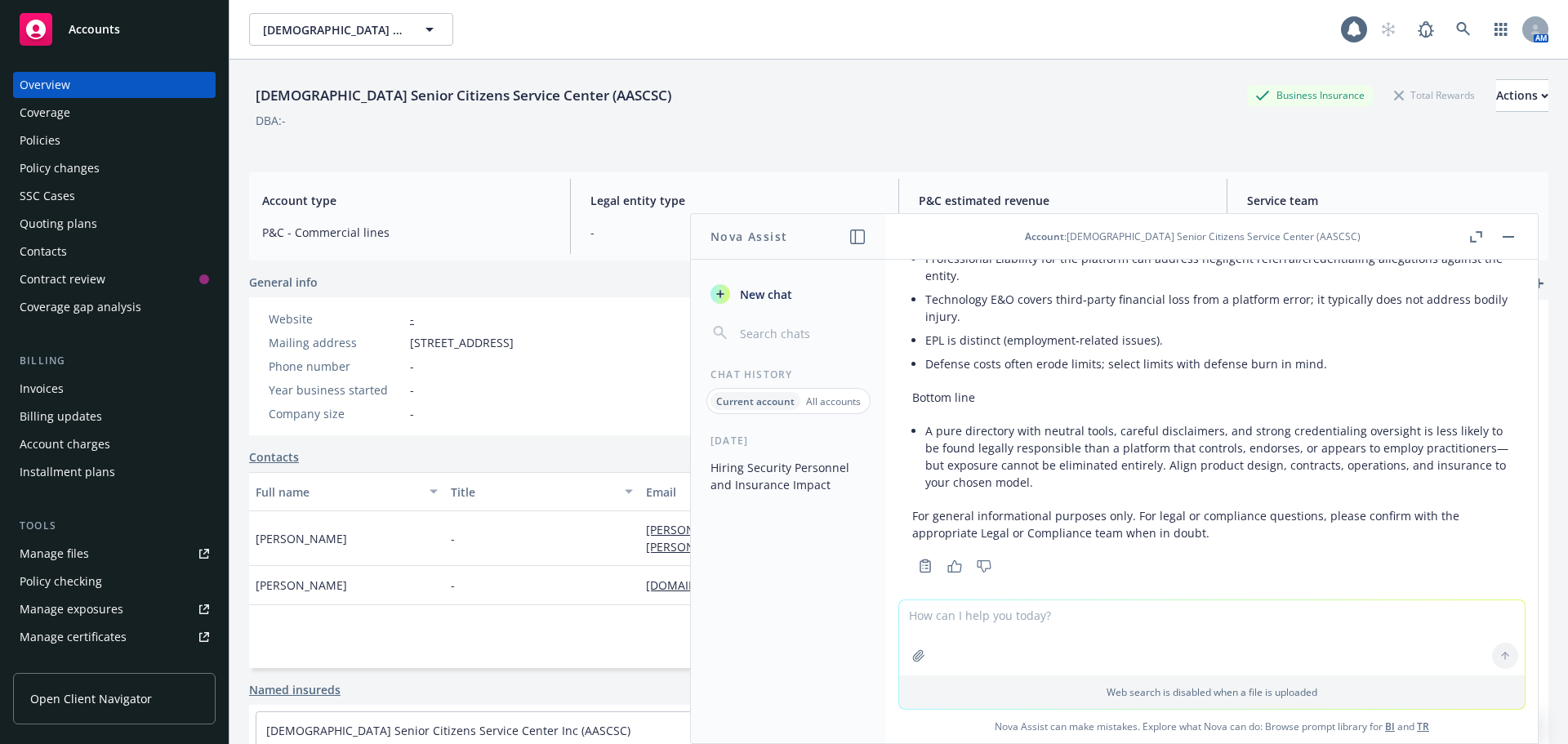
click at [67, 227] on div "Quoting plans" at bounding box center [58, 223] width 77 height 26
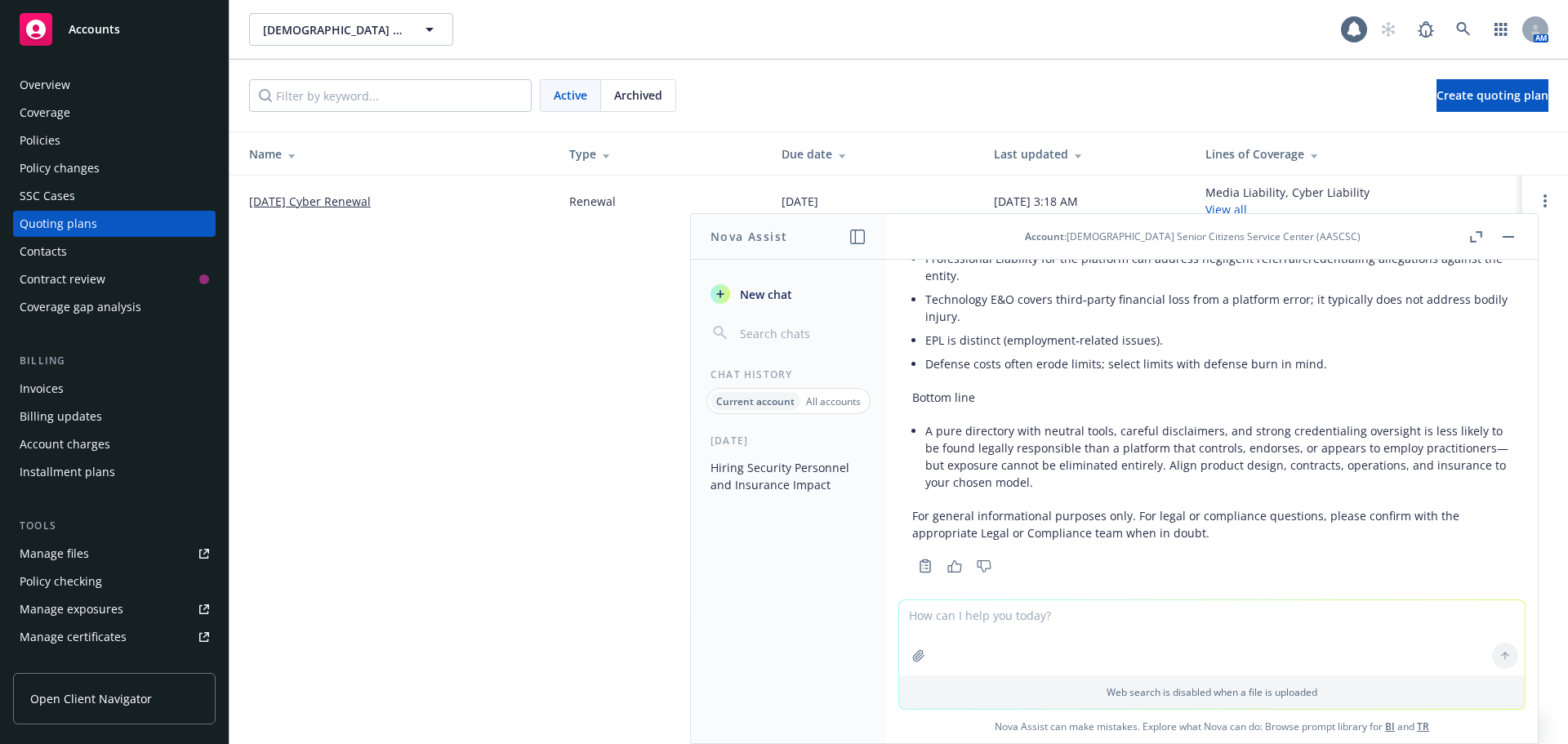
click at [280, 206] on link "[DATE] Cyber Renewal" at bounding box center [310, 201] width 122 height 17
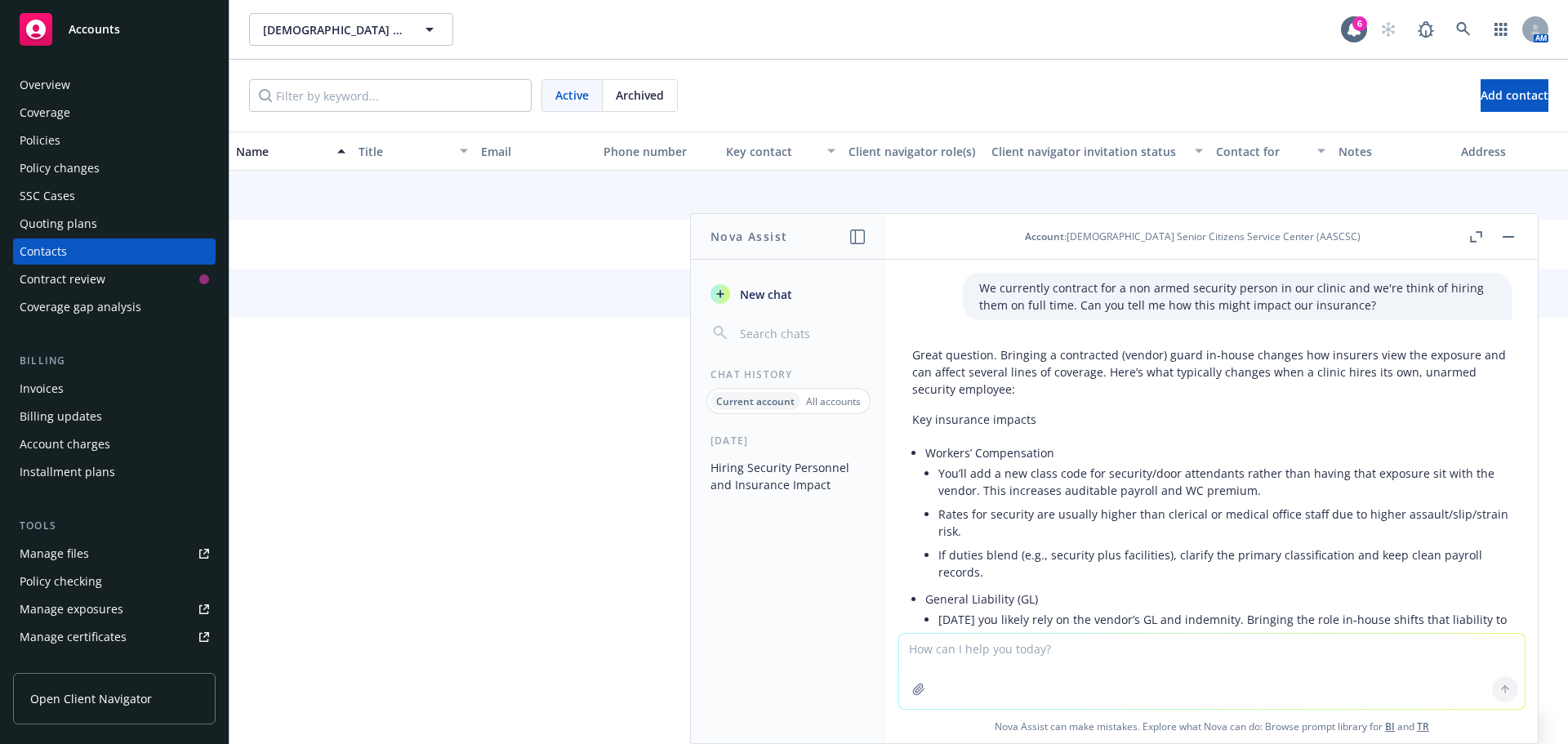
click at [61, 216] on div "Quoting plans" at bounding box center [58, 223] width 77 height 26
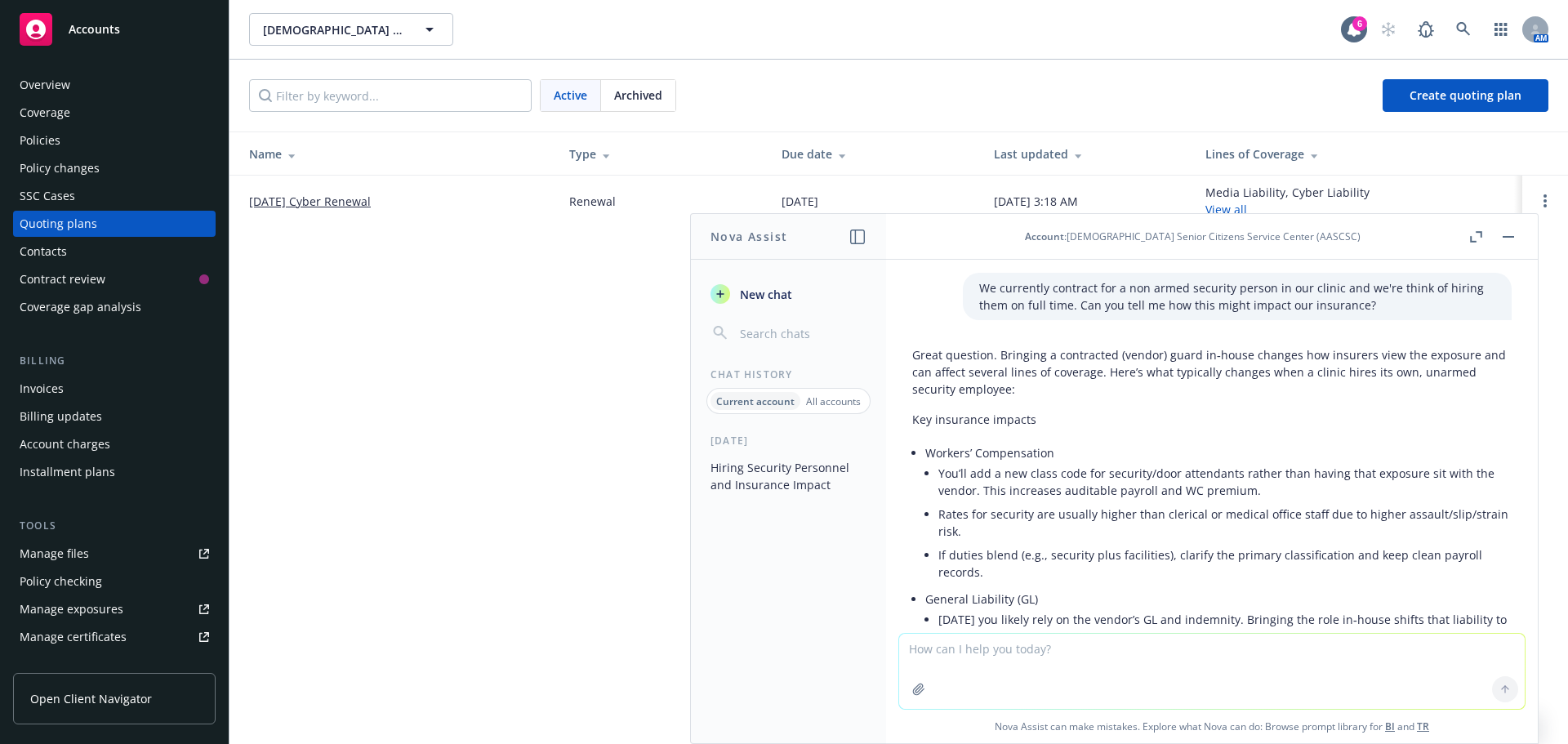
click at [311, 203] on link "[DATE] Cyber Renewal" at bounding box center [310, 201] width 122 height 17
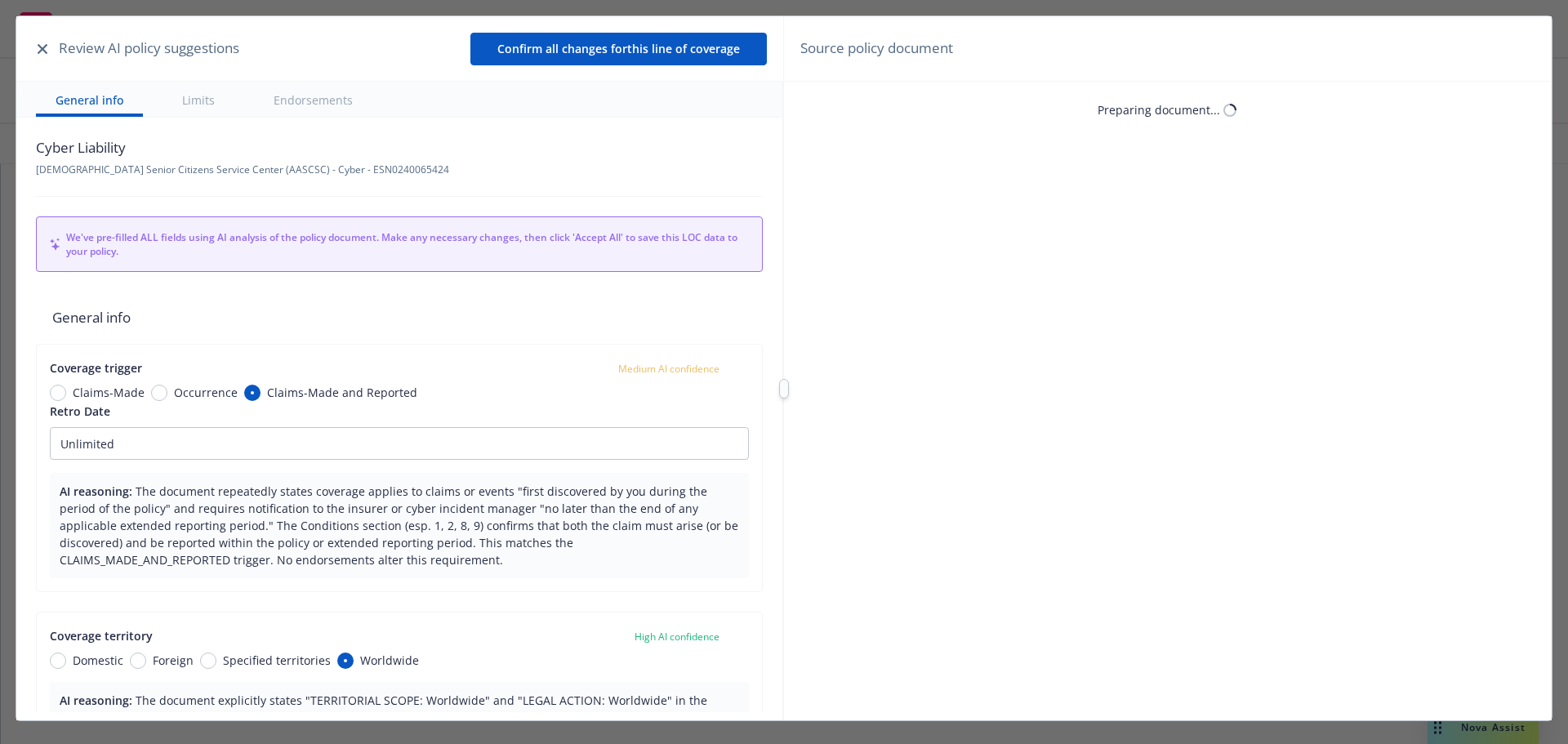
click at [39, 47] on icon "button" at bounding box center [43, 49] width 10 height 10
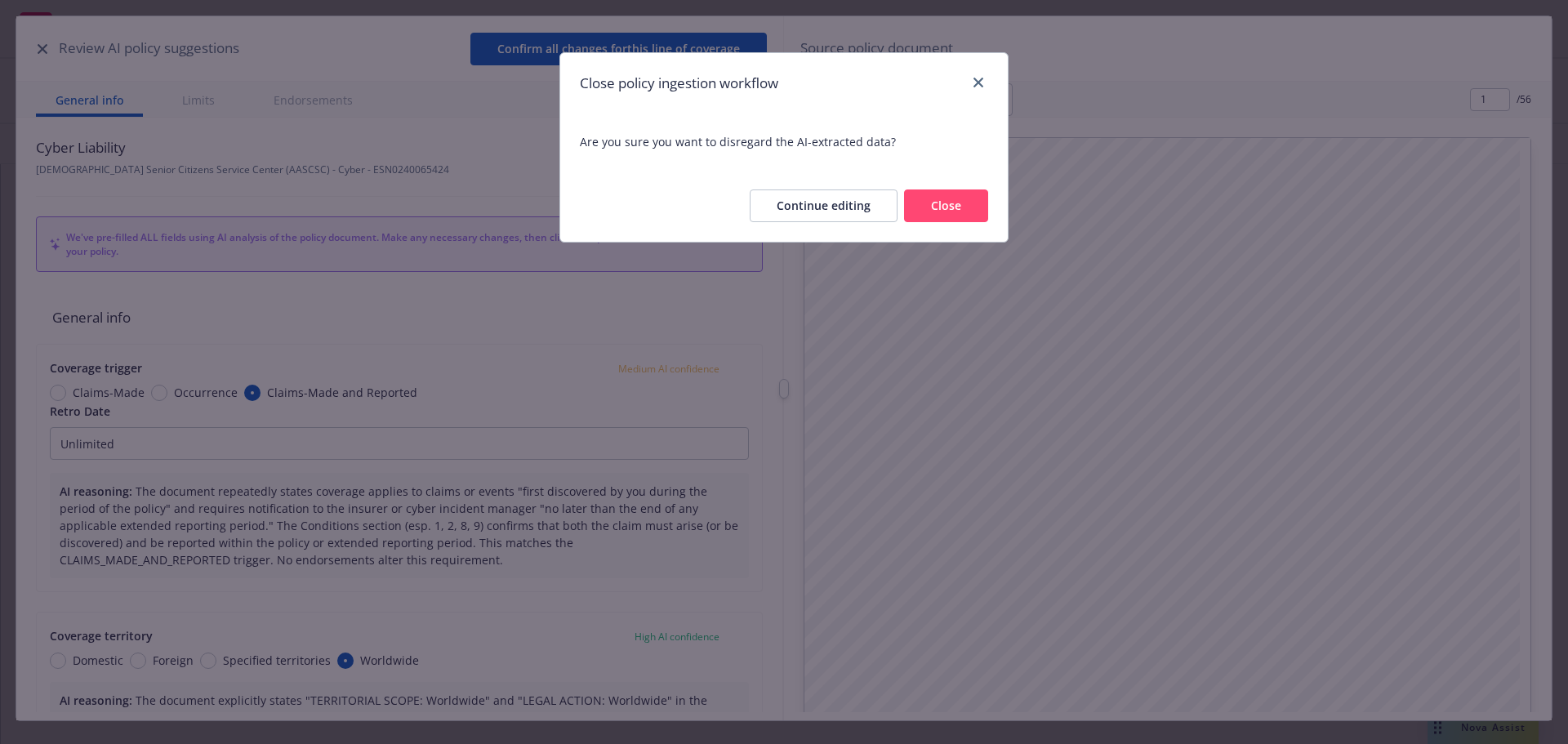
click at [937, 200] on button "Close" at bounding box center [946, 206] width 84 height 33
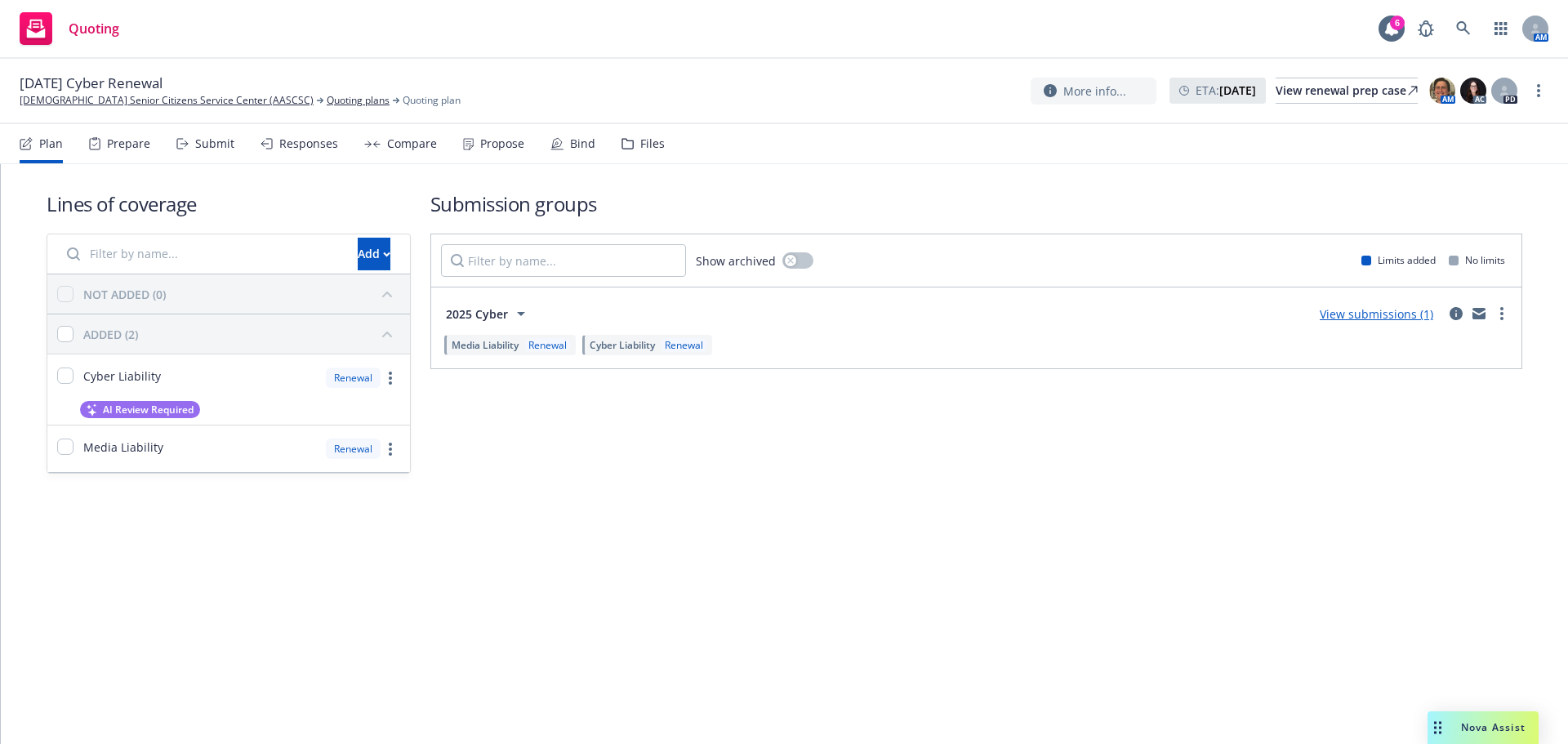
click at [498, 153] on div "Propose" at bounding box center [493, 143] width 61 height 39
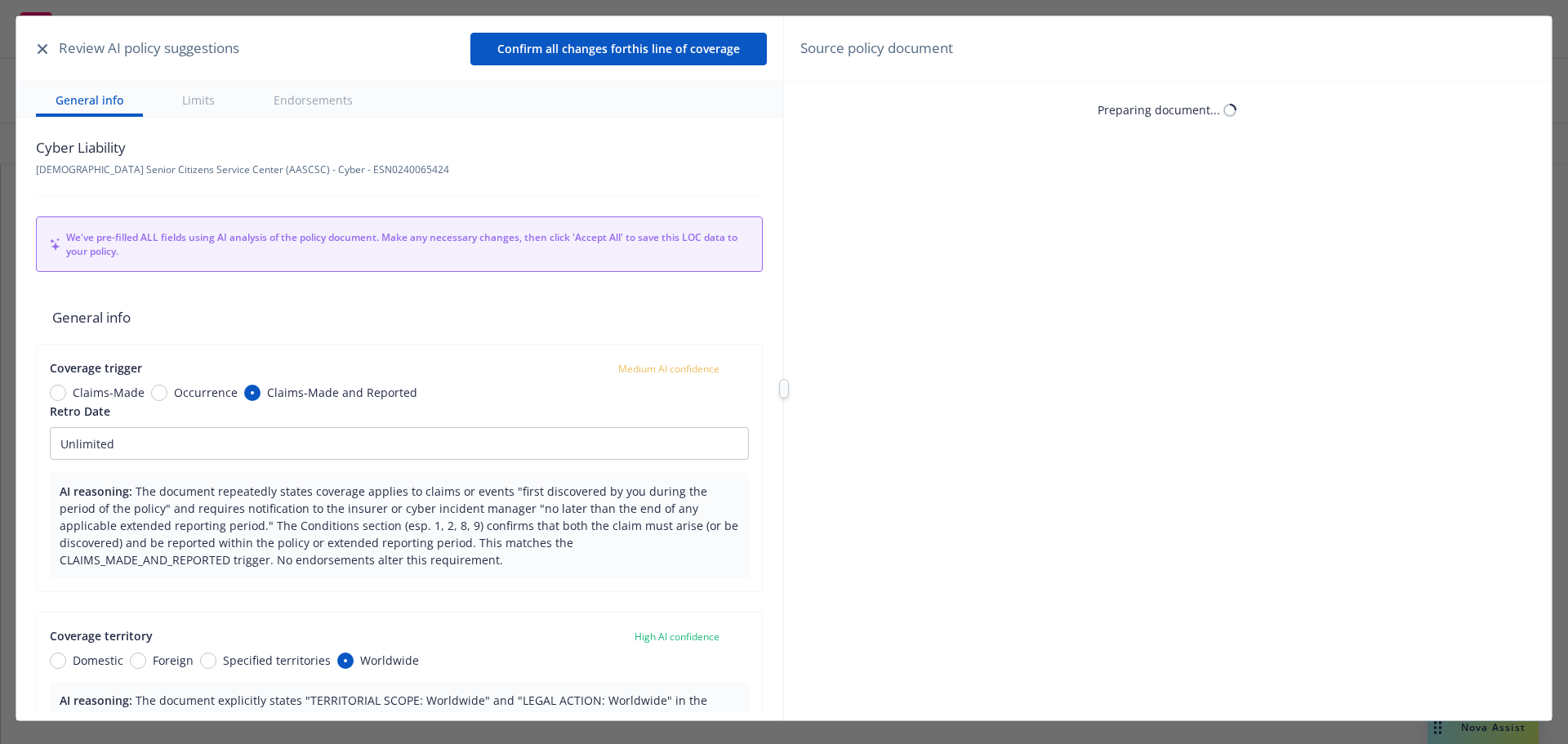
click at [45, 42] on button "button" at bounding box center [43, 48] width 19 height 19
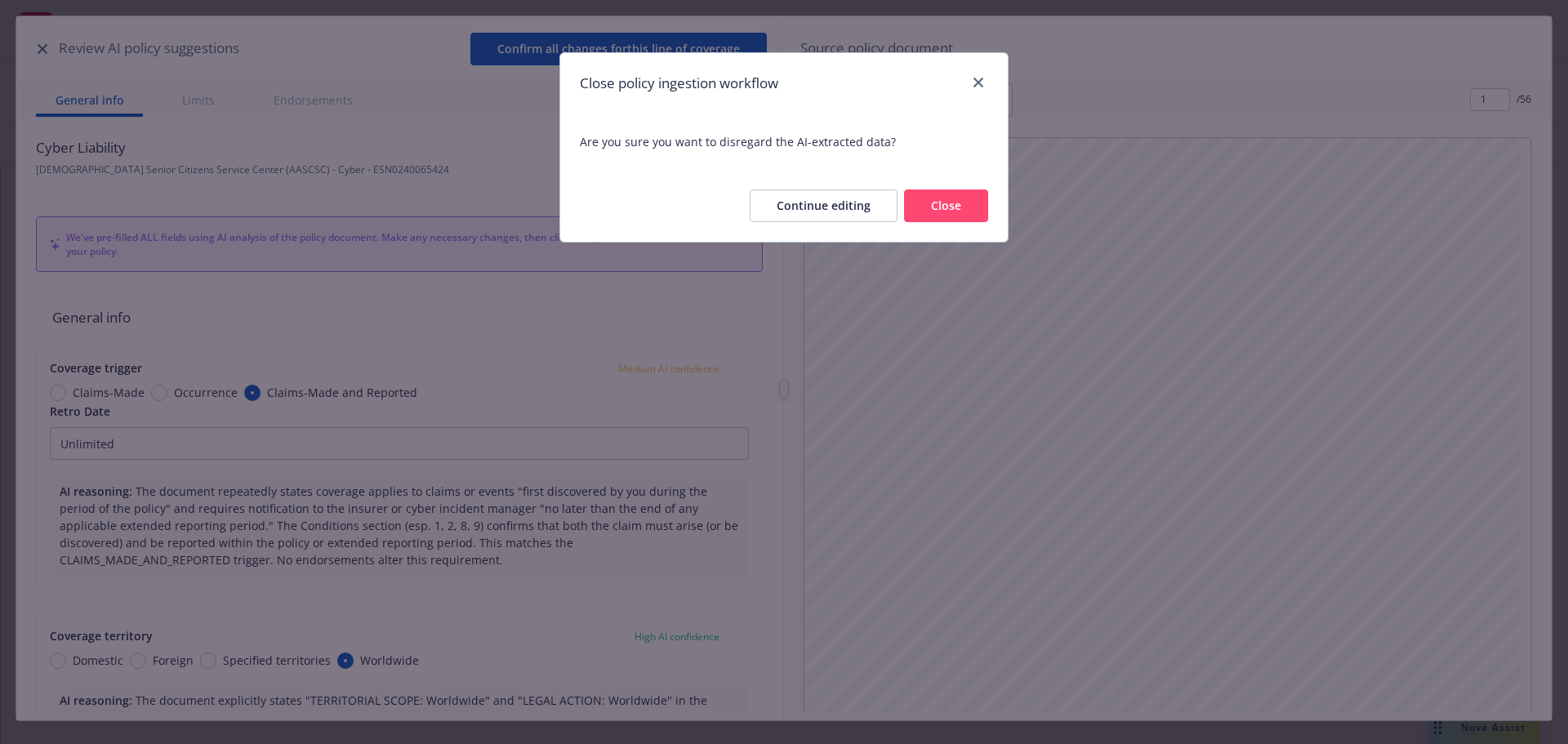
click at [944, 204] on button "Close" at bounding box center [946, 206] width 84 height 33
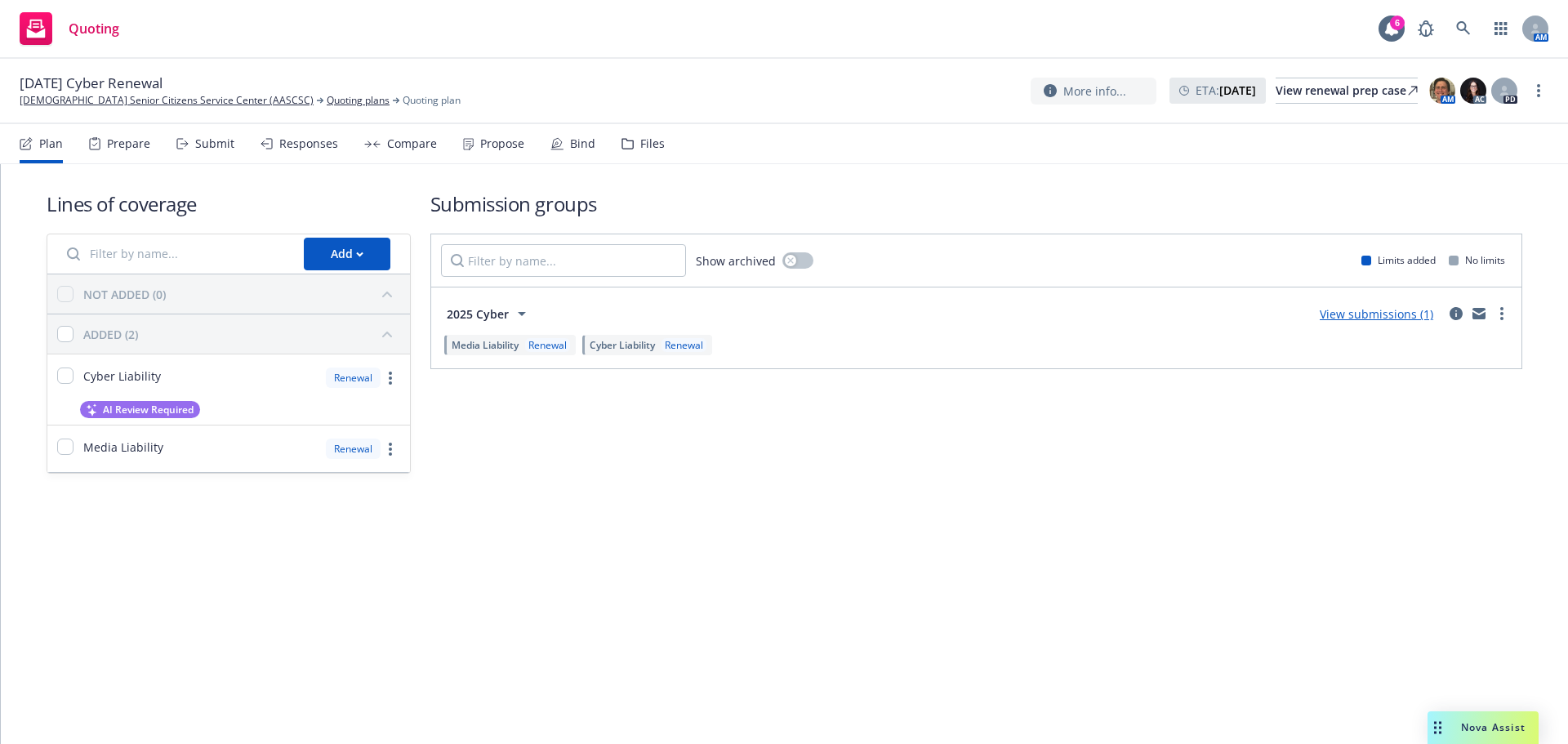
click at [486, 149] on div "Propose" at bounding box center [502, 143] width 45 height 13
